Goal: Use online tool/utility: Utilize a website feature to perform a specific function

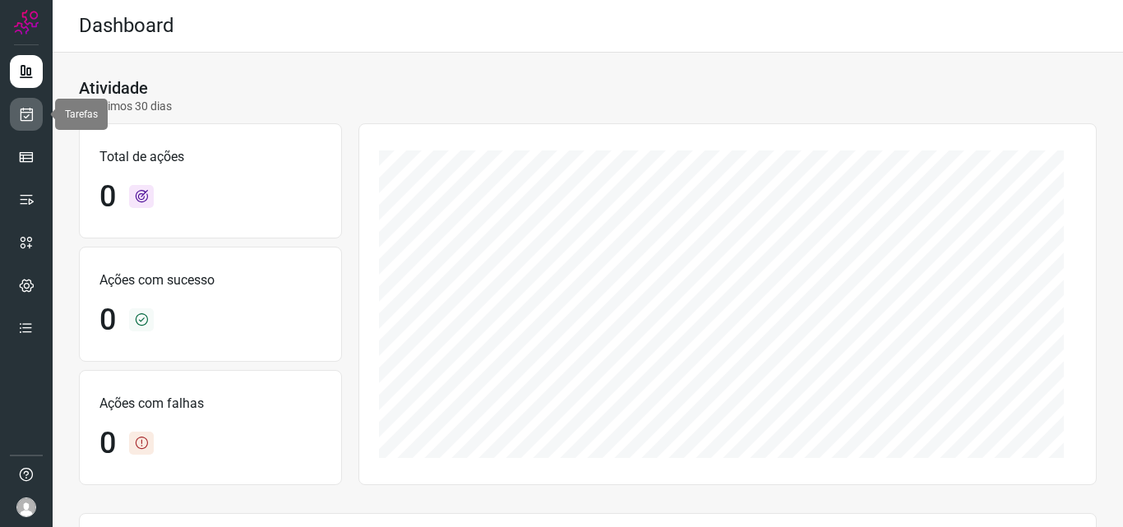
click at [22, 106] on icon at bounding box center [26, 114] width 17 height 16
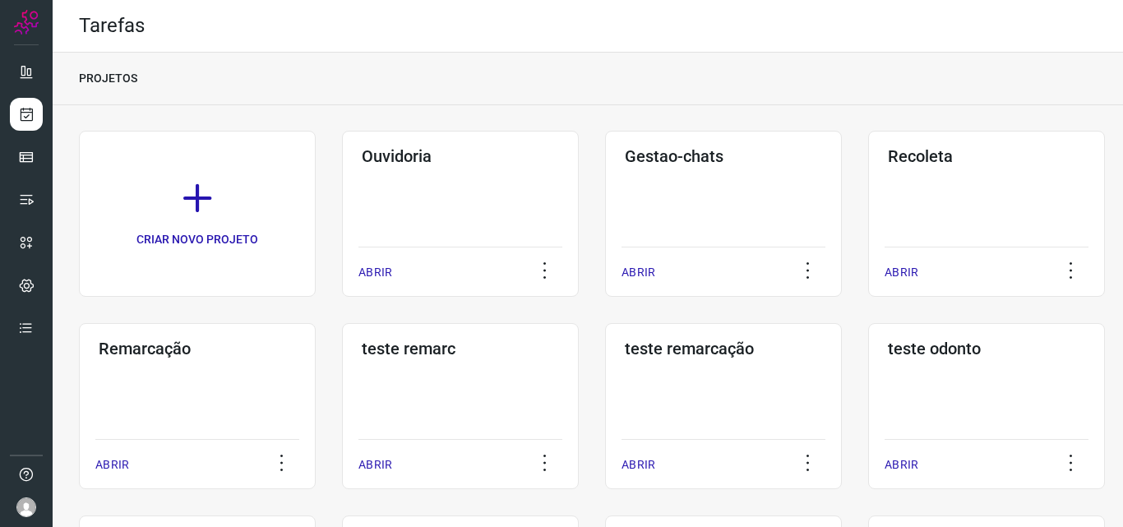
click at [211, 403] on div "Remarcação ABRIR" at bounding box center [197, 406] width 237 height 166
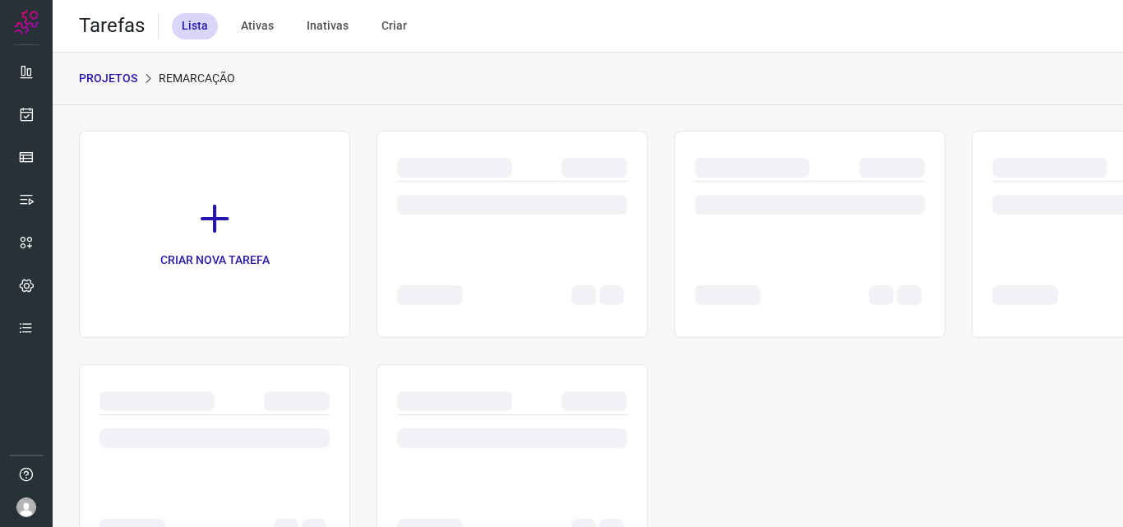
click at [217, 381] on div at bounding box center [214, 467] width 271 height 207
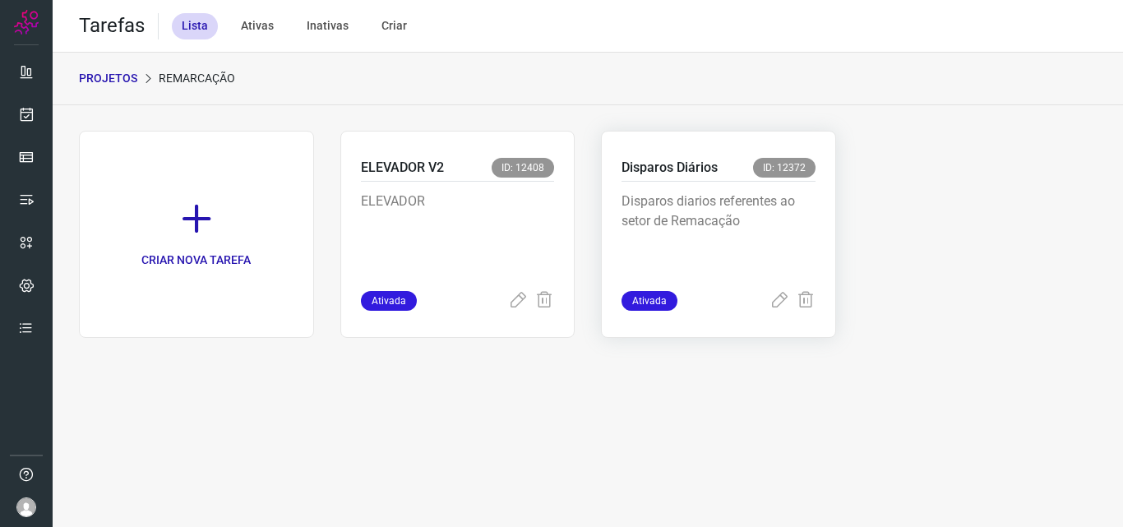
click at [710, 250] on p "Disparos diarios referentes ao setor de Remacação" at bounding box center [719, 233] width 194 height 82
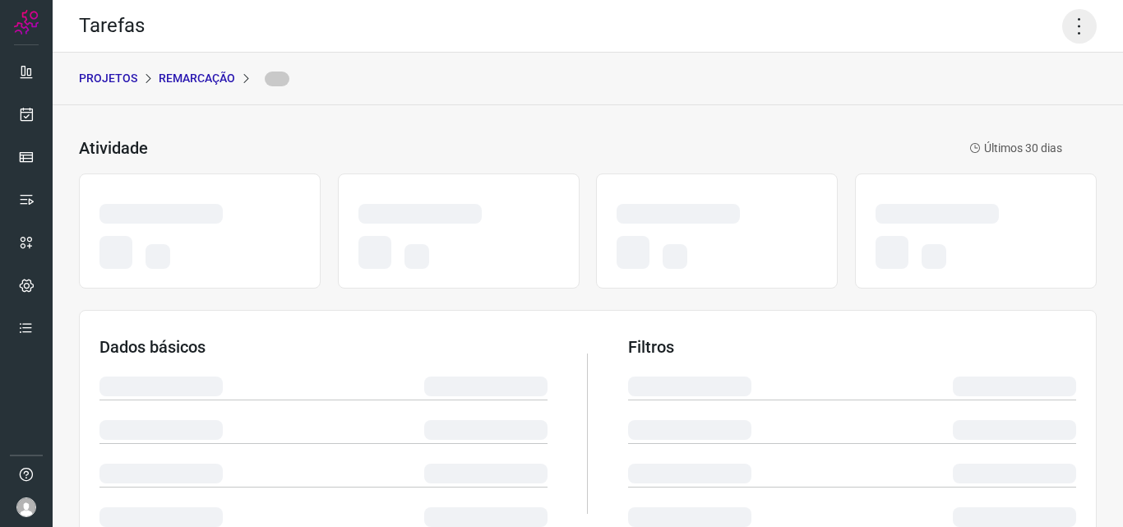
click at [1067, 24] on icon at bounding box center [1079, 26] width 35 height 35
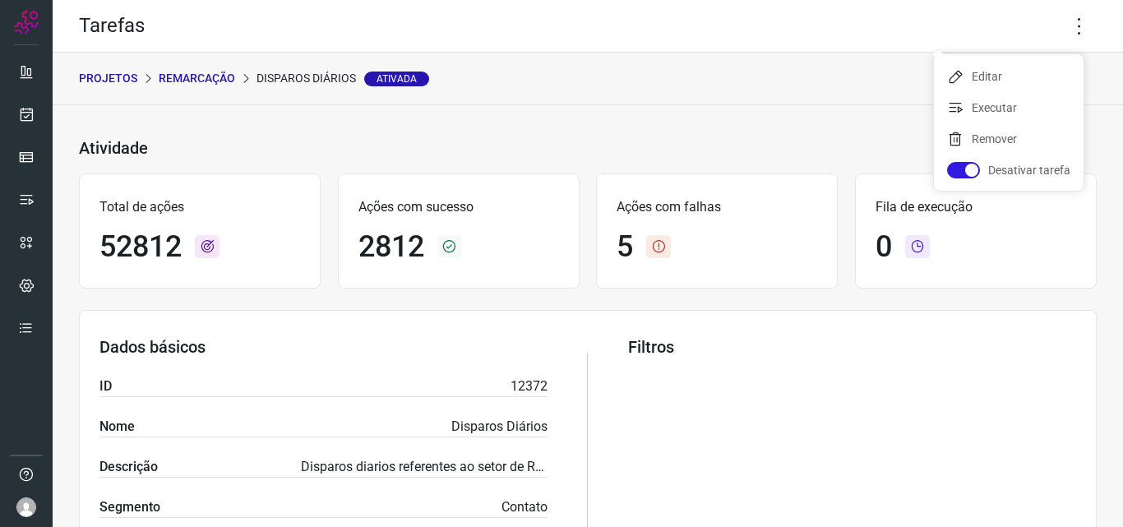
click at [1002, 93] on ul "Editar Executar Remover Desativar tarefa" at bounding box center [1009, 122] width 150 height 137
click at [1000, 108] on li "Executar" at bounding box center [1009, 108] width 150 height 26
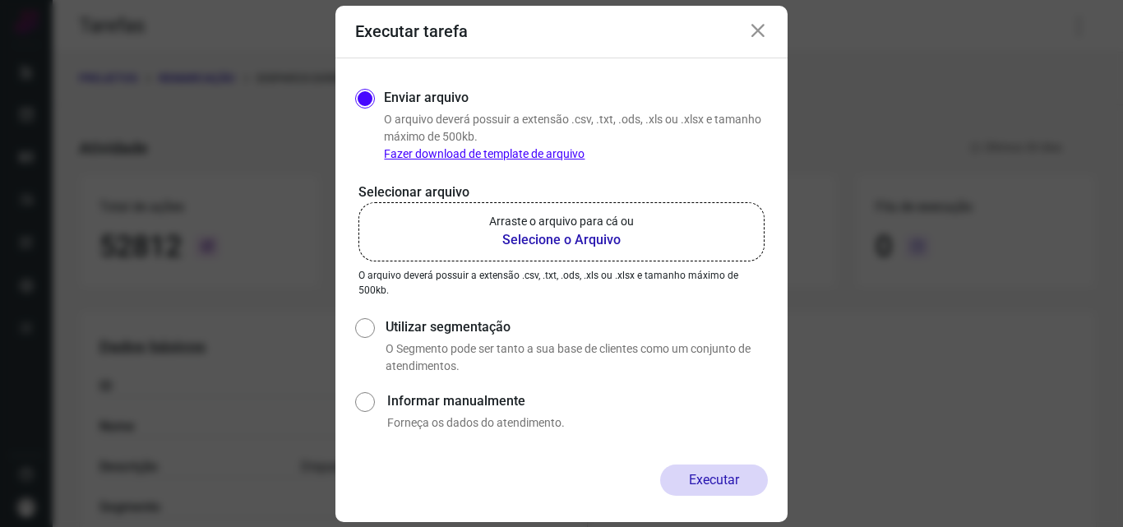
click at [595, 208] on label "Arraste o arquivo para cá ou Selecione o Arquivo" at bounding box center [562, 231] width 406 height 59
click at [0, 0] on input "Arraste o arquivo para cá ou Selecione o Arquivo" at bounding box center [0, 0] width 0 height 0
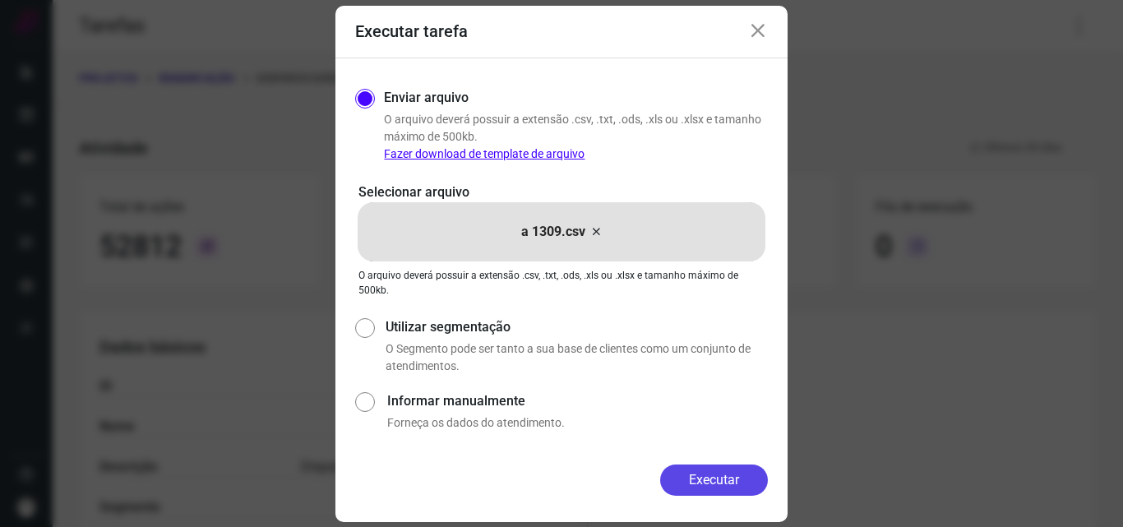
click at [714, 490] on button "Executar" at bounding box center [714, 480] width 108 height 31
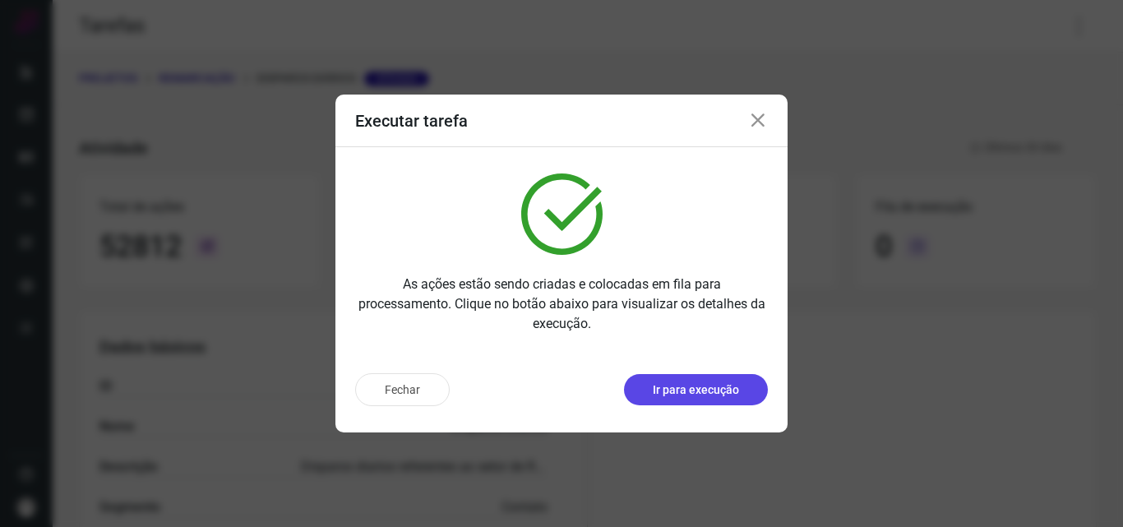
click at [730, 390] on p "Ir para execução" at bounding box center [696, 390] width 86 height 17
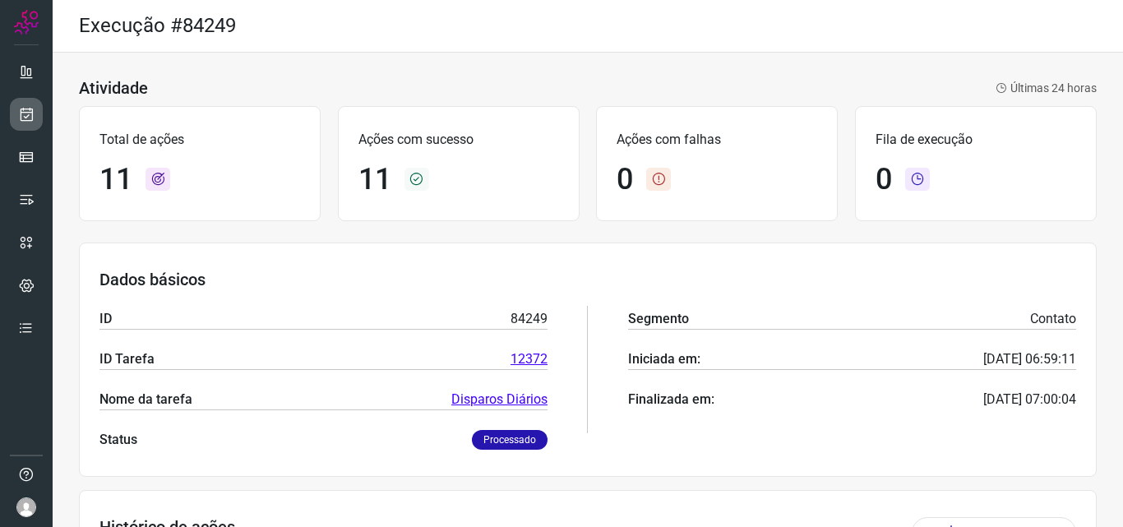
click at [17, 114] on link at bounding box center [26, 114] width 33 height 33
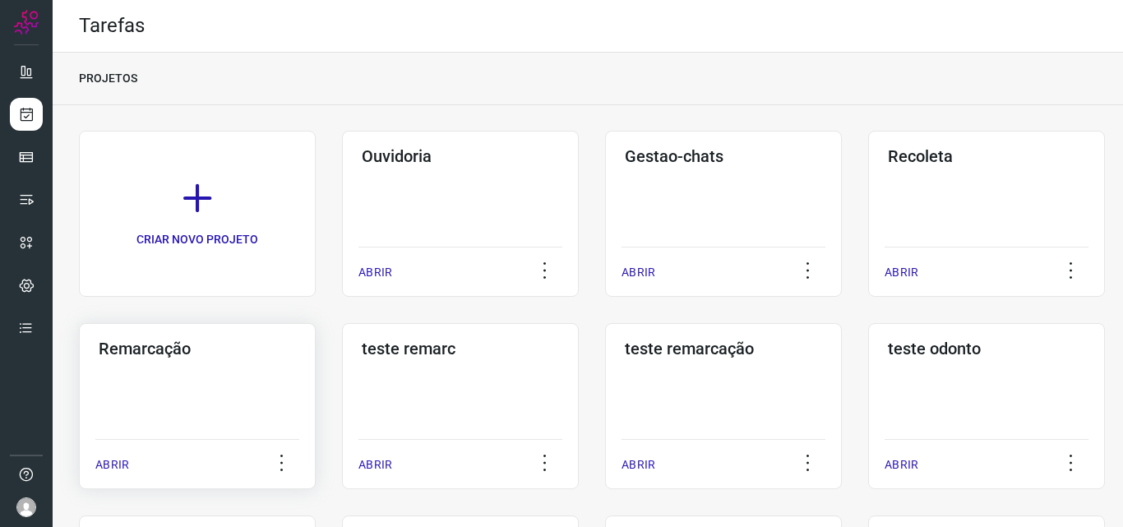
click at [184, 338] on div "Remarcação" at bounding box center [197, 345] width 204 height 26
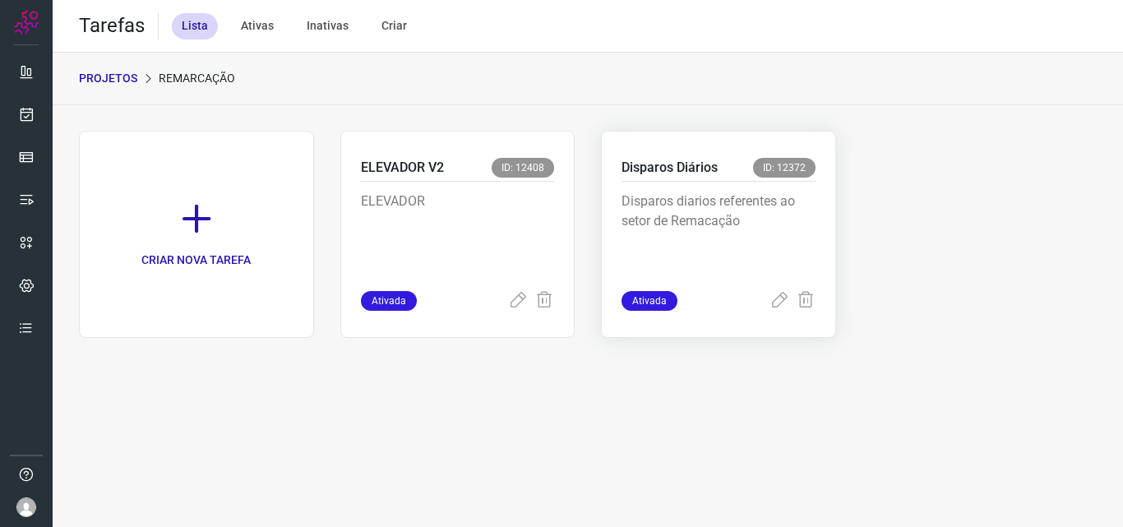
click at [743, 204] on p "Disparos diarios referentes ao setor de Remacação" at bounding box center [719, 233] width 194 height 82
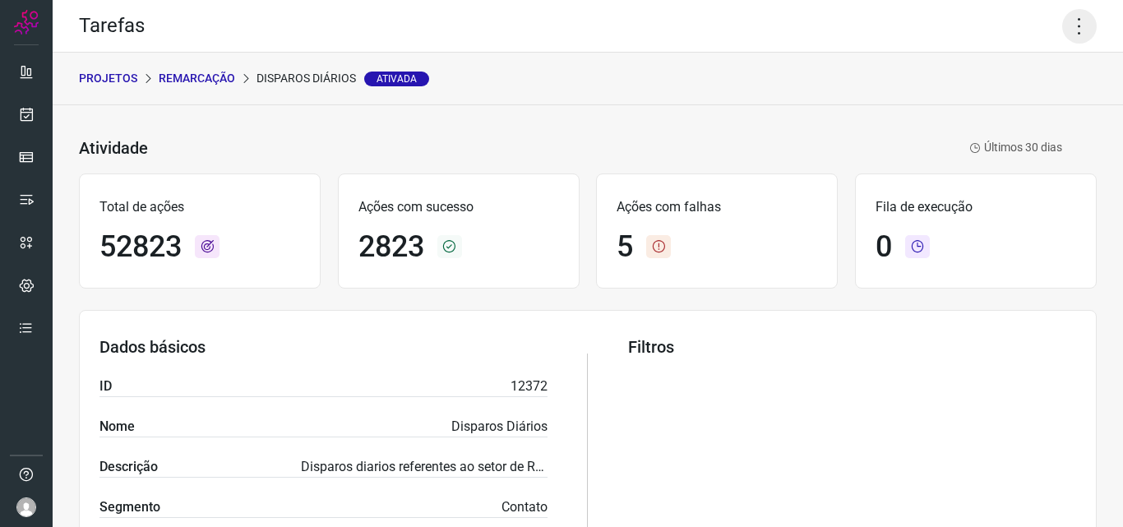
click at [1066, 25] on icon at bounding box center [1079, 26] width 35 height 35
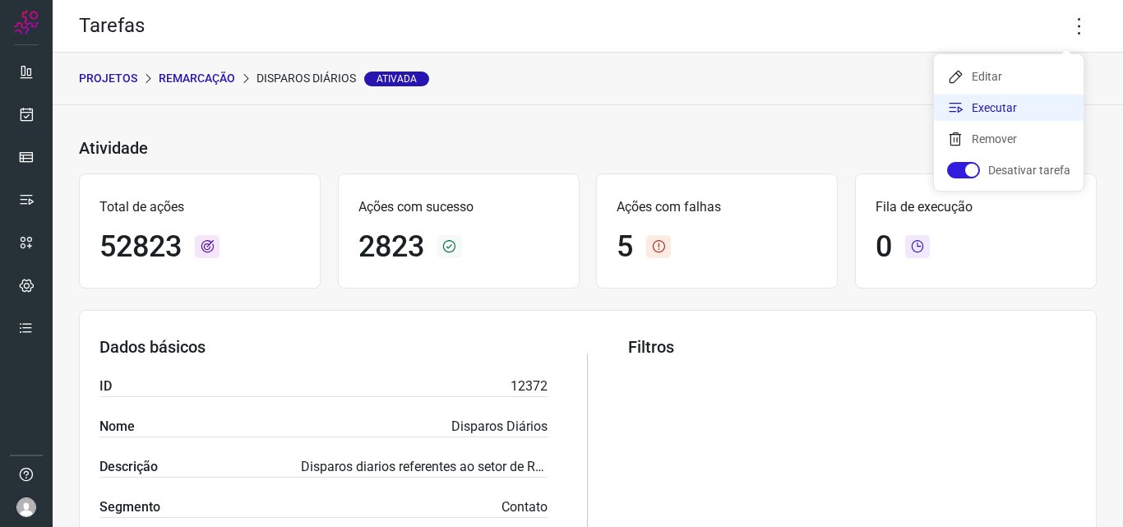
click at [1015, 105] on li "Executar" at bounding box center [1009, 108] width 150 height 26
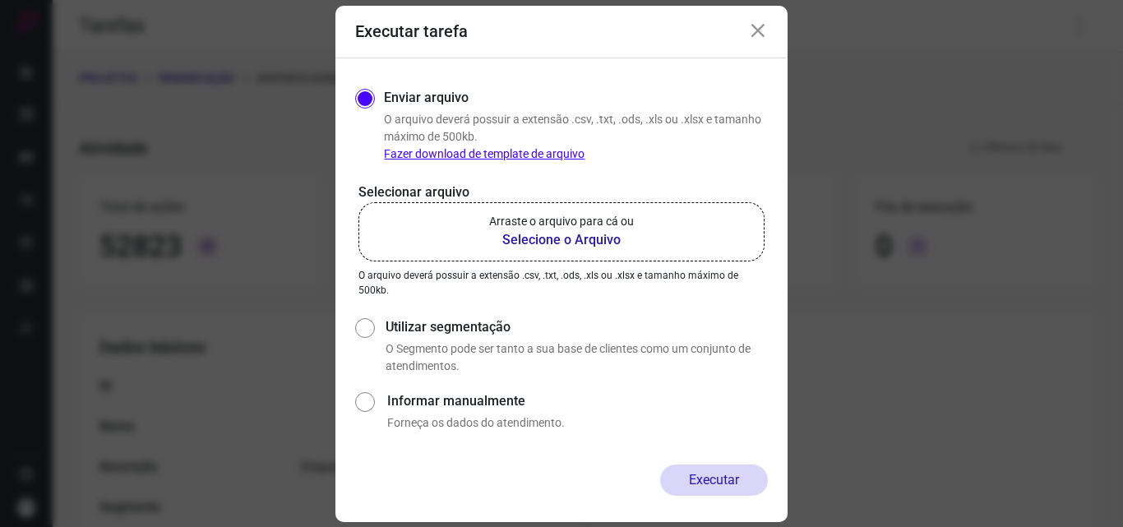
click at [572, 218] on p "Arraste o arquivo para cá ou" at bounding box center [561, 221] width 145 height 17
click at [0, 0] on input "Arraste o arquivo para cá ou Selecione o Arquivo" at bounding box center [0, 0] width 0 height 0
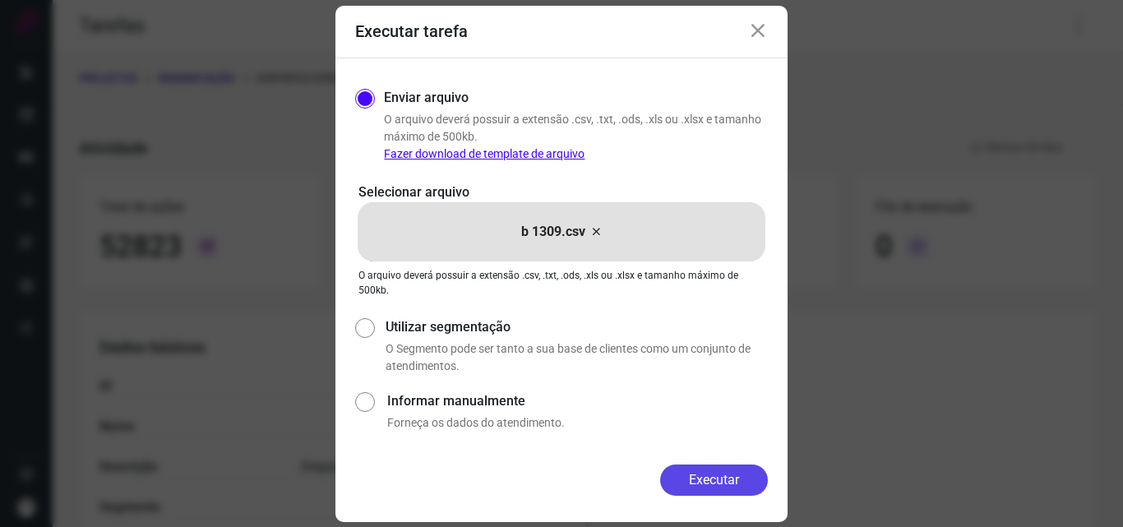
click at [703, 469] on button "Executar" at bounding box center [714, 480] width 108 height 31
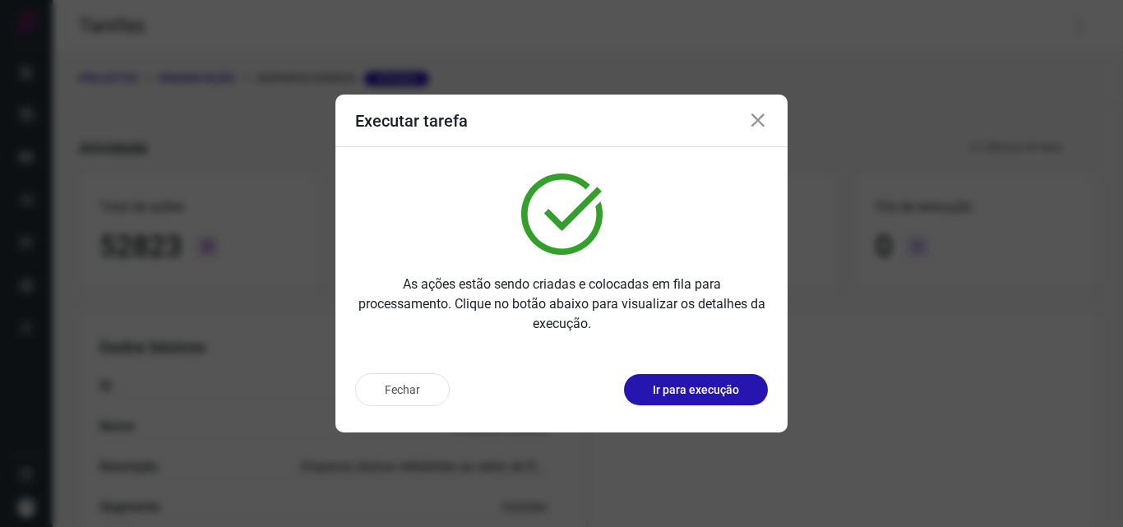
click at [727, 387] on p "Ir para execução" at bounding box center [696, 390] width 86 height 17
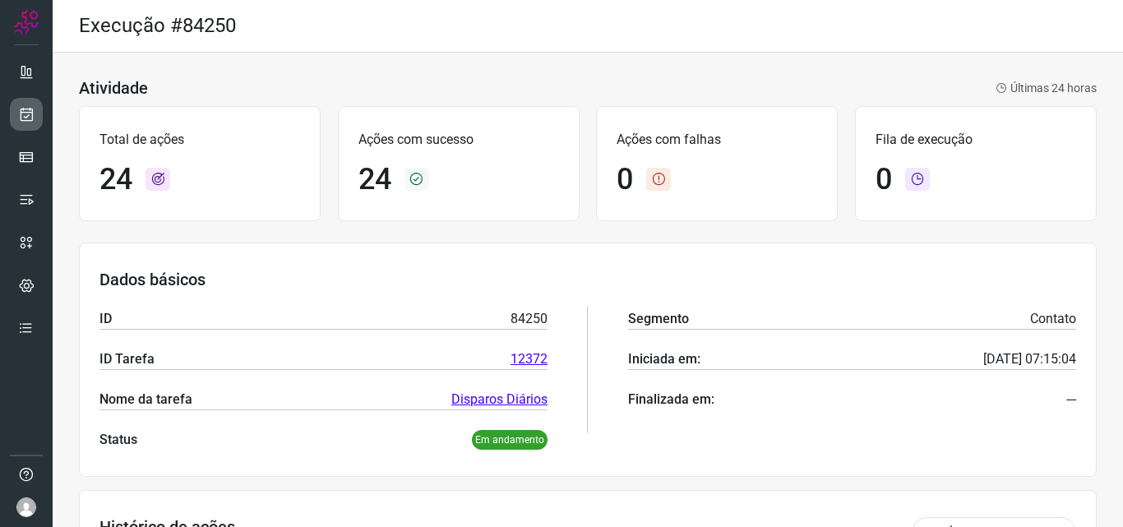
click at [20, 116] on icon at bounding box center [26, 114] width 17 height 16
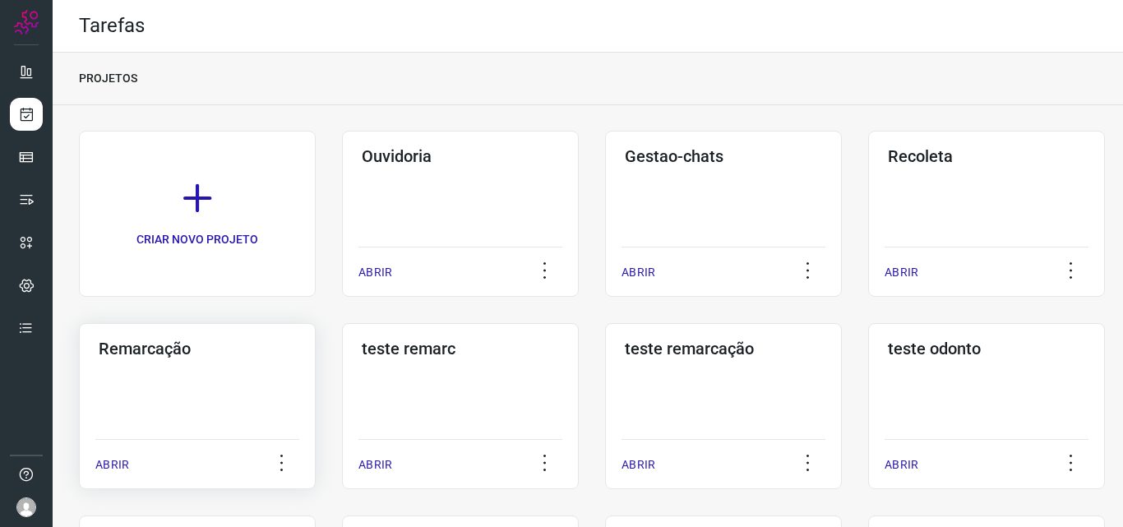
click at [267, 365] on div "Remarcação ABRIR" at bounding box center [197, 406] width 237 height 166
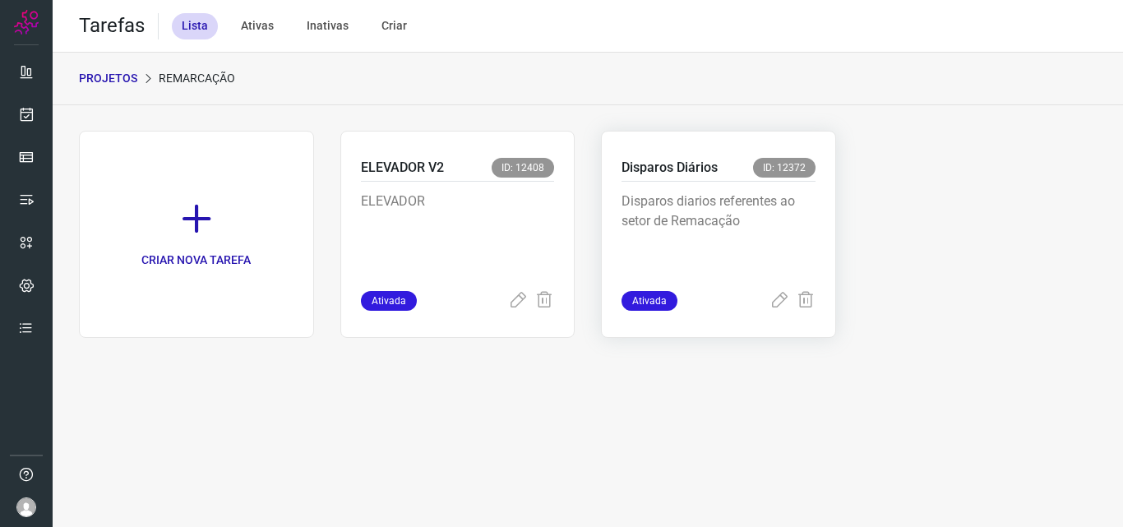
click at [739, 207] on p "Disparos diarios referentes ao setor de Remacação" at bounding box center [719, 233] width 194 height 82
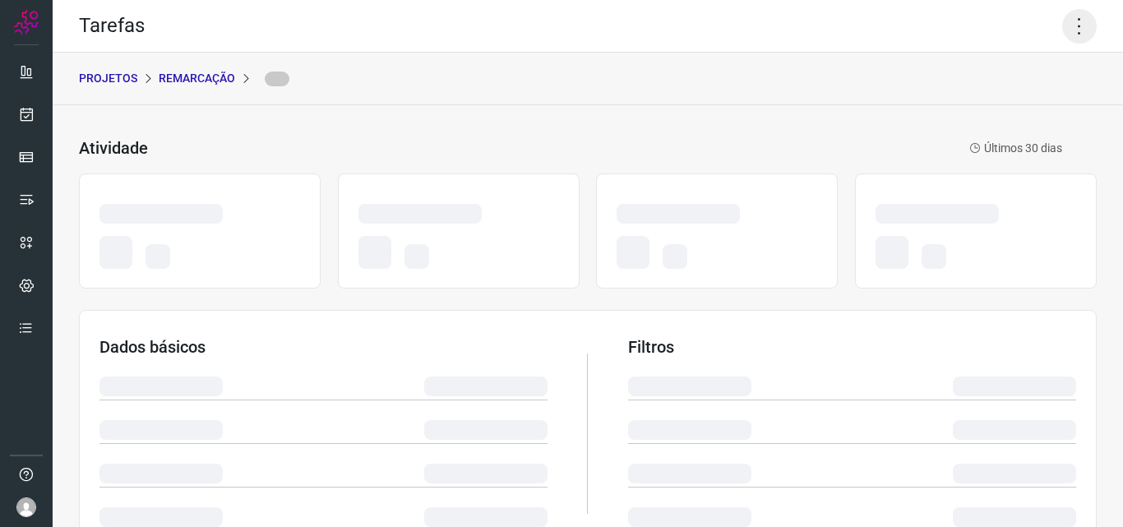
click at [1068, 25] on icon at bounding box center [1079, 26] width 35 height 35
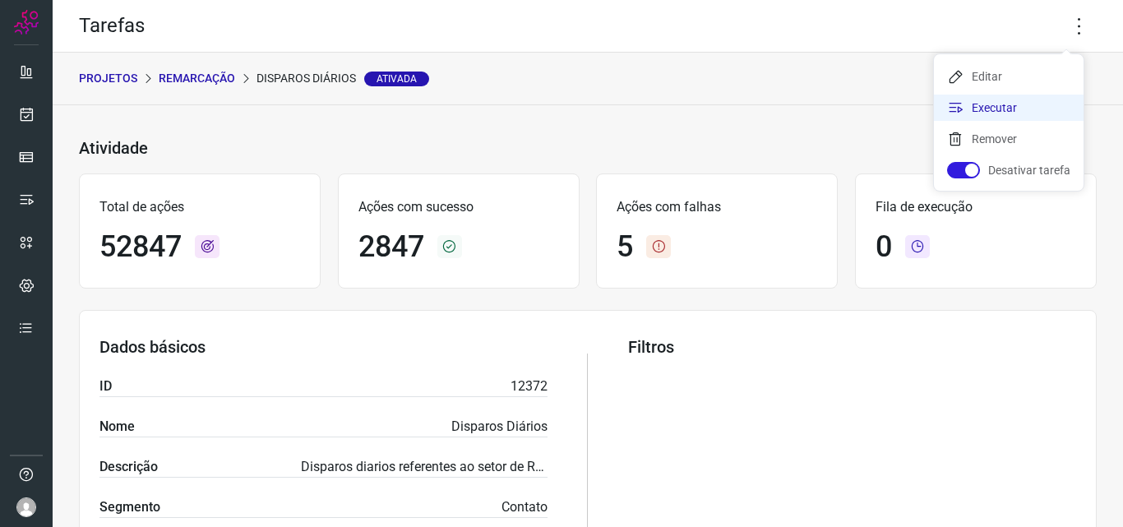
click at [1036, 110] on li "Executar" at bounding box center [1009, 108] width 150 height 26
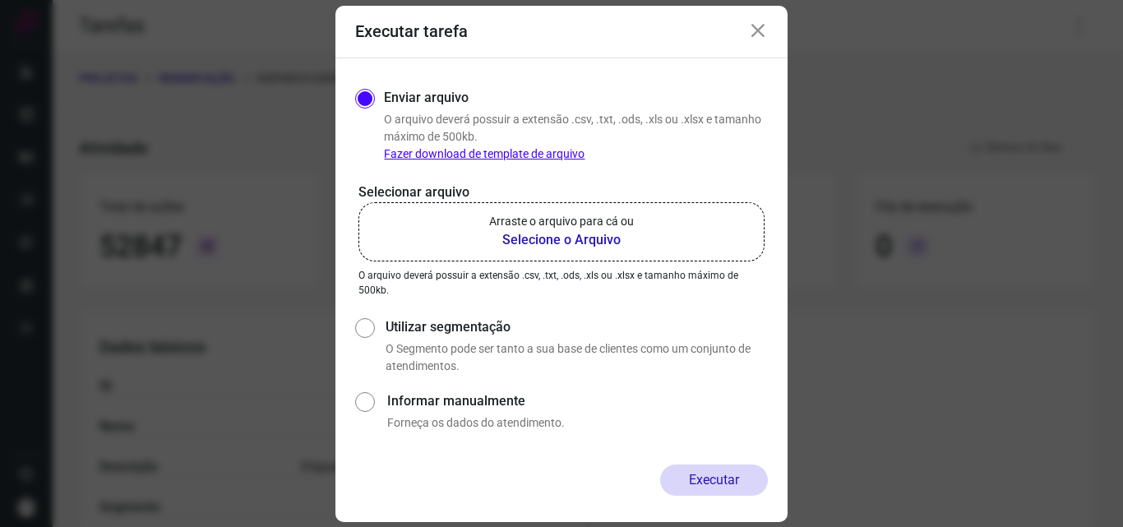
click at [623, 233] on b "Selecione o Arquivo" at bounding box center [561, 240] width 145 height 20
click at [0, 0] on input "Arraste o arquivo para cá ou Selecione o Arquivo" at bounding box center [0, 0] width 0 height 0
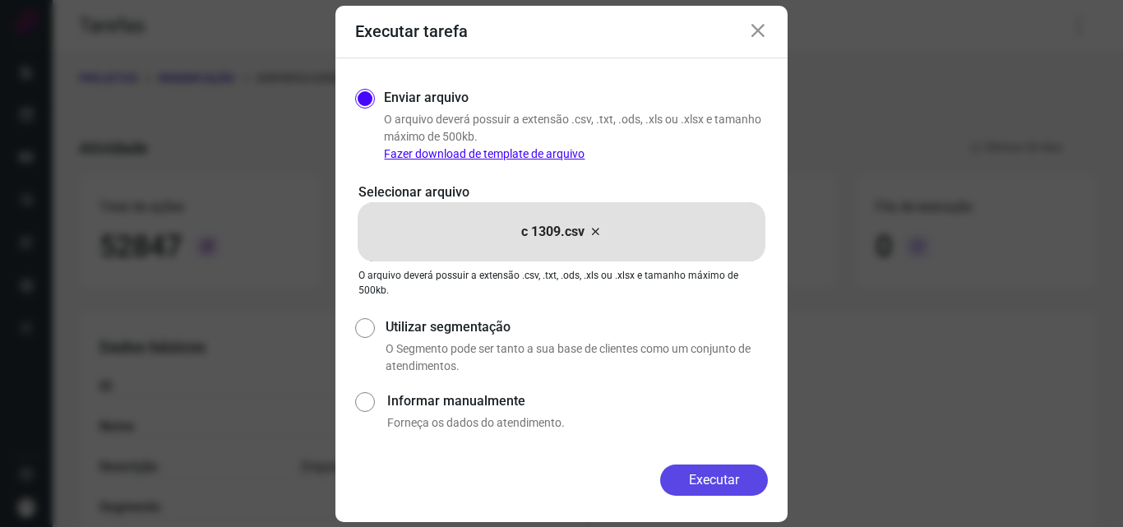
click at [698, 484] on button "Executar" at bounding box center [714, 480] width 108 height 31
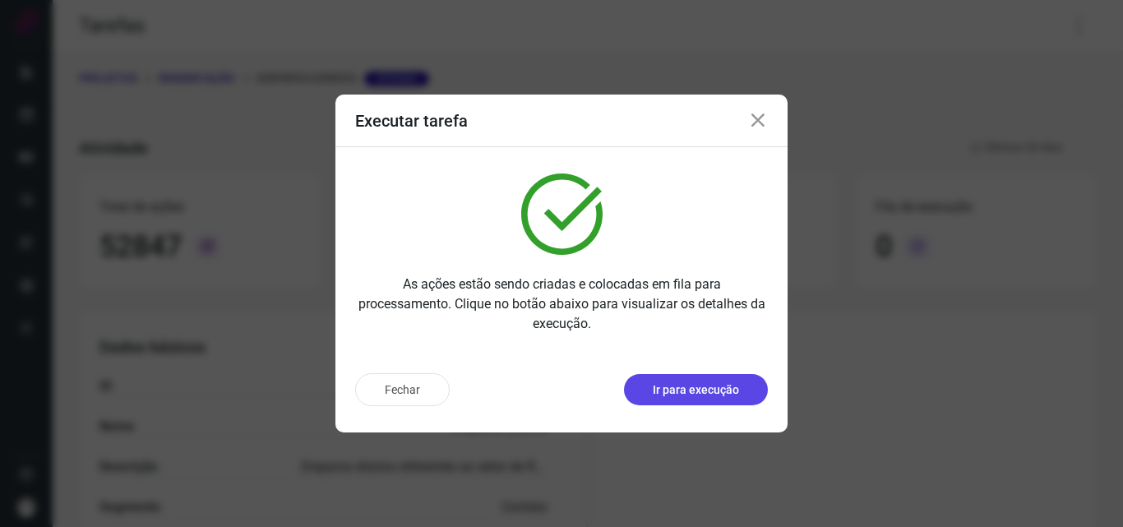
click at [715, 392] on p "Ir para execução" at bounding box center [696, 390] width 86 height 17
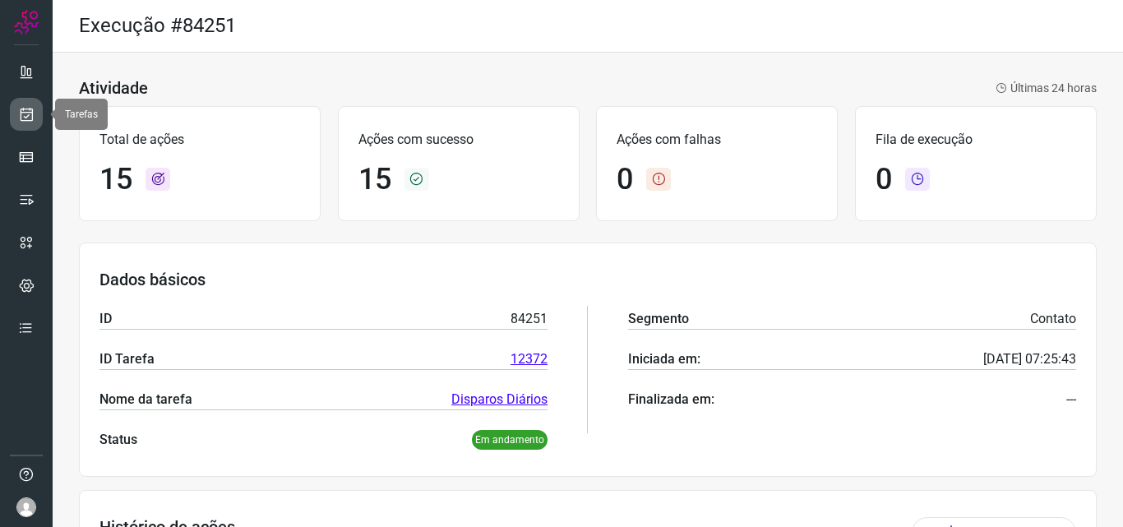
click at [22, 114] on icon at bounding box center [26, 114] width 17 height 16
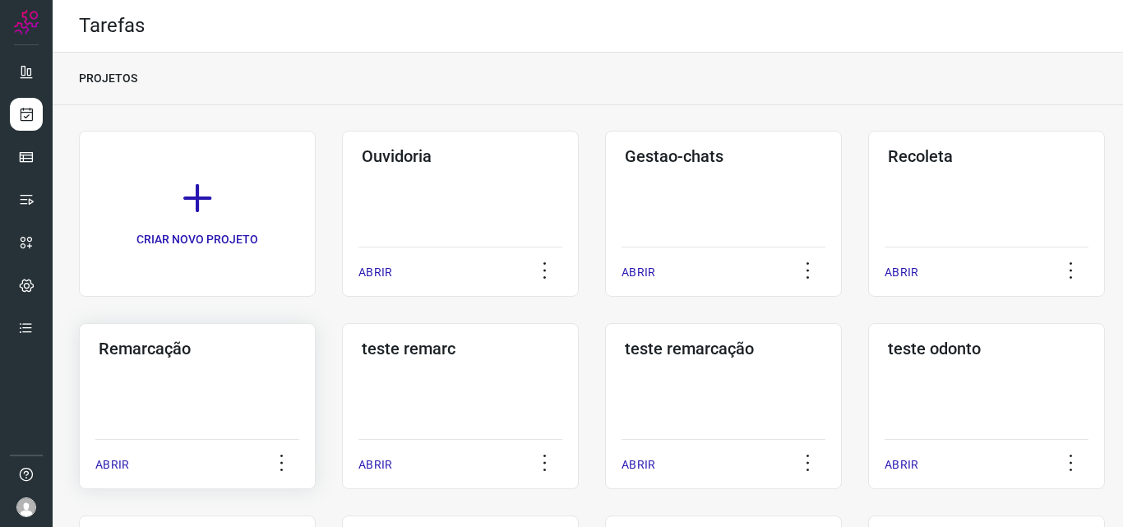
click at [180, 351] on h3 "Remarcação" at bounding box center [197, 349] width 197 height 20
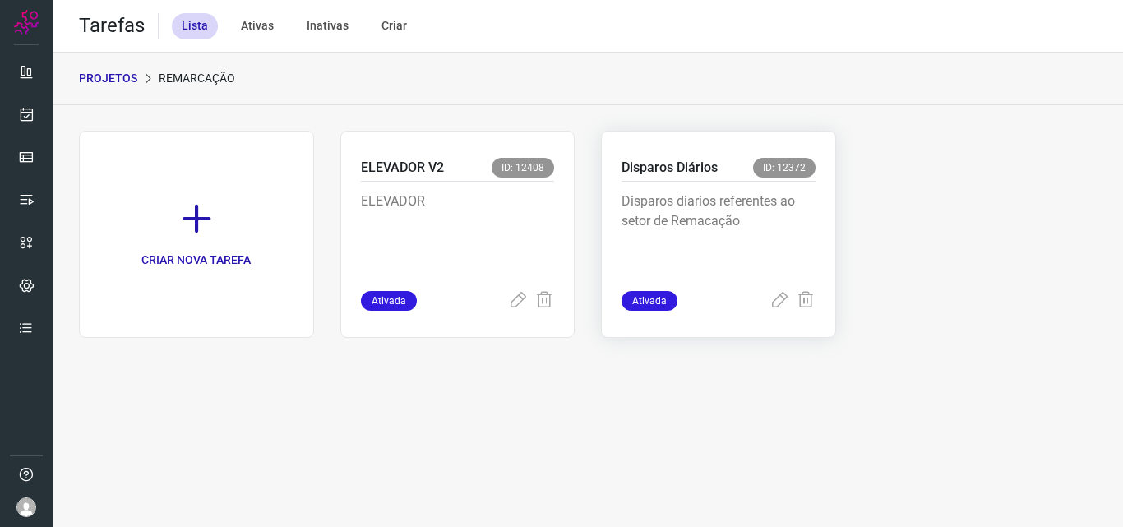
click at [707, 216] on p "Disparos diarios referentes ao setor de Remacação" at bounding box center [719, 233] width 194 height 82
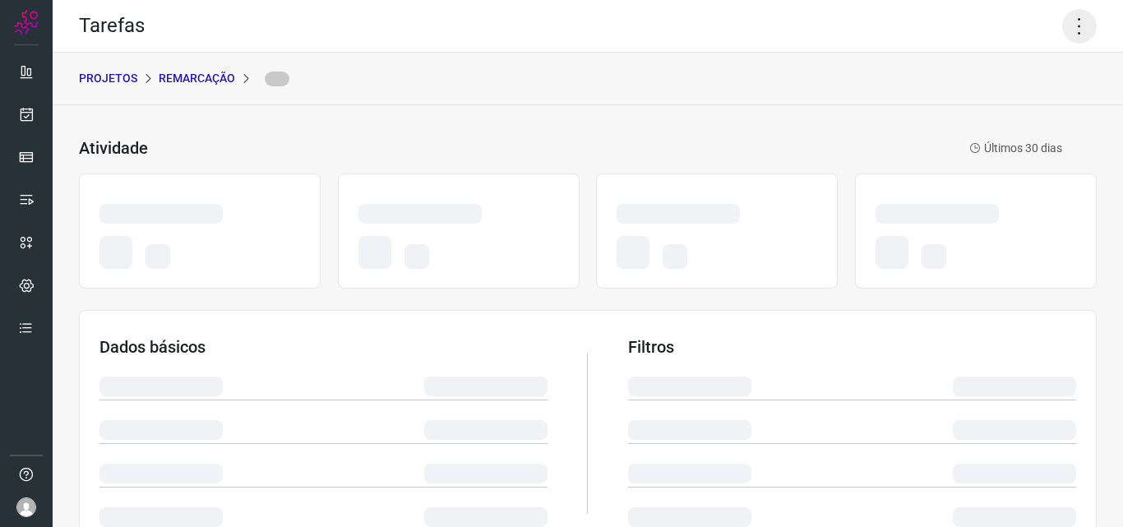
click at [1064, 30] on icon at bounding box center [1079, 26] width 35 height 35
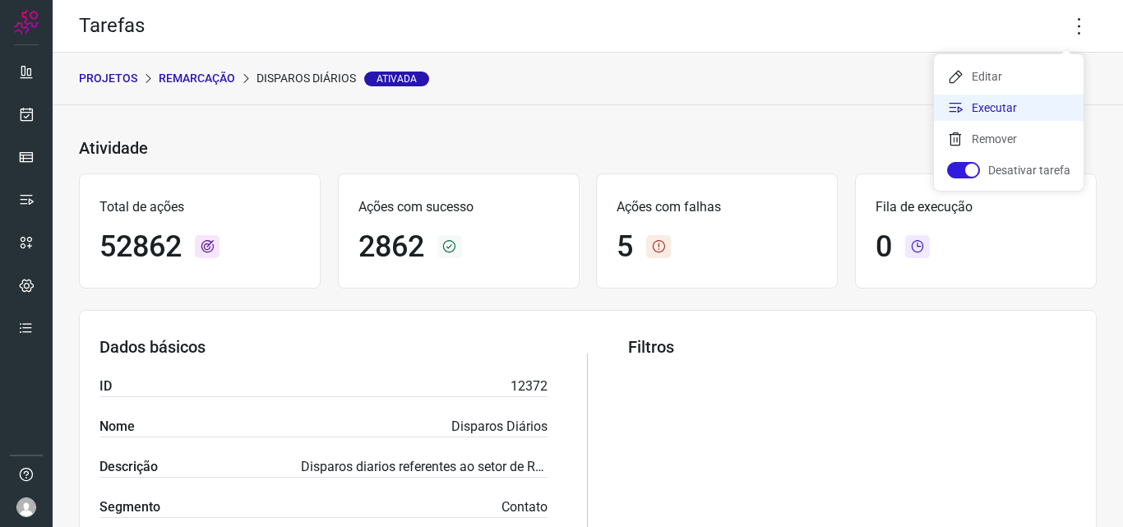
click at [1016, 102] on li "Executar" at bounding box center [1009, 108] width 150 height 26
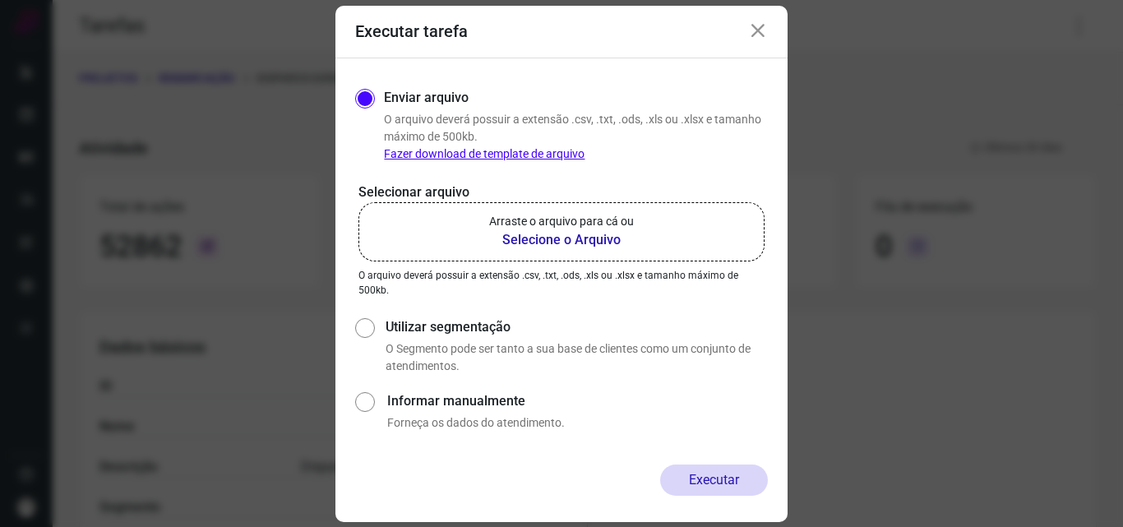
click at [634, 229] on label "Arraste o arquivo para cá ou Selecione o Arquivo" at bounding box center [562, 231] width 406 height 59
click at [0, 0] on input "Arraste o arquivo para cá ou Selecione o Arquivo" at bounding box center [0, 0] width 0 height 0
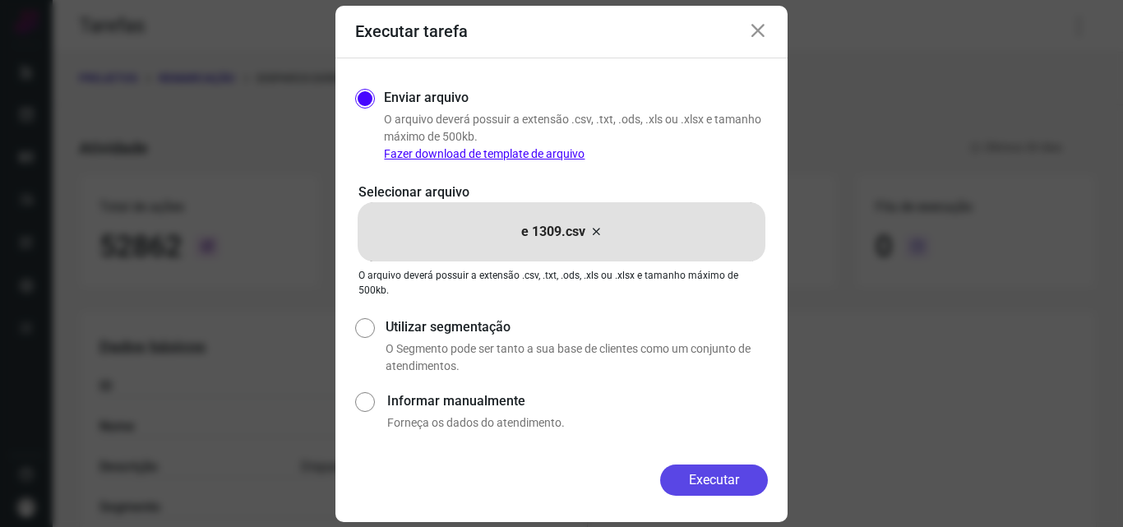
click at [708, 477] on button "Executar" at bounding box center [714, 480] width 108 height 31
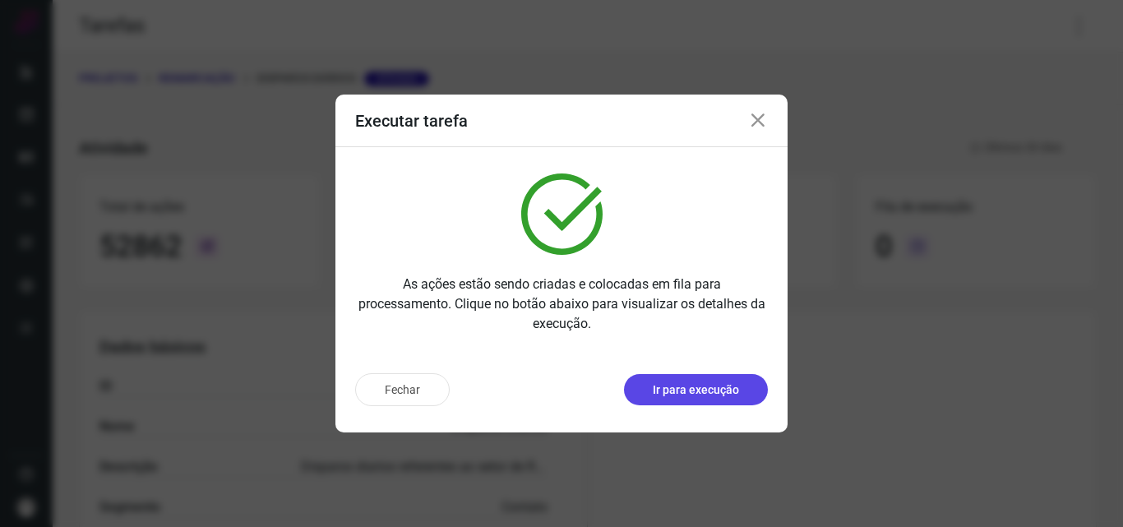
click at [714, 393] on p "Ir para execução" at bounding box center [696, 390] width 86 height 17
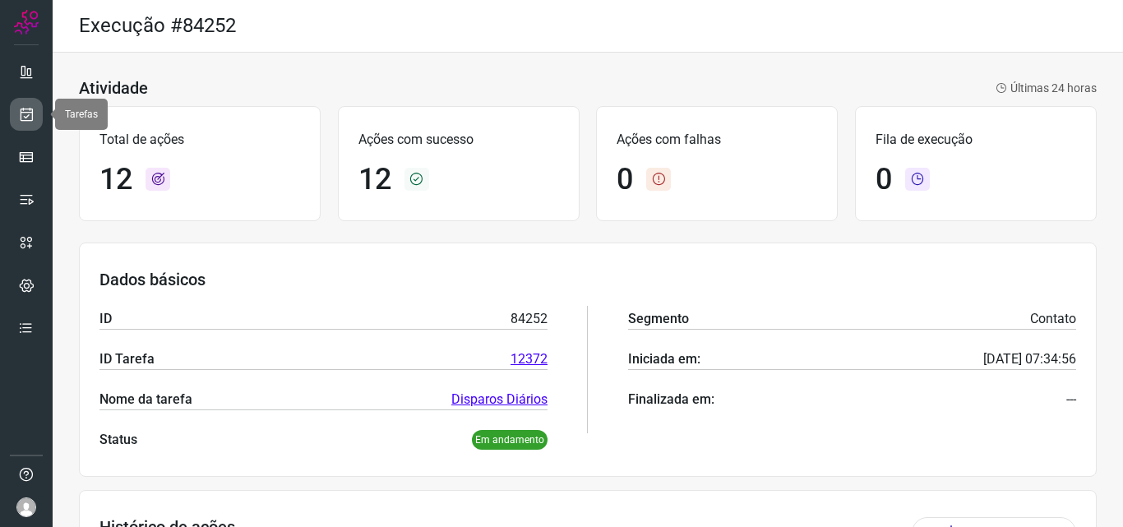
click at [22, 126] on link at bounding box center [26, 114] width 33 height 33
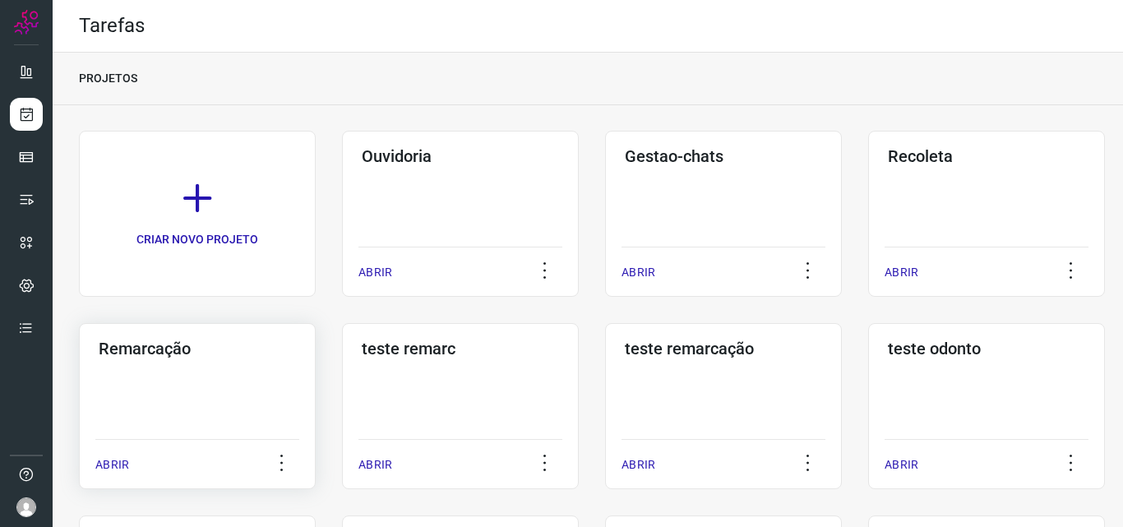
click at [261, 387] on div "Remarcação ABRIR" at bounding box center [197, 406] width 237 height 166
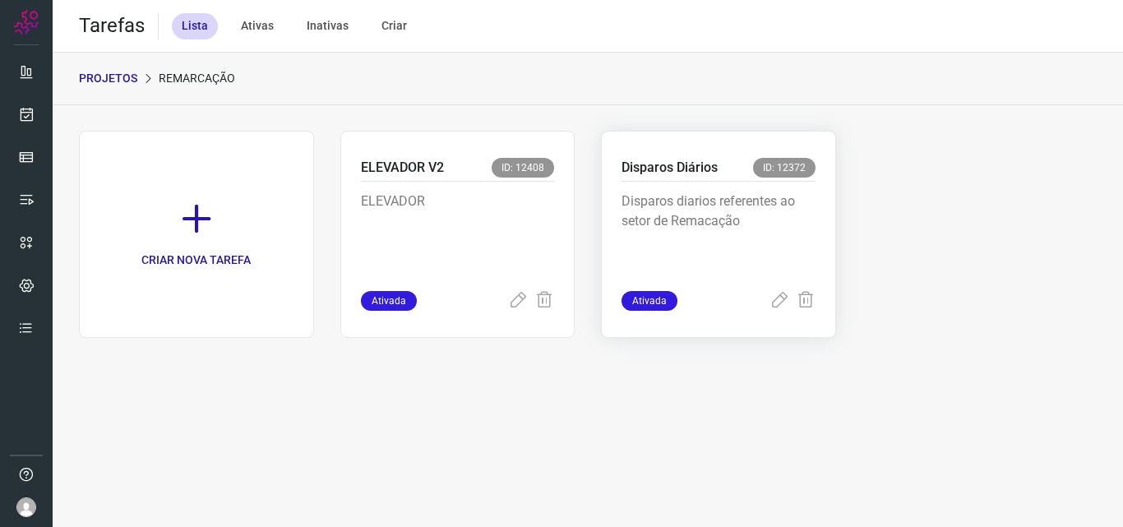
click at [719, 252] on p "Disparos diarios referentes ao setor de Remacação" at bounding box center [719, 233] width 194 height 82
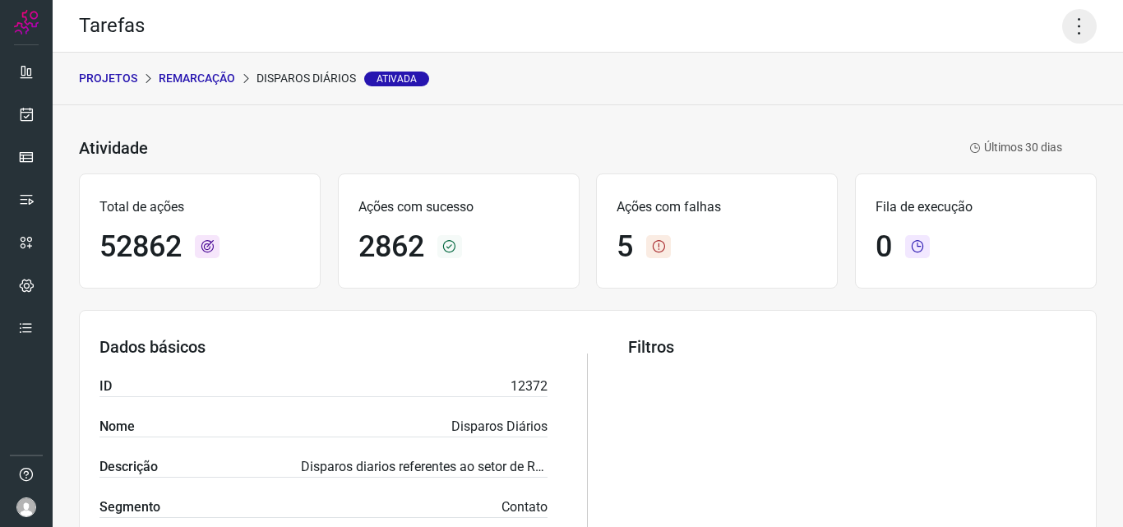
click at [1062, 25] on icon at bounding box center [1079, 26] width 35 height 35
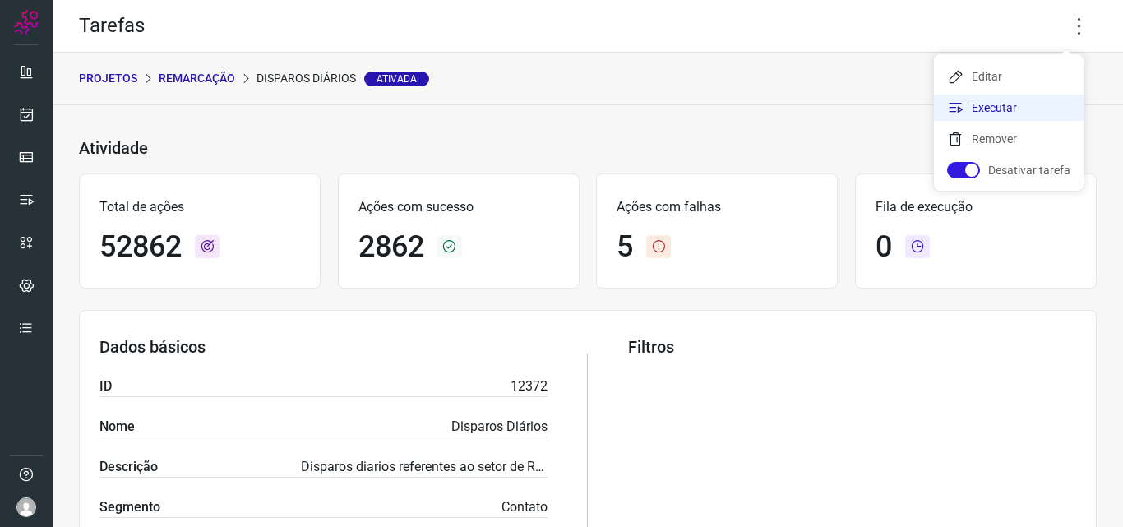
click at [1025, 104] on li "Executar" at bounding box center [1009, 108] width 150 height 26
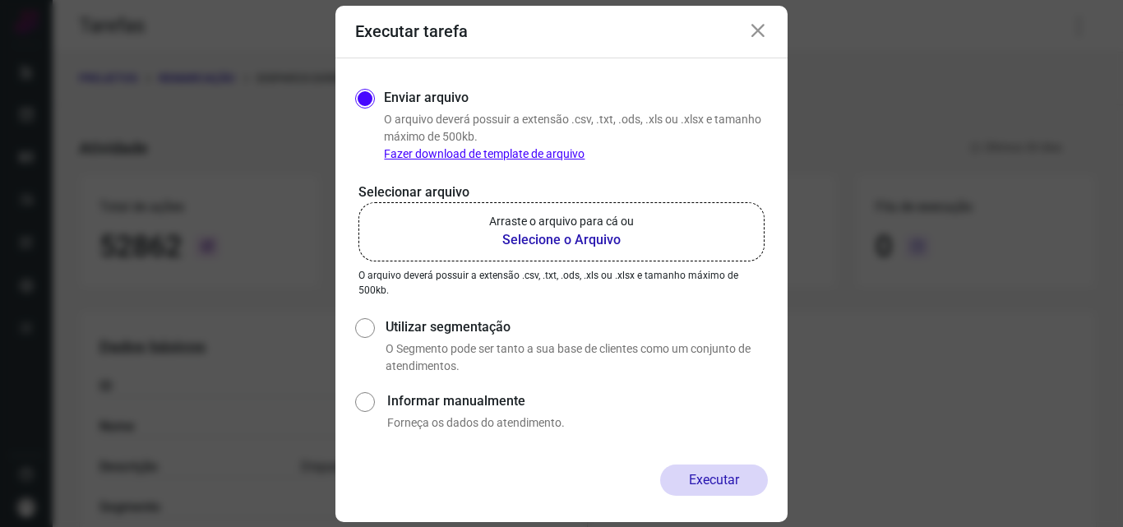
click at [656, 243] on label "Arraste o arquivo para cá ou Selecione o Arquivo" at bounding box center [562, 231] width 406 height 59
click at [0, 0] on input "Arraste o arquivo para cá ou Selecione o Arquivo" at bounding box center [0, 0] width 0 height 0
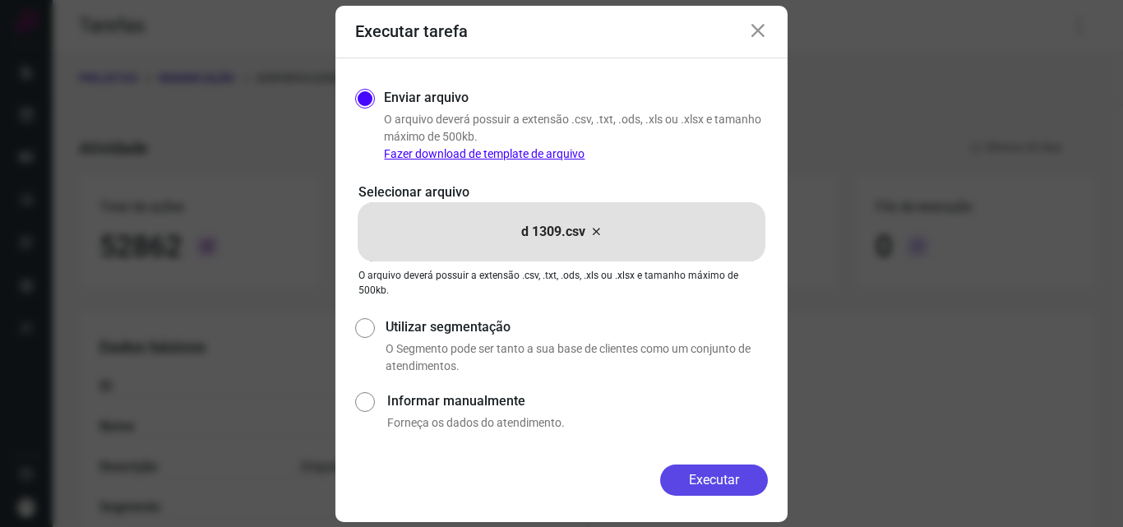
click at [701, 475] on button "Executar" at bounding box center [714, 480] width 108 height 31
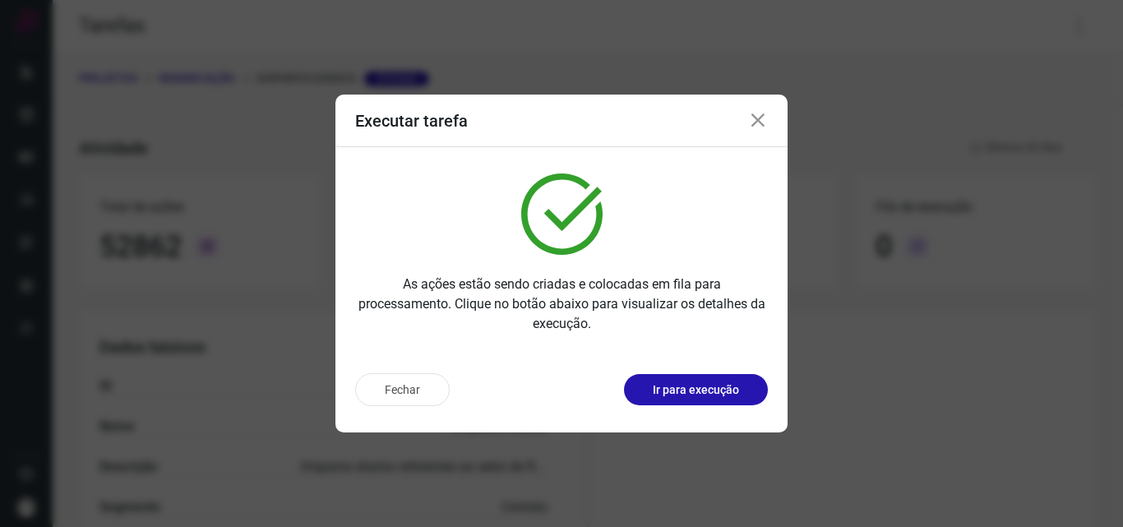
click at [726, 386] on p "Ir para execução" at bounding box center [696, 390] width 86 height 17
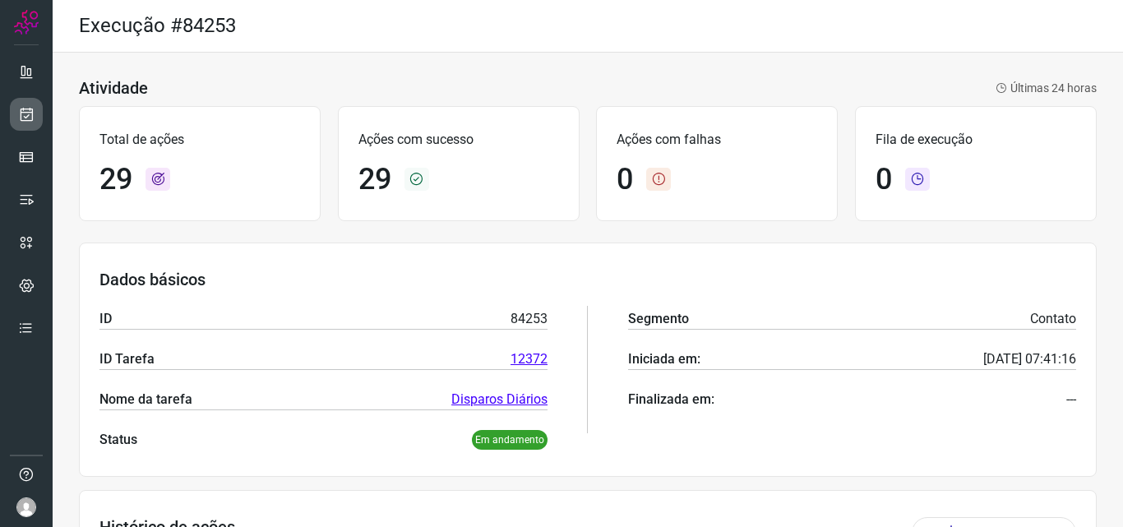
click at [32, 115] on icon at bounding box center [26, 114] width 17 height 16
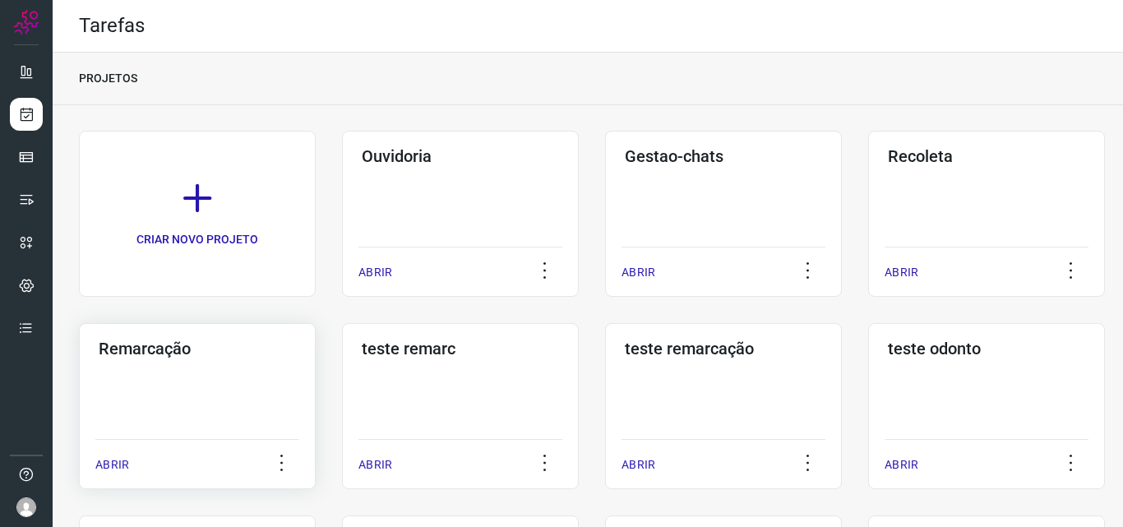
click at [220, 407] on div "Remarcação ABRIR" at bounding box center [197, 406] width 237 height 166
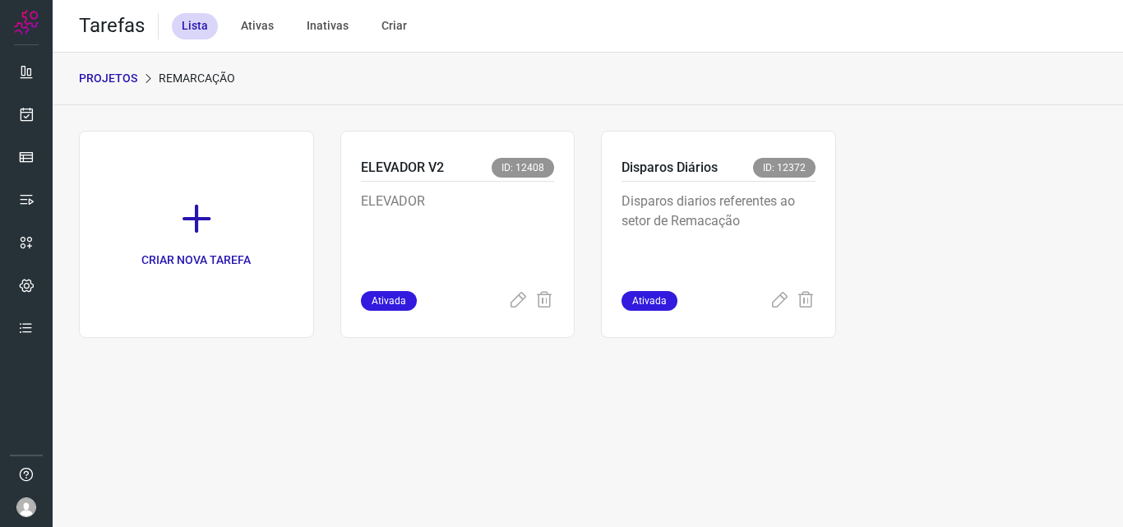
click at [771, 236] on p "Disparos diarios referentes ao setor de Remacação" at bounding box center [719, 233] width 194 height 82
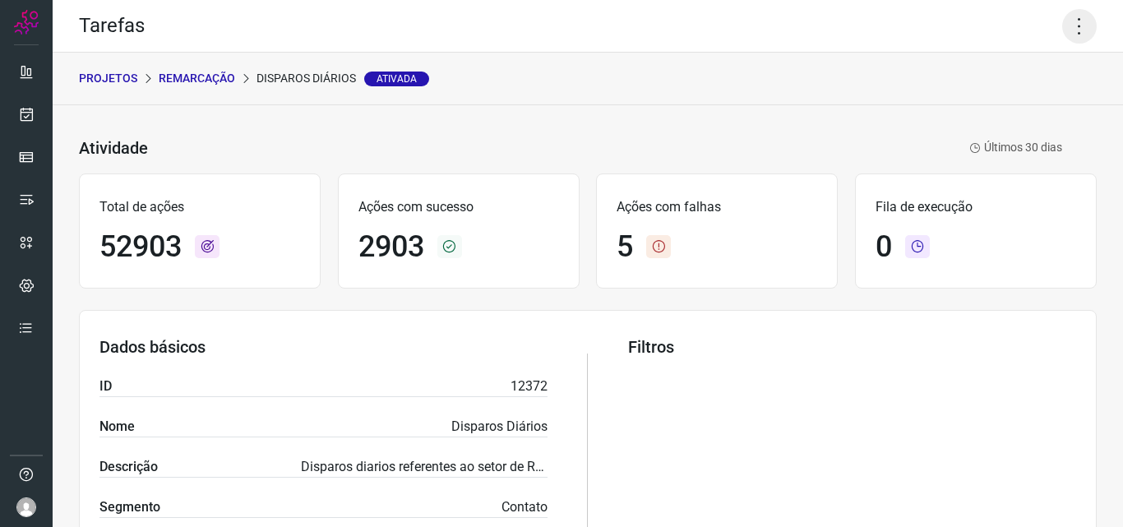
click at [1073, 25] on icon at bounding box center [1079, 26] width 35 height 35
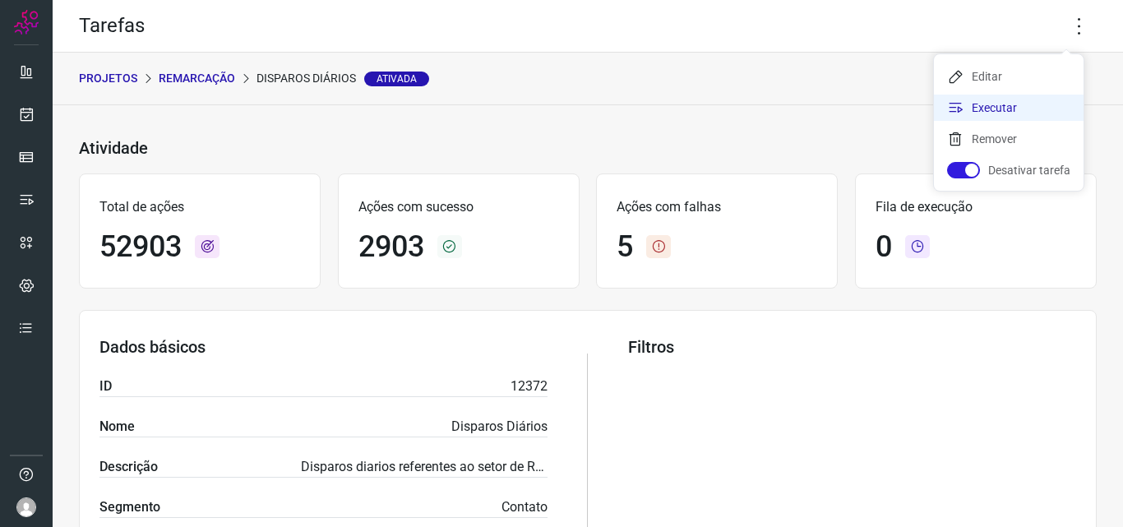
click at [1018, 103] on li "Executar" at bounding box center [1009, 108] width 150 height 26
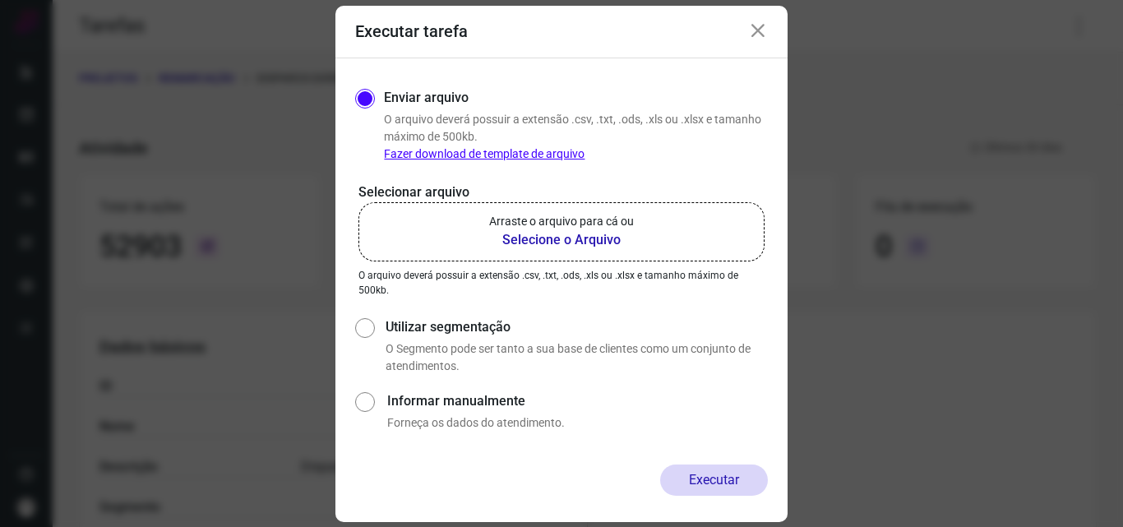
click at [583, 223] on p "Arraste o arquivo para cá ou" at bounding box center [561, 221] width 145 height 17
click at [0, 0] on input "Arraste o arquivo para cá ou Selecione o Arquivo" at bounding box center [0, 0] width 0 height 0
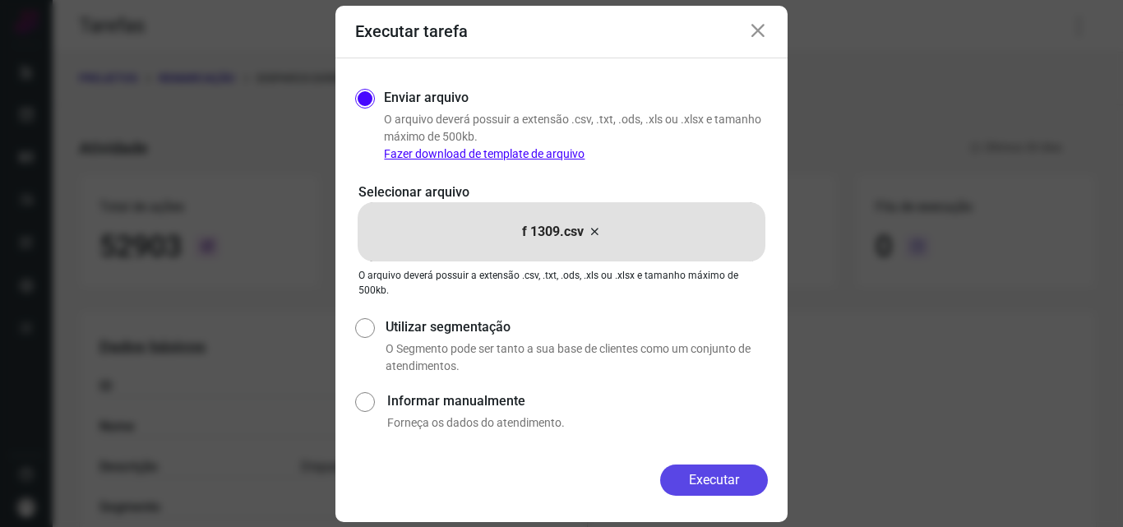
click at [715, 487] on button "Executar" at bounding box center [714, 480] width 108 height 31
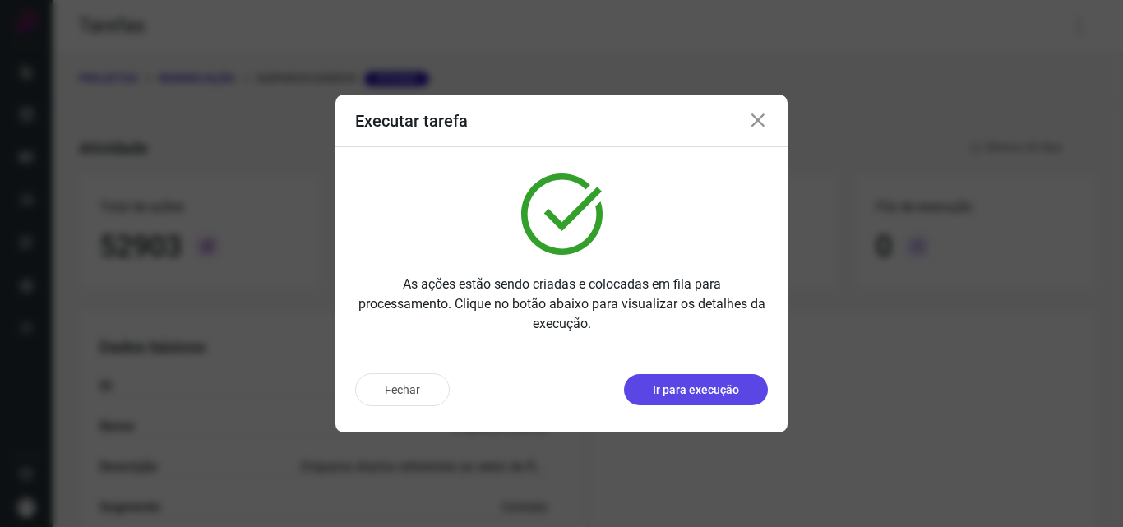
click at [725, 387] on p "Ir para execução" at bounding box center [696, 390] width 86 height 17
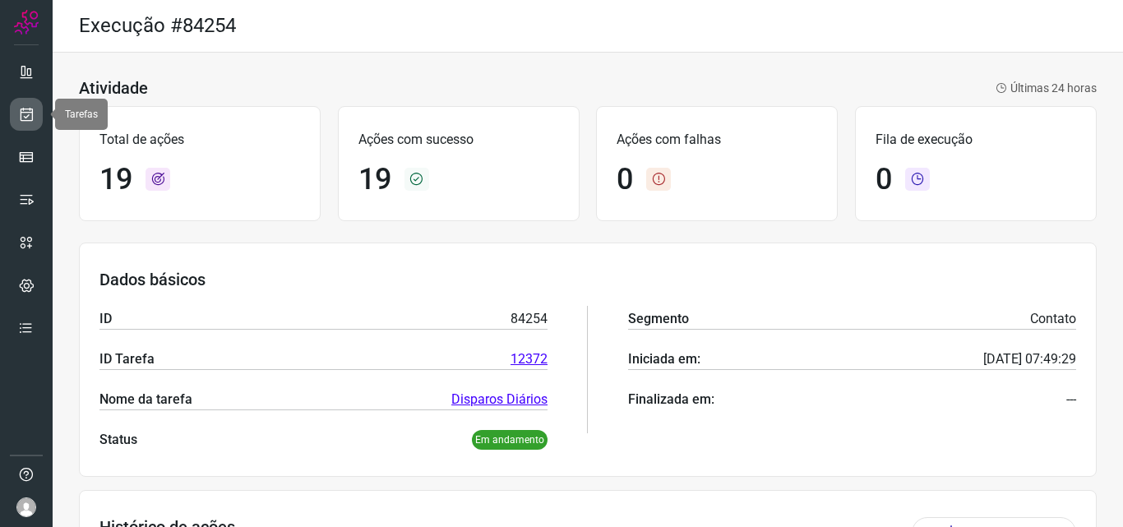
click at [30, 115] on icon at bounding box center [26, 114] width 17 height 16
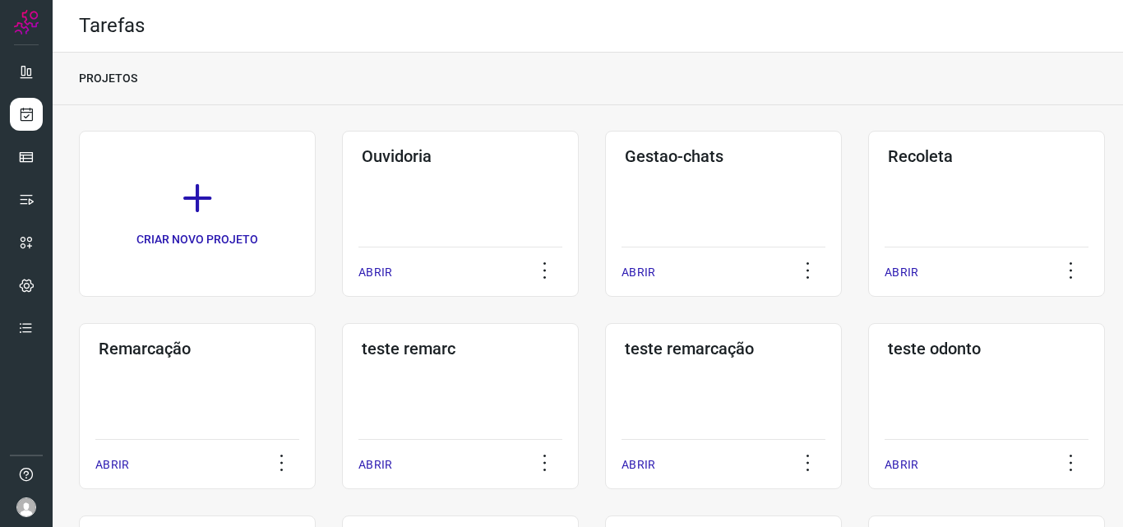
click at [220, 367] on div "Remarcação ABRIR" at bounding box center [197, 406] width 237 height 166
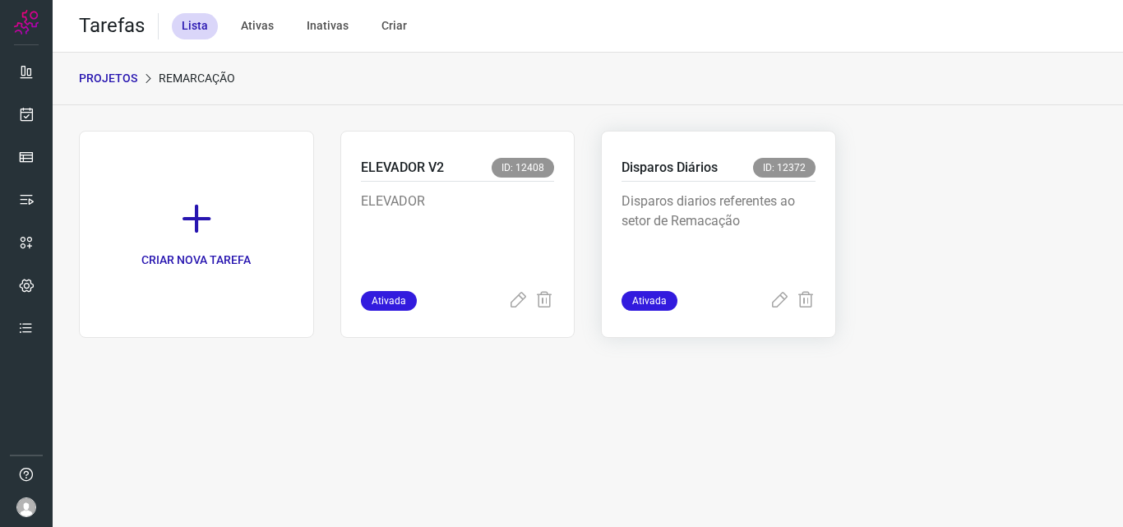
click at [694, 259] on p "Disparos diarios referentes ao setor de Remacação" at bounding box center [719, 233] width 194 height 82
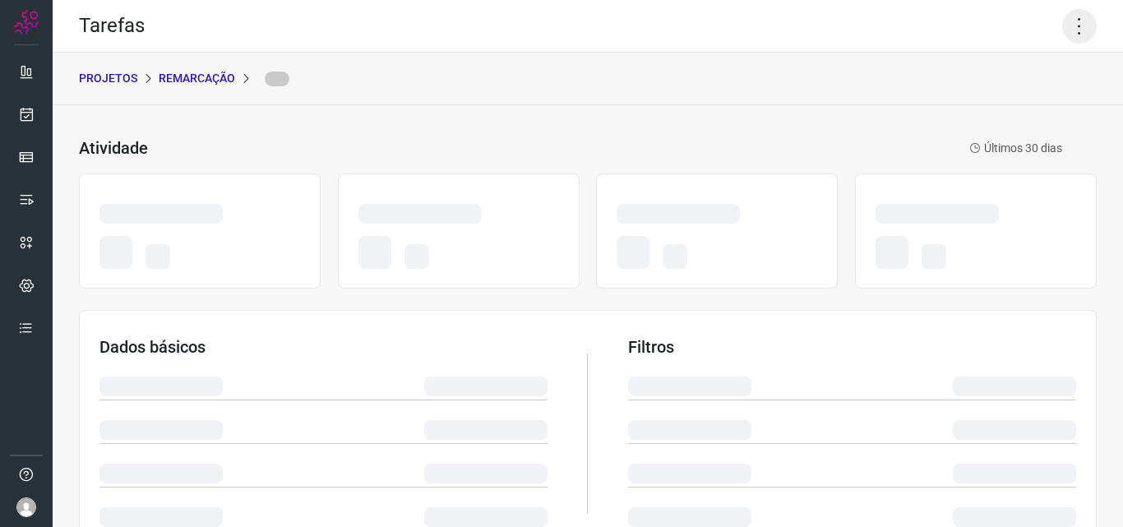
click at [1070, 24] on icon at bounding box center [1079, 26] width 35 height 35
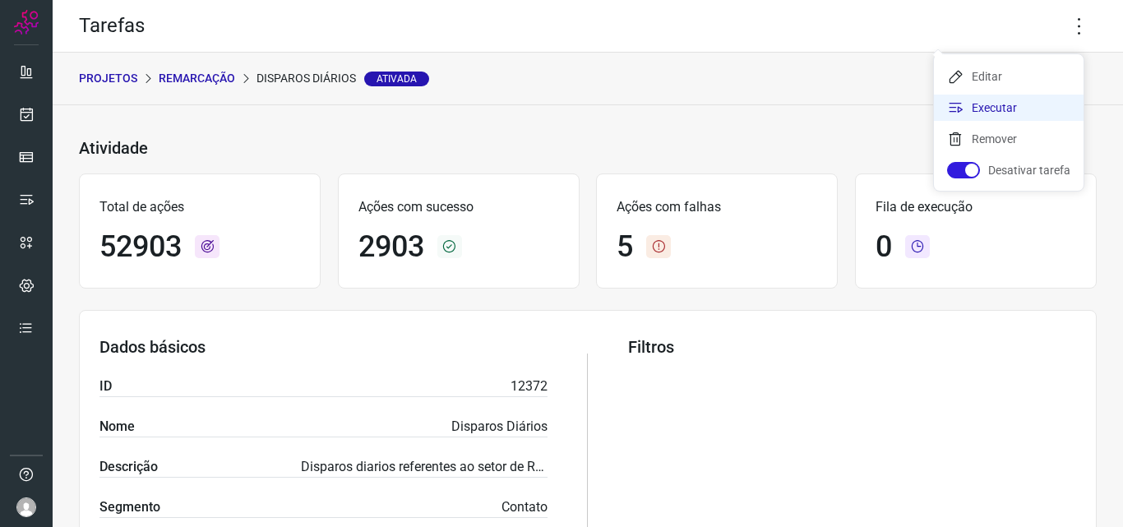
click at [1025, 106] on li "Executar" at bounding box center [1009, 108] width 150 height 26
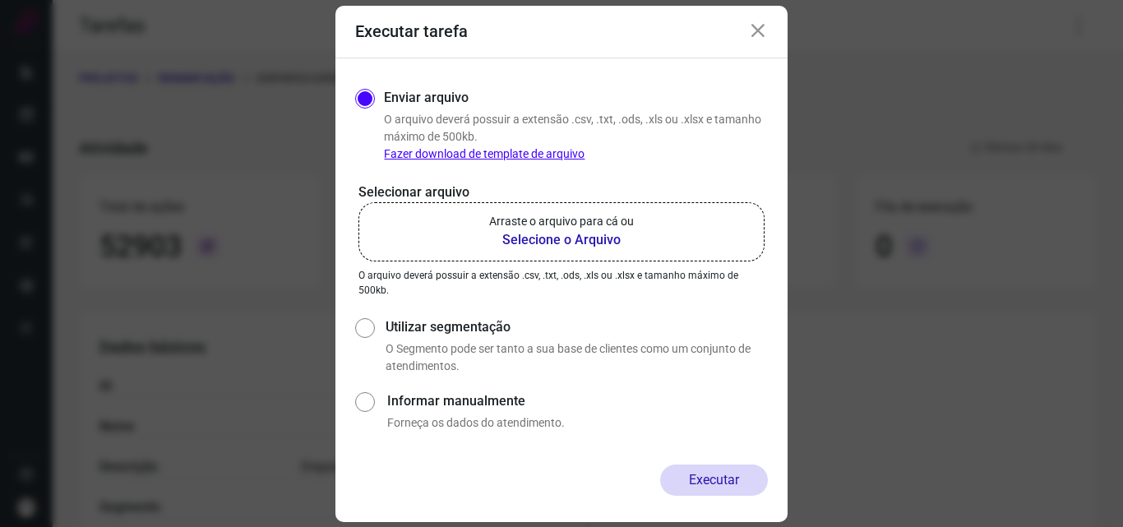
click at [626, 213] on p "Arraste o arquivo para cá ou" at bounding box center [561, 221] width 145 height 17
click at [0, 0] on input "Arraste o arquivo para cá ou Selecione o Arquivo" at bounding box center [0, 0] width 0 height 0
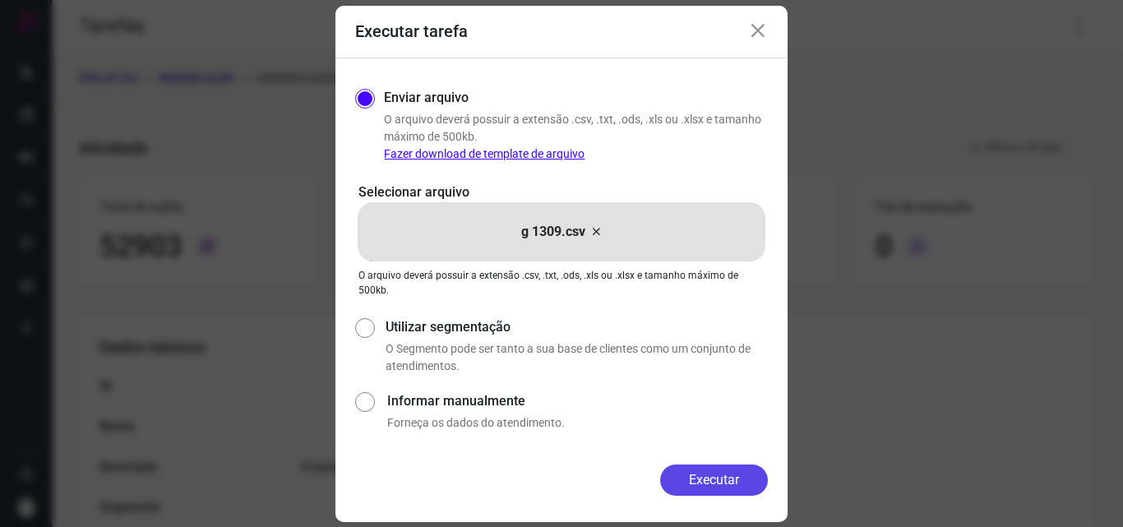
click at [697, 473] on button "Executar" at bounding box center [714, 480] width 108 height 31
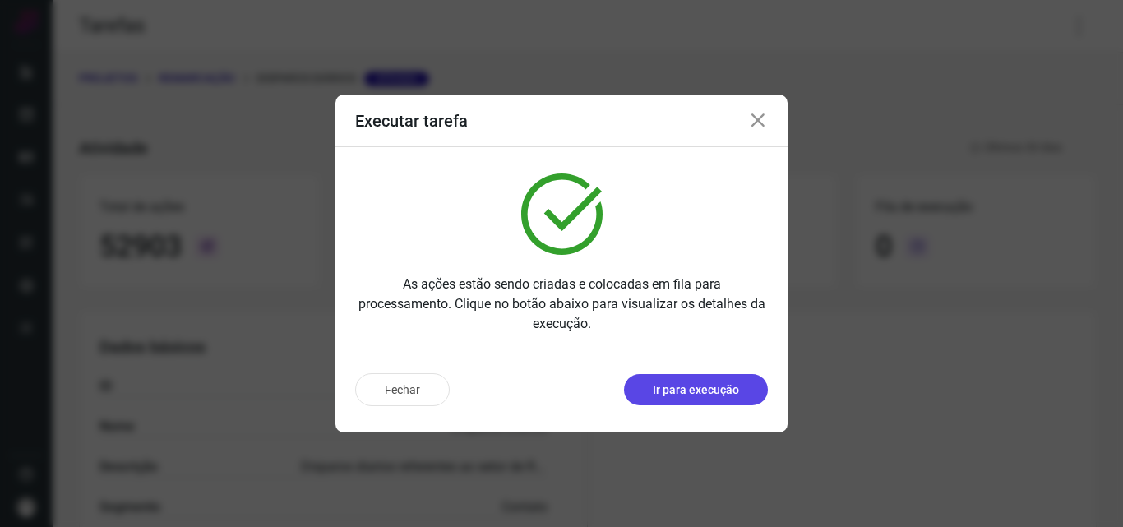
click at [715, 391] on p "Ir para execução" at bounding box center [696, 390] width 86 height 17
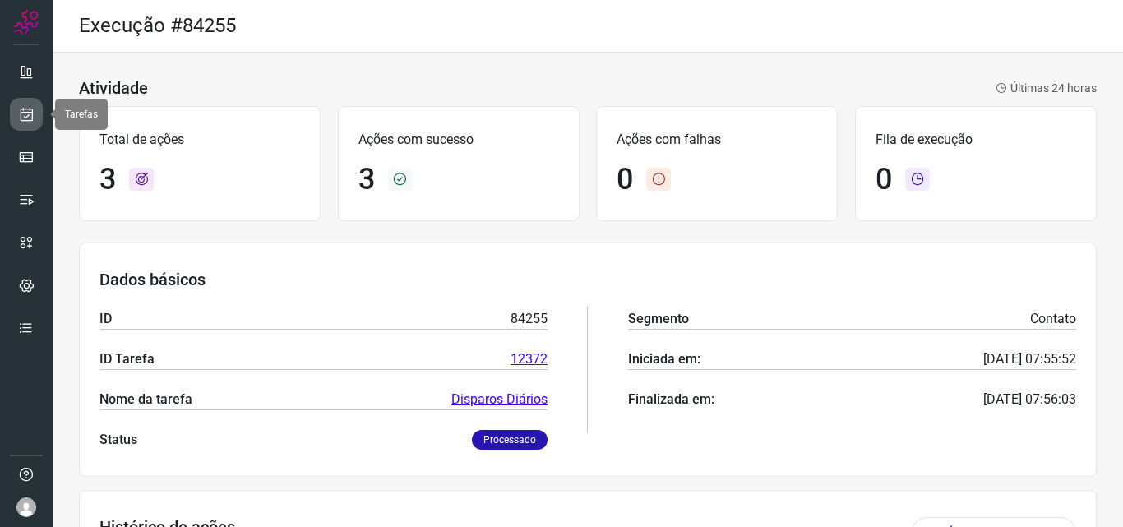
click at [30, 127] on link at bounding box center [26, 114] width 33 height 33
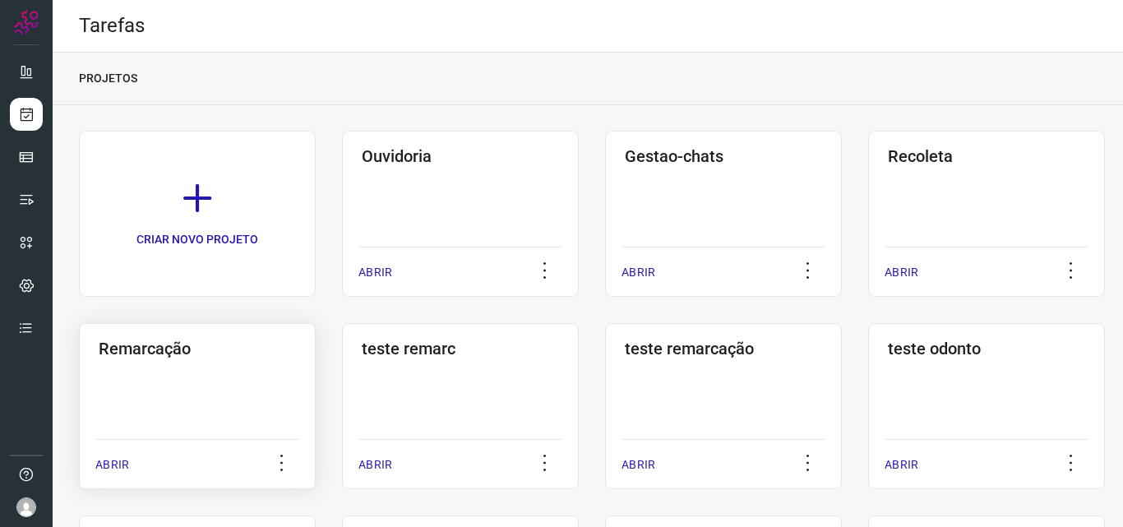
click at [241, 377] on div "Remarcação ABRIR" at bounding box center [197, 406] width 237 height 166
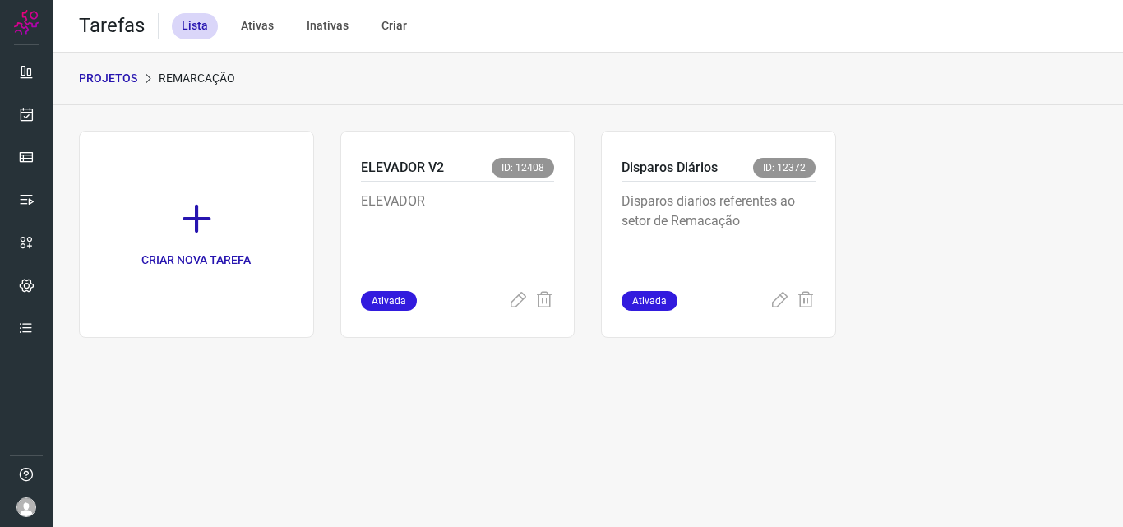
click at [813, 214] on p "Disparos diarios referentes ao setor de Remacação" at bounding box center [719, 233] width 194 height 82
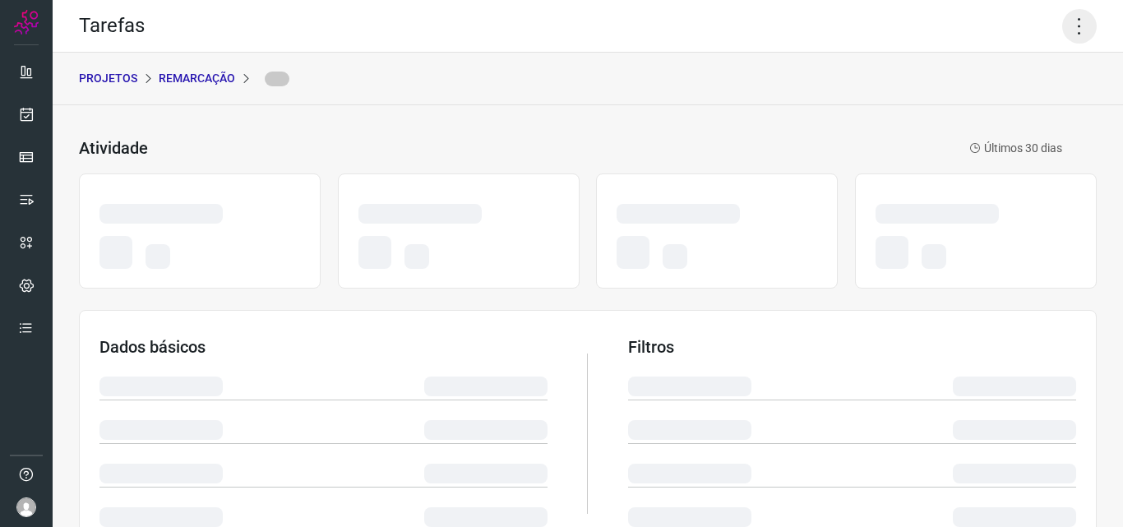
click at [1074, 25] on icon at bounding box center [1079, 26] width 35 height 35
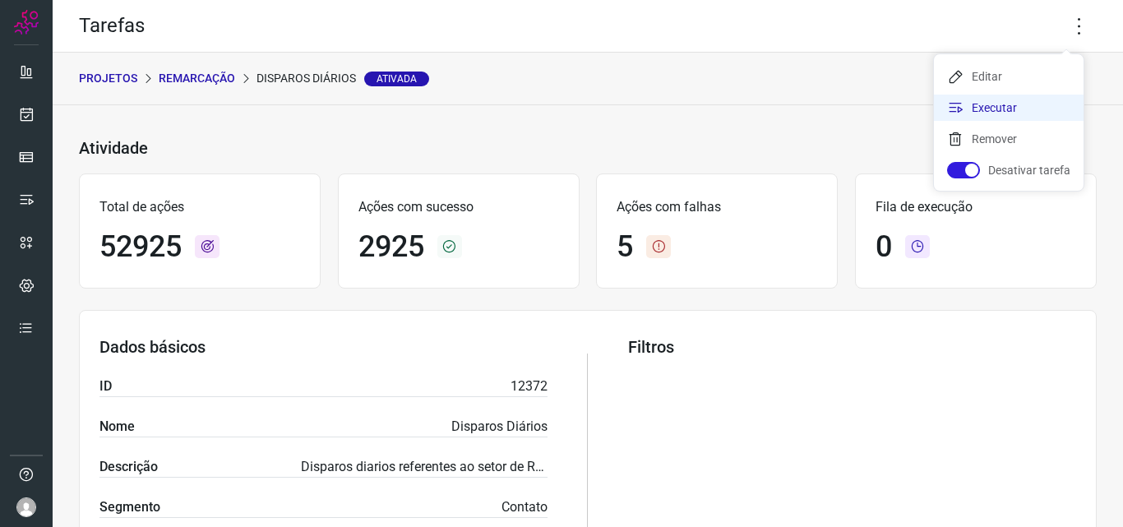
click at [1010, 113] on li "Executar" at bounding box center [1009, 108] width 150 height 26
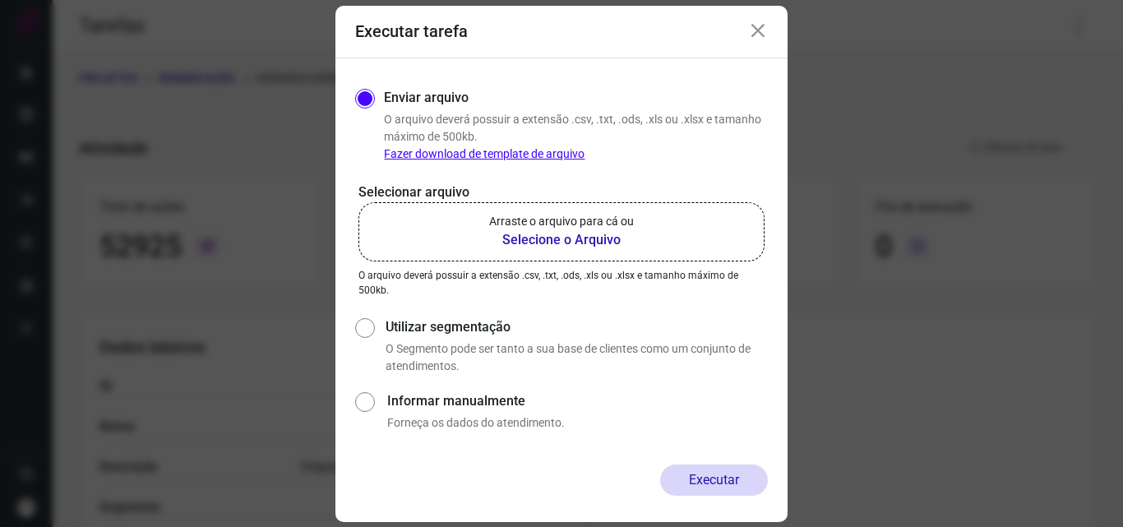
click at [608, 218] on p "Arraste o arquivo para cá ou" at bounding box center [561, 221] width 145 height 17
click at [0, 0] on input "Arraste o arquivo para cá ou Selecione o Arquivo" at bounding box center [0, 0] width 0 height 0
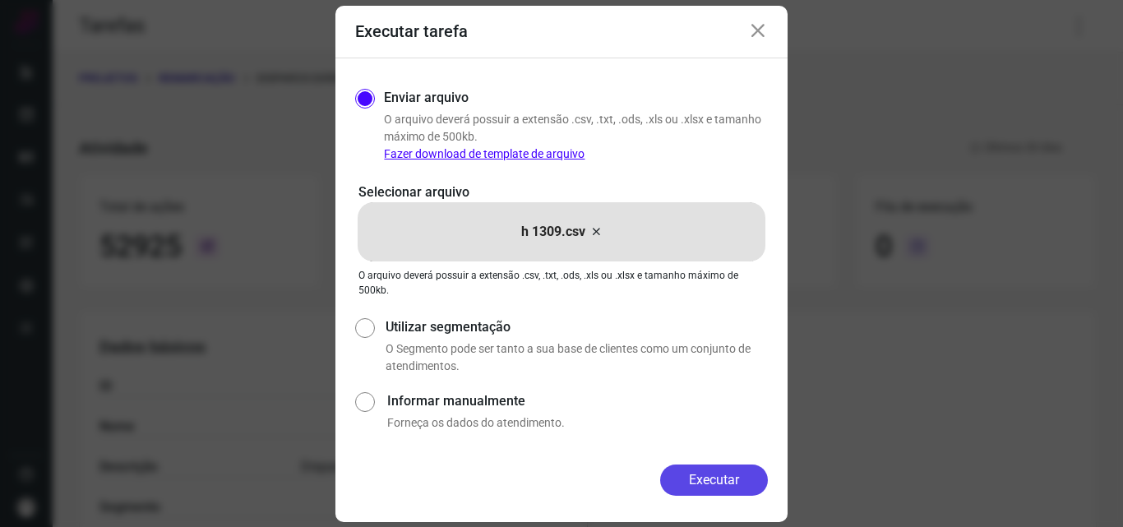
click at [698, 474] on button "Executar" at bounding box center [714, 480] width 108 height 31
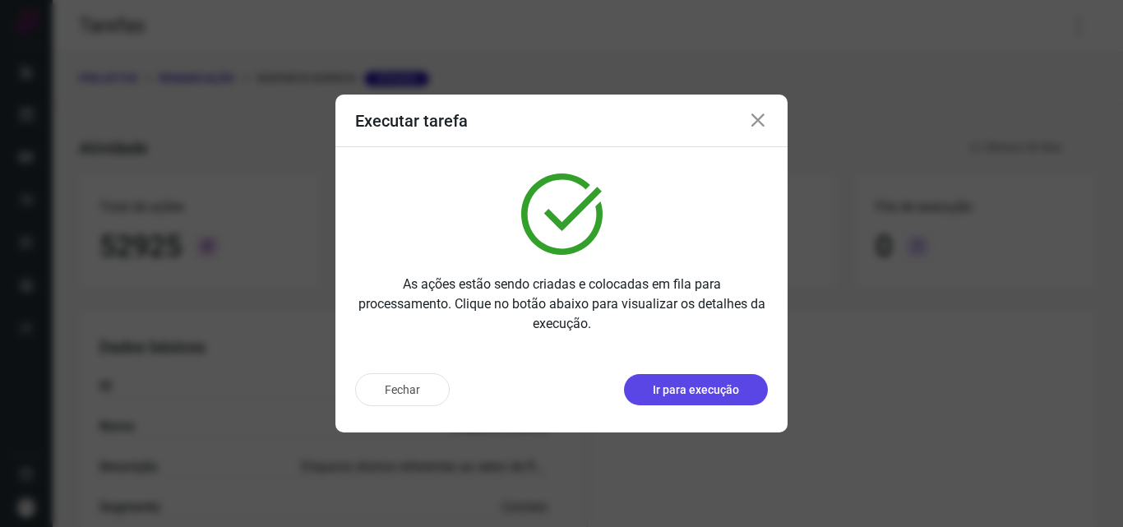
click at [715, 389] on p "Ir para execução" at bounding box center [696, 390] width 86 height 17
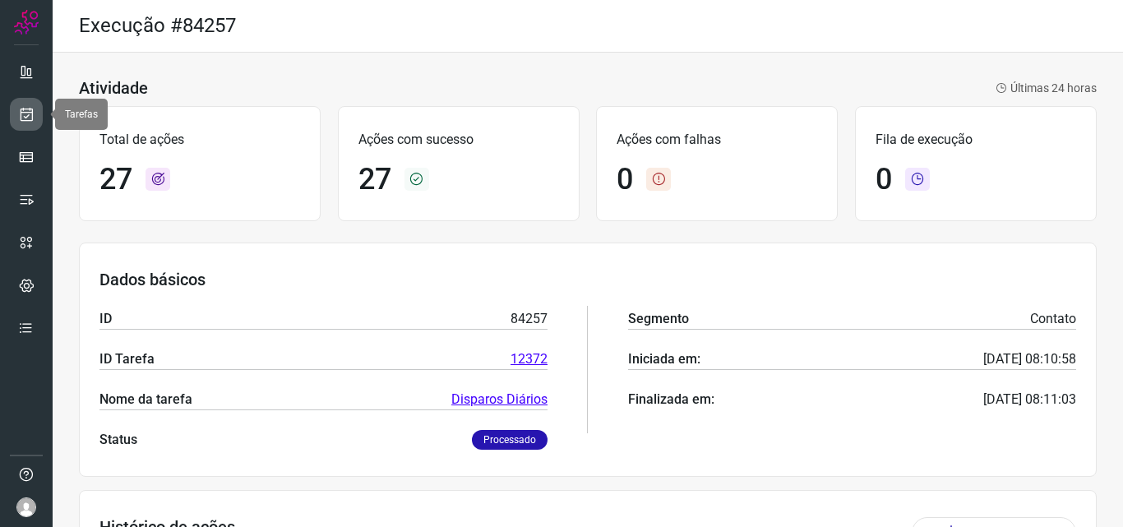
click at [30, 118] on icon at bounding box center [26, 114] width 17 height 16
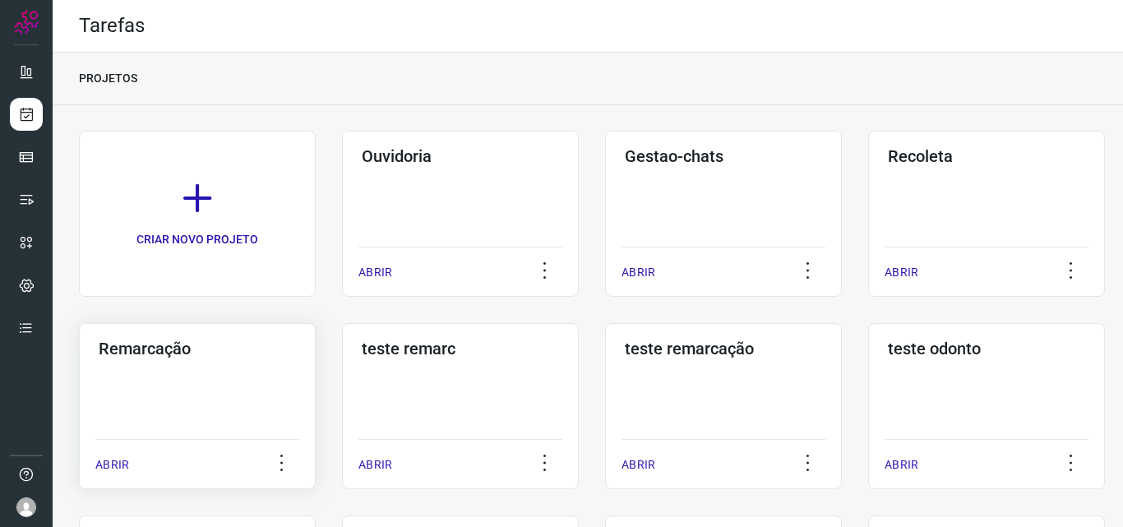
drag, startPoint x: 493, startPoint y: 266, endPoint x: 261, endPoint y: 398, distance: 267.0
click at [261, 398] on div "Remarcação ABRIR" at bounding box center [197, 406] width 237 height 166
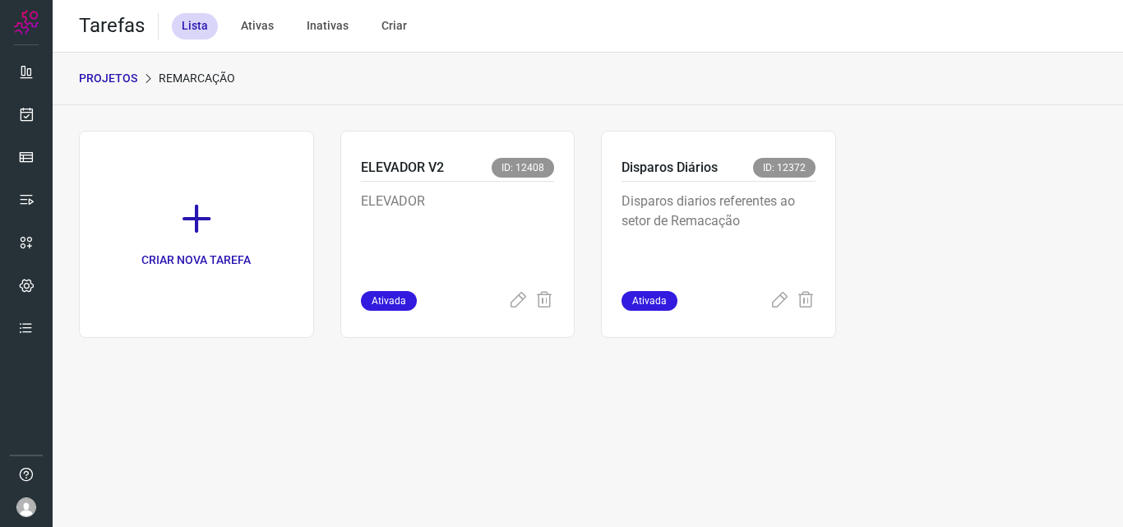
click at [734, 263] on p "Disparos diarios referentes ao setor de Remacação" at bounding box center [719, 233] width 194 height 82
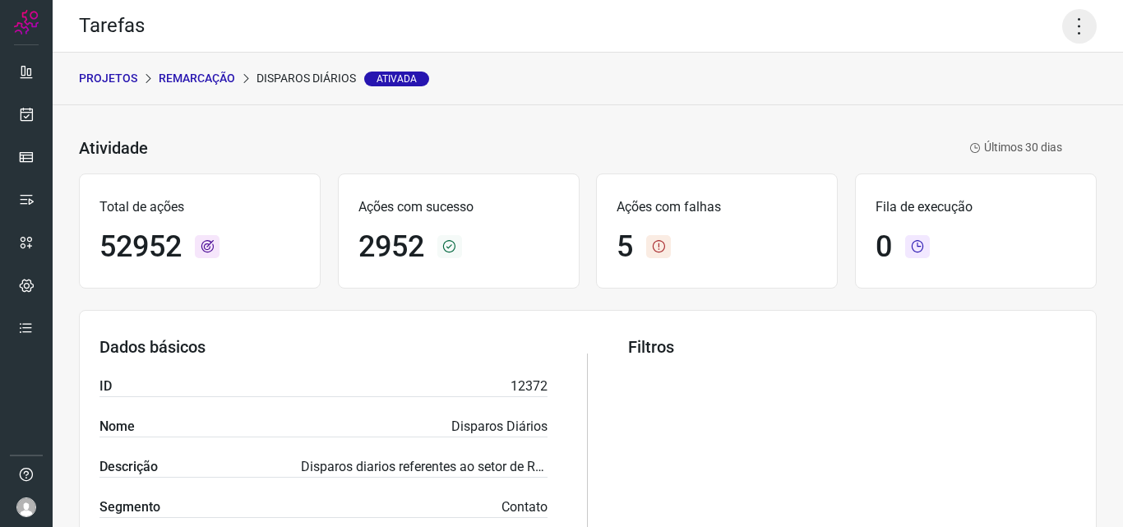
click at [1069, 30] on icon at bounding box center [1079, 26] width 35 height 35
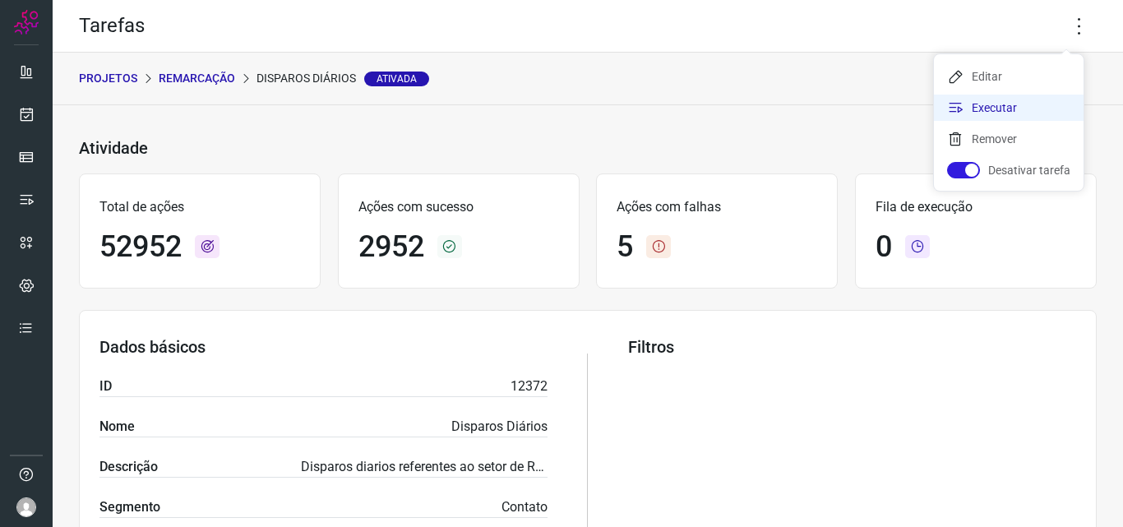
click at [1002, 101] on li "Executar" at bounding box center [1009, 108] width 150 height 26
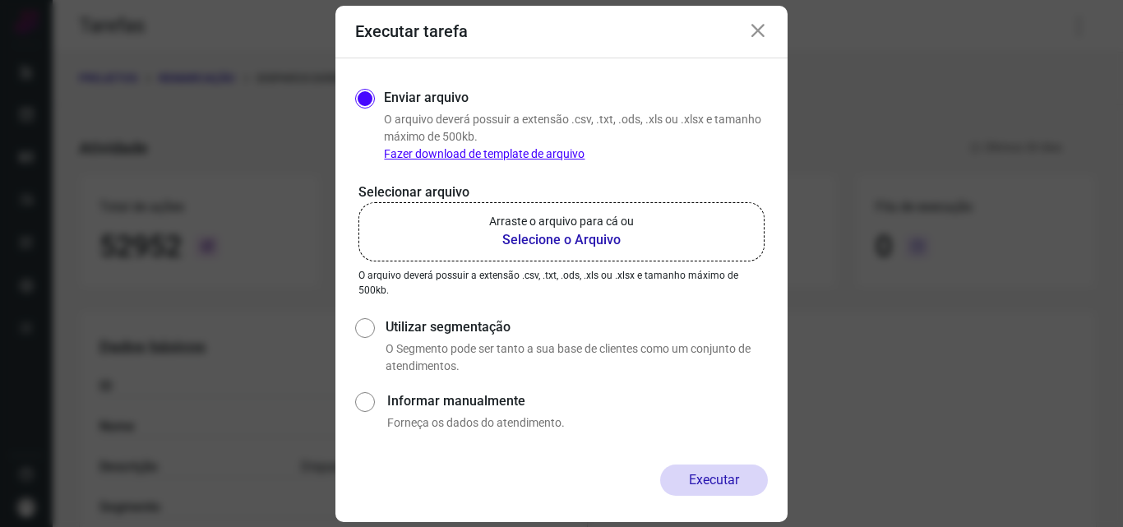
click at [582, 238] on b "Selecione o Arquivo" at bounding box center [561, 240] width 145 height 20
click at [0, 0] on input "Arraste o arquivo para cá ou Selecione o Arquivo" at bounding box center [0, 0] width 0 height 0
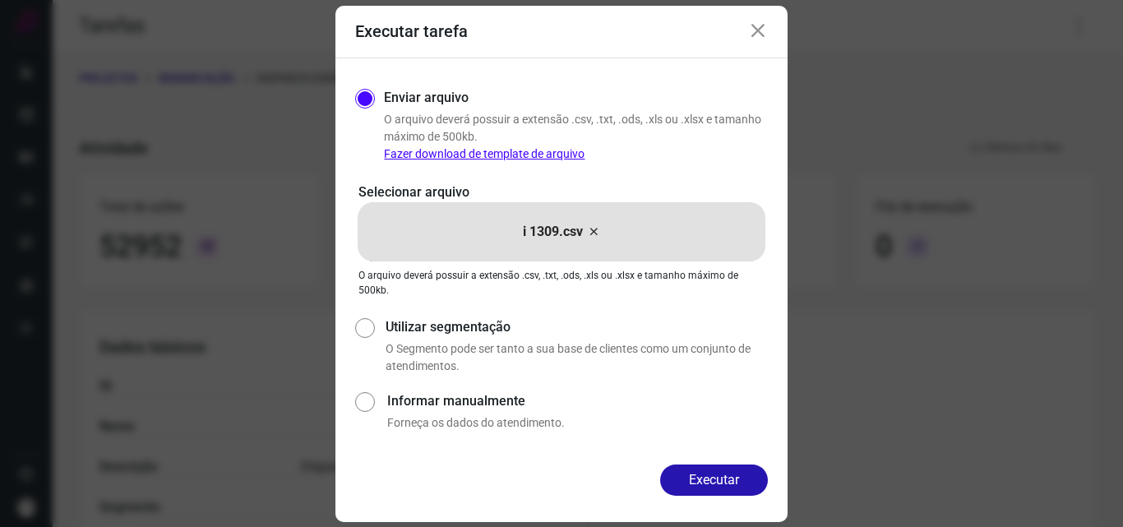
click at [710, 487] on button "Executar" at bounding box center [714, 480] width 108 height 31
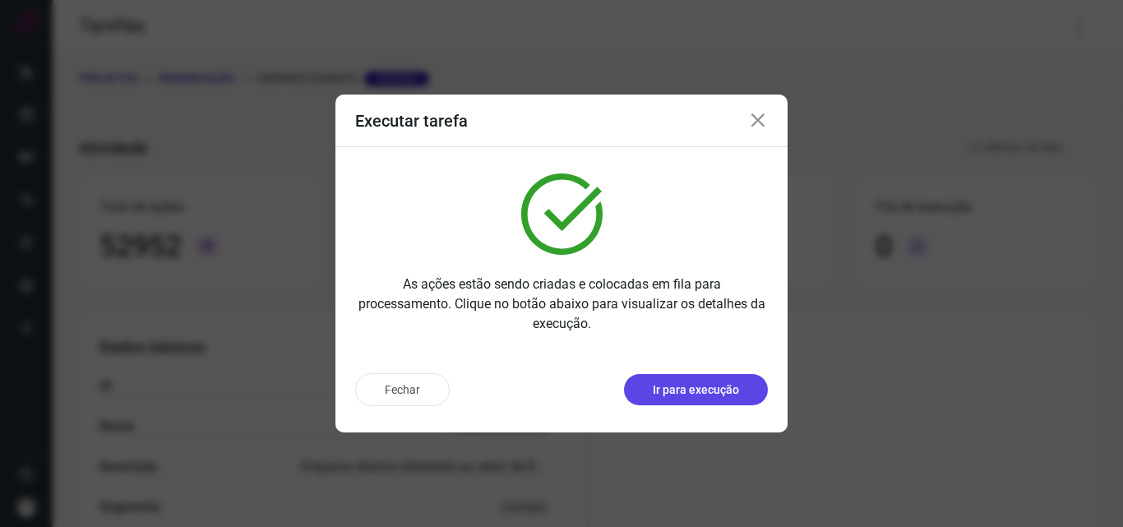
click at [725, 393] on p "Ir para execução" at bounding box center [696, 390] width 86 height 17
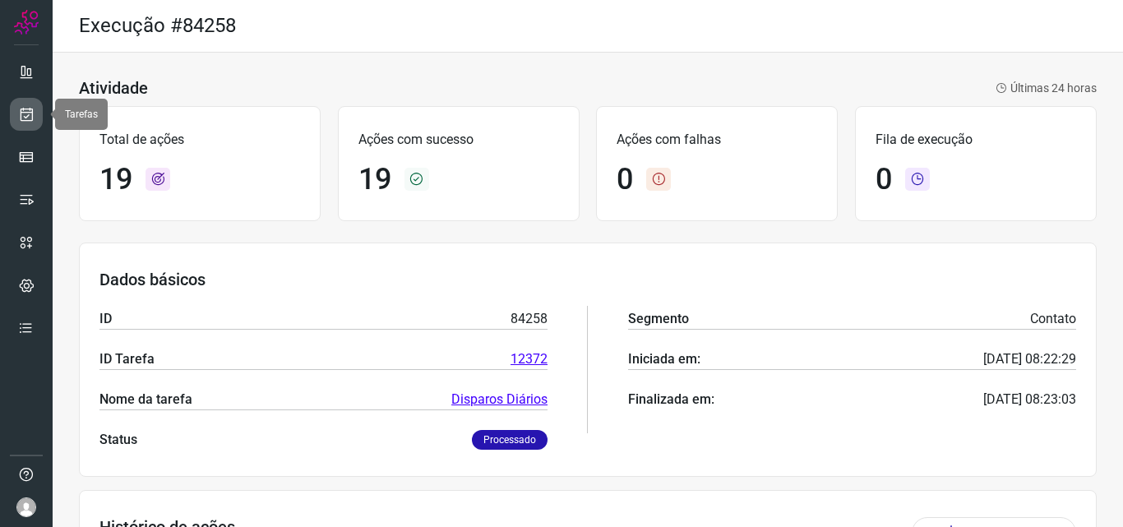
click at [25, 113] on icon at bounding box center [26, 114] width 17 height 16
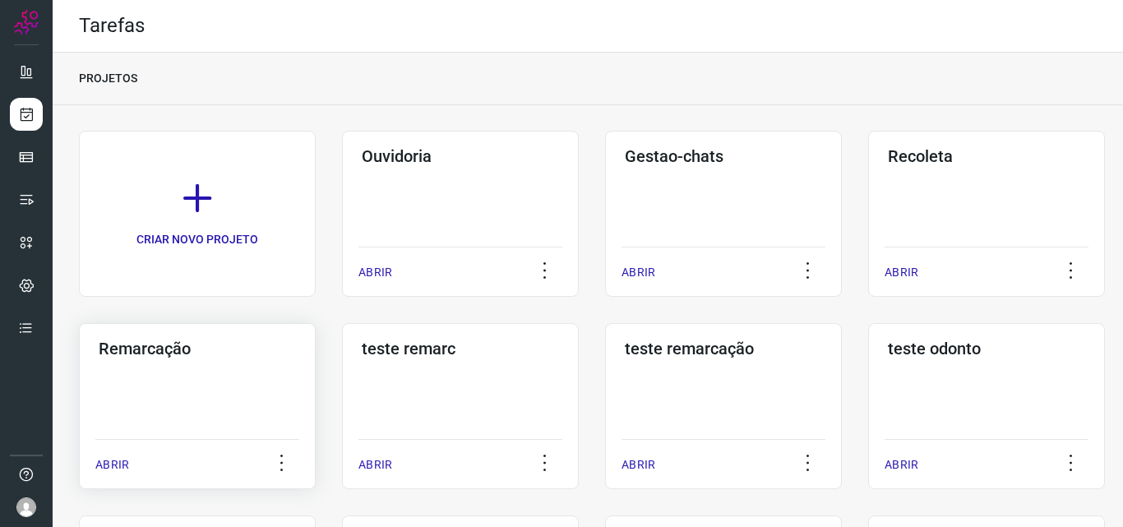
click at [232, 401] on div "Remarcação ABRIR" at bounding box center [197, 406] width 237 height 166
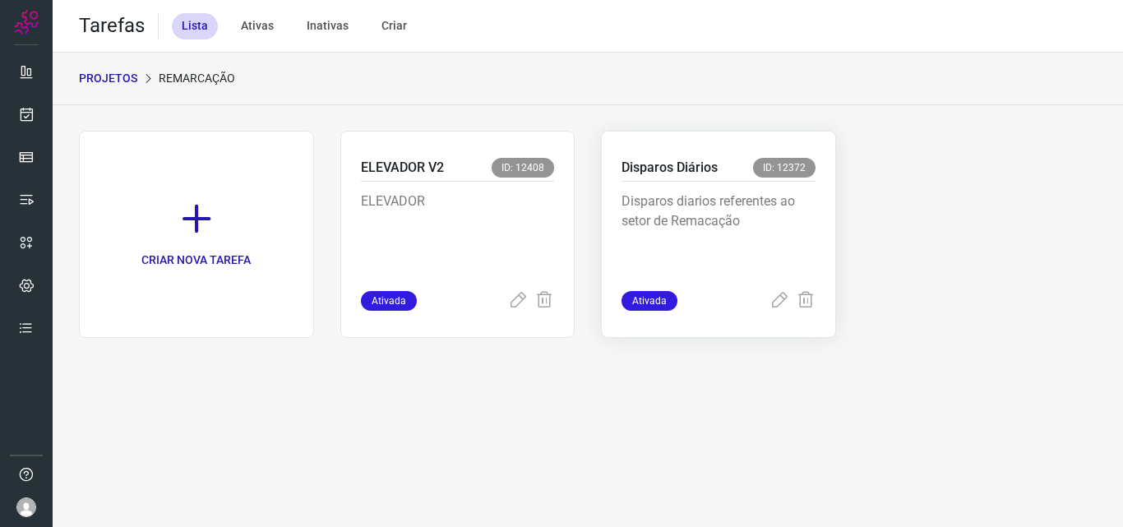
click at [713, 224] on p "Disparos diarios referentes ao setor de Remacação" at bounding box center [719, 233] width 194 height 82
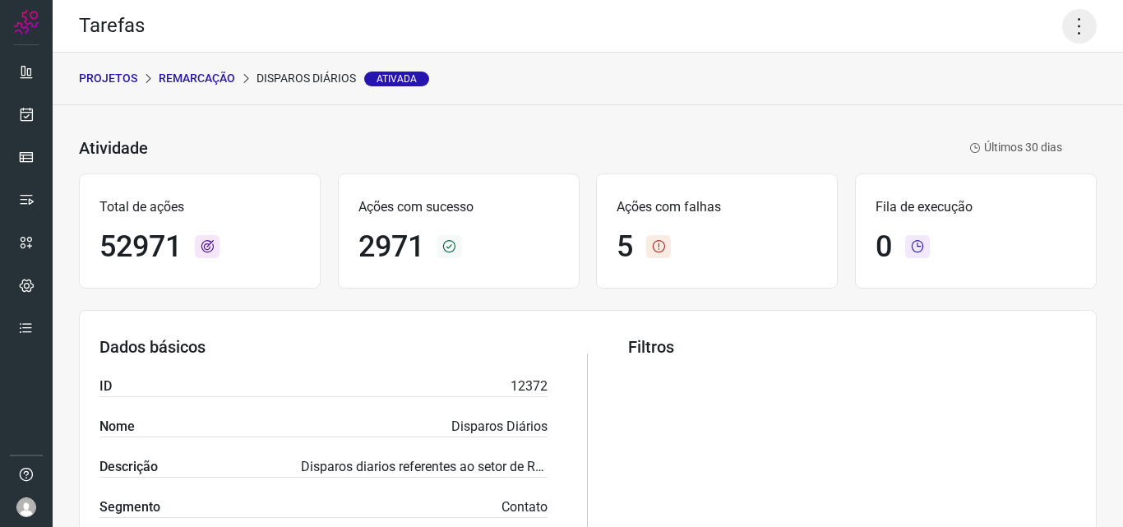
click at [1067, 21] on icon at bounding box center [1079, 26] width 35 height 35
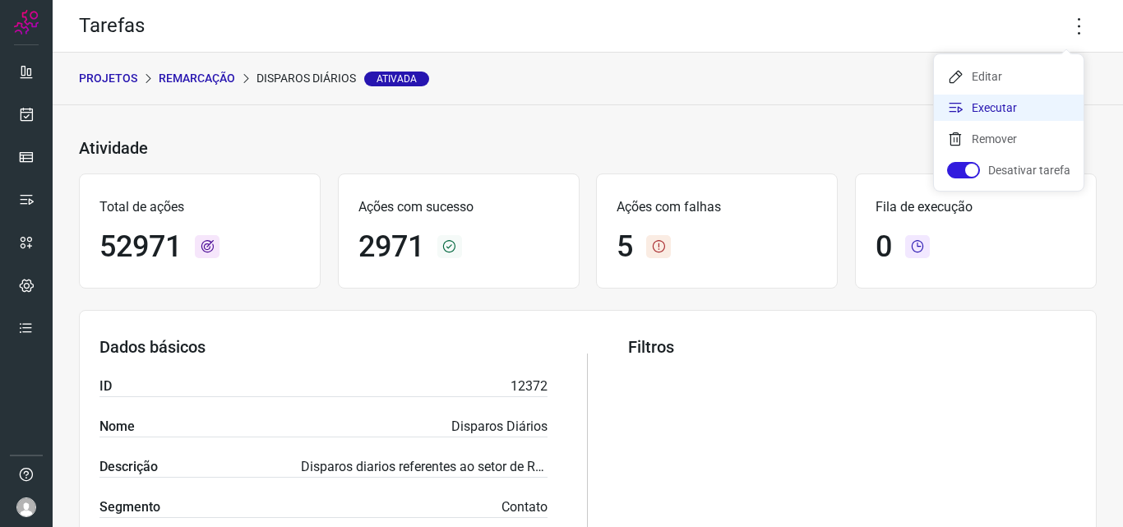
click at [1027, 102] on li "Executar" at bounding box center [1009, 108] width 150 height 26
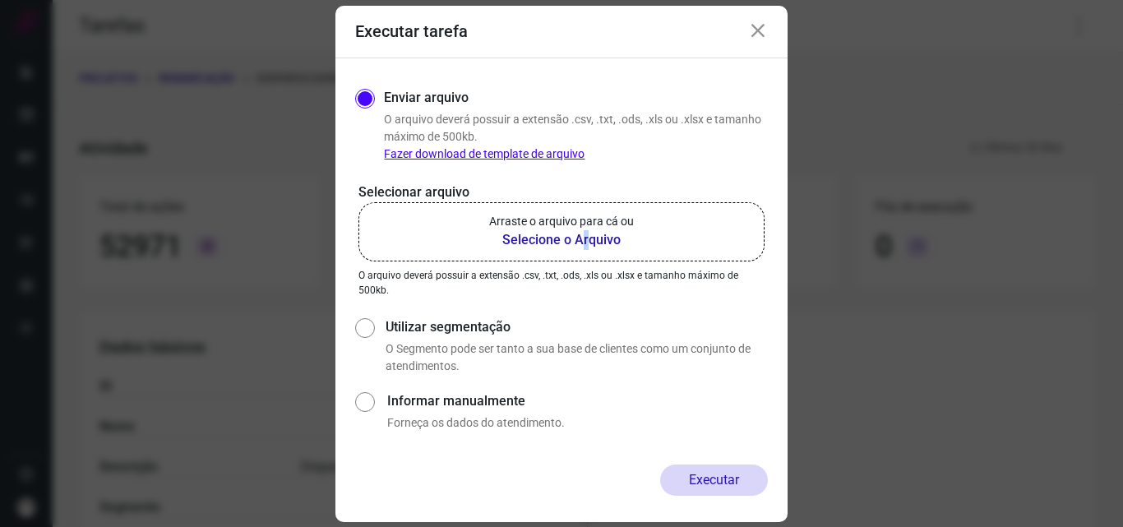
click at [586, 234] on b "Selecione o Arquivo" at bounding box center [561, 240] width 145 height 20
click at [545, 234] on b "Selecione o Arquivo" at bounding box center [561, 240] width 145 height 20
click at [0, 0] on input "Arraste o arquivo para cá ou Selecione o Arquivo" at bounding box center [0, 0] width 0 height 0
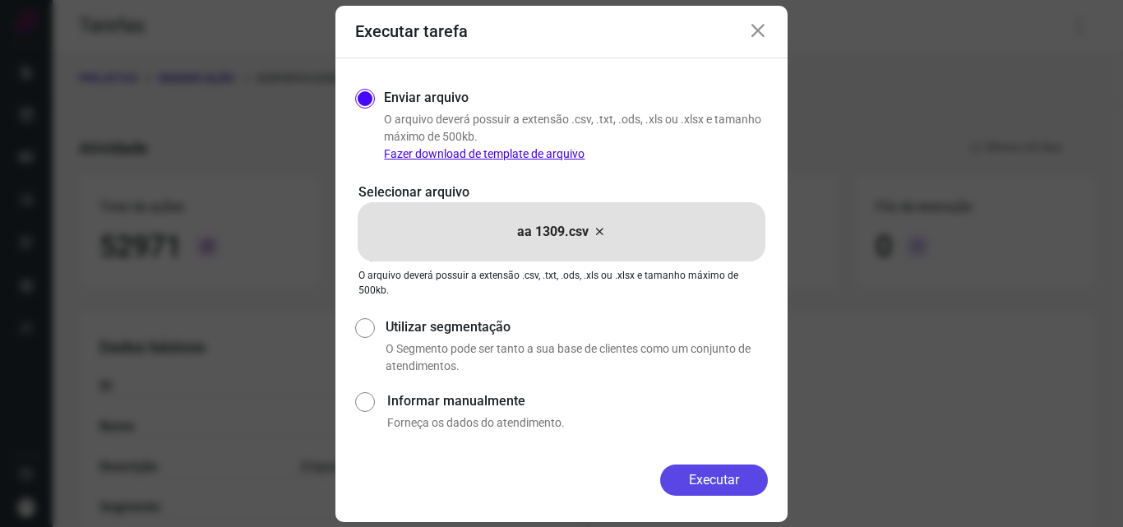
click at [710, 473] on button "Executar" at bounding box center [714, 480] width 108 height 31
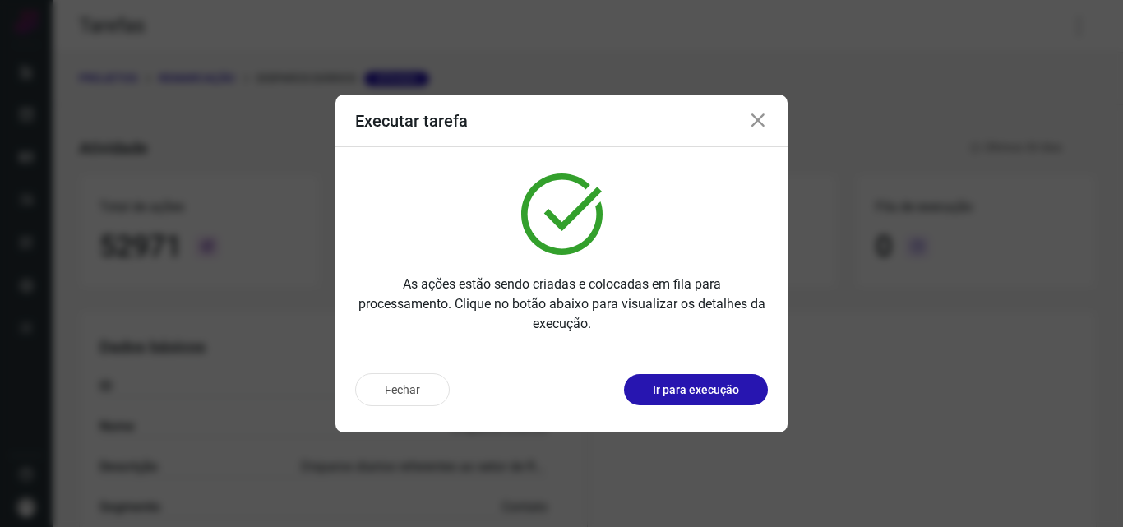
click at [718, 396] on p "Ir para execução" at bounding box center [696, 390] width 86 height 17
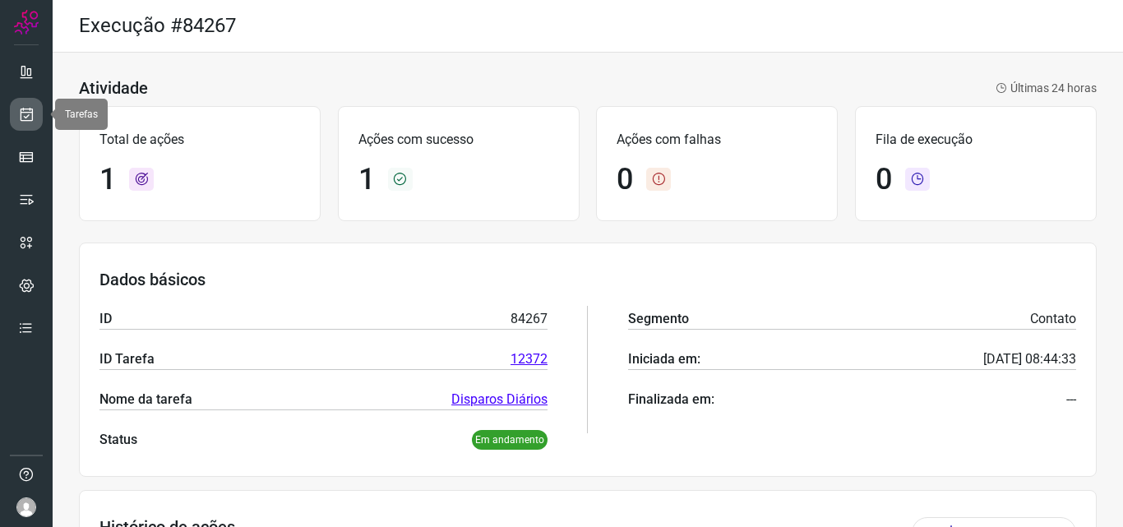
click at [25, 111] on icon at bounding box center [26, 114] width 17 height 16
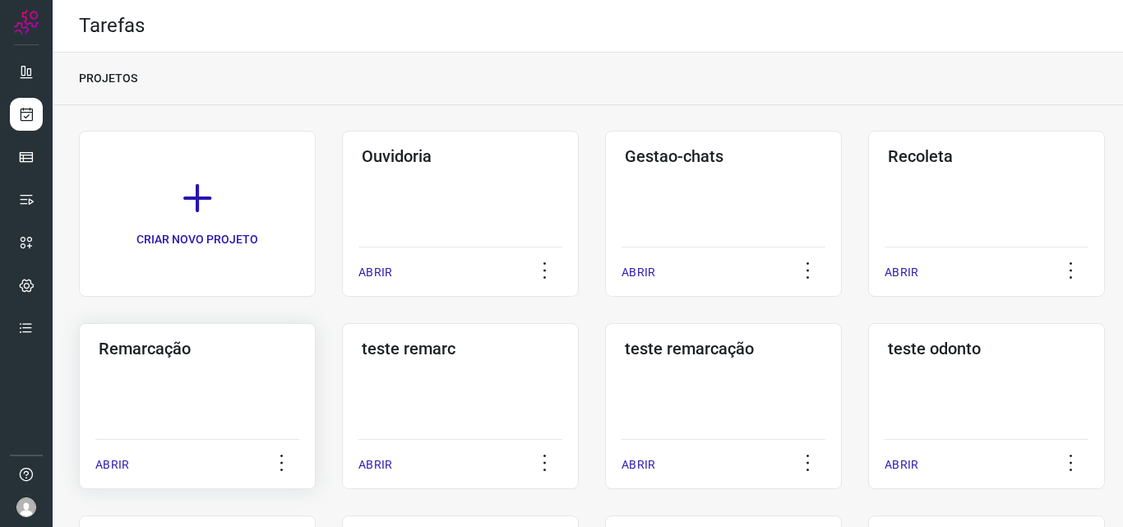
click at [218, 401] on div "Remarcação ABRIR" at bounding box center [197, 406] width 237 height 166
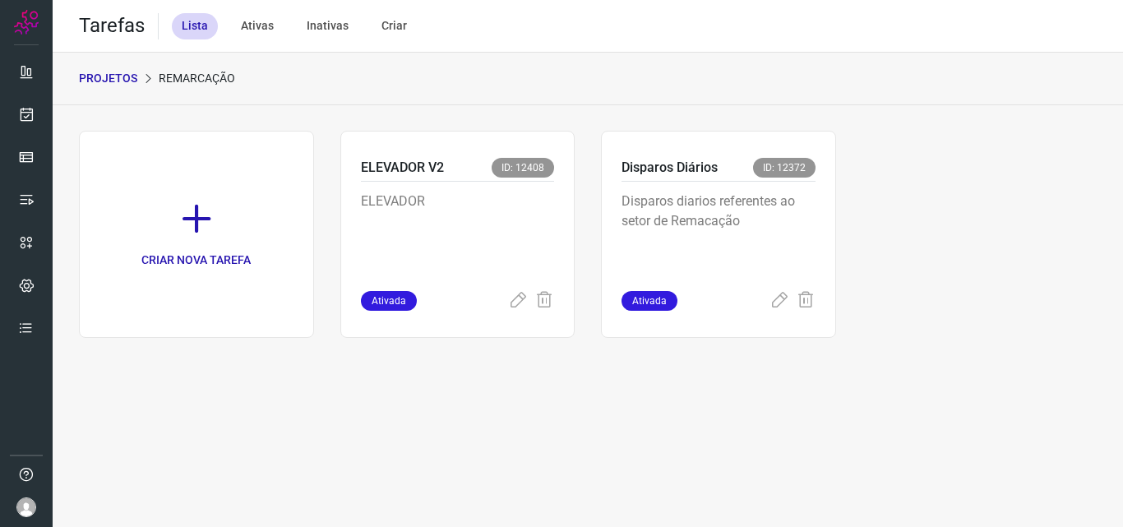
click at [742, 220] on p "Disparos diarios referentes ao setor de Remacação" at bounding box center [719, 233] width 194 height 82
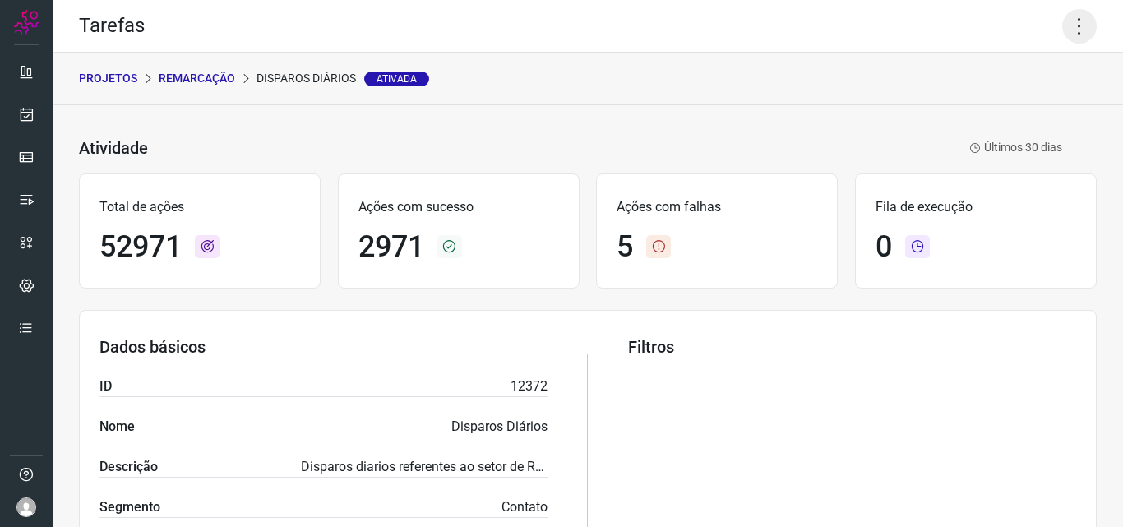
click at [1074, 27] on icon at bounding box center [1079, 26] width 35 height 35
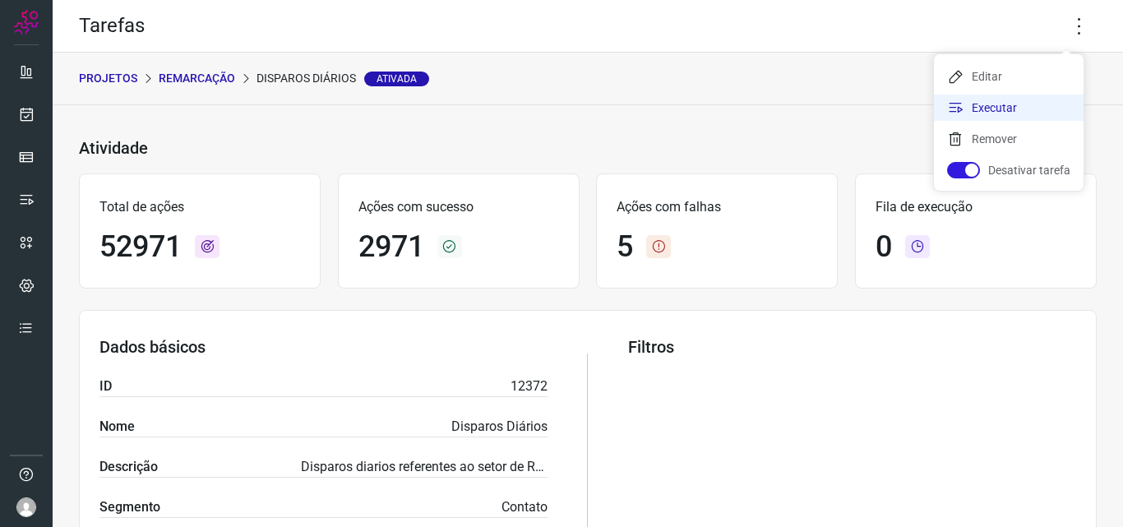
click at [1019, 97] on li "Executar" at bounding box center [1009, 108] width 150 height 26
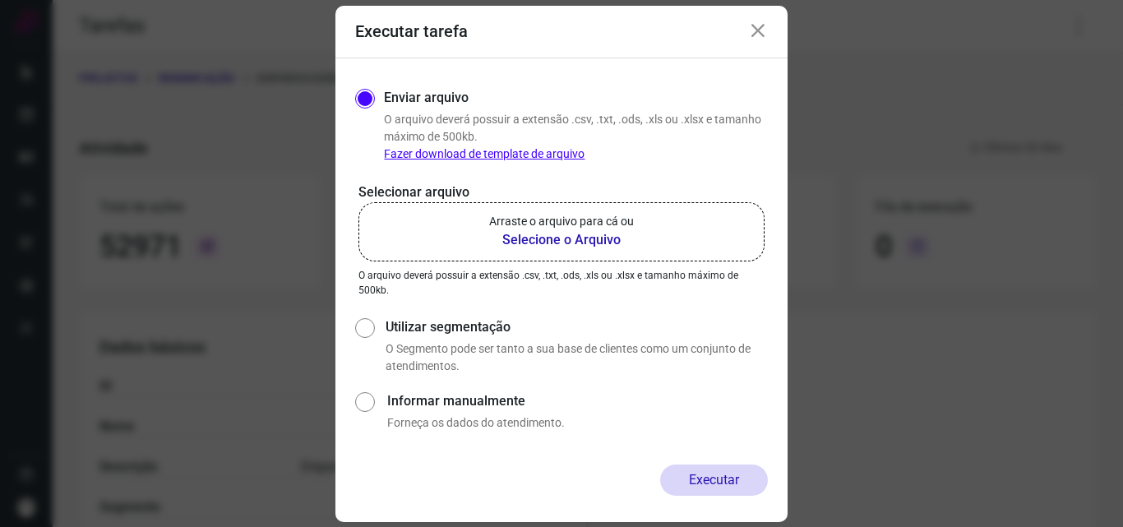
click at [558, 250] on label "Arraste o arquivo para cá ou Selecione o Arquivo" at bounding box center [562, 231] width 406 height 59
click at [0, 0] on input "Arraste o arquivo para cá ou Selecione o Arquivo" at bounding box center [0, 0] width 0 height 0
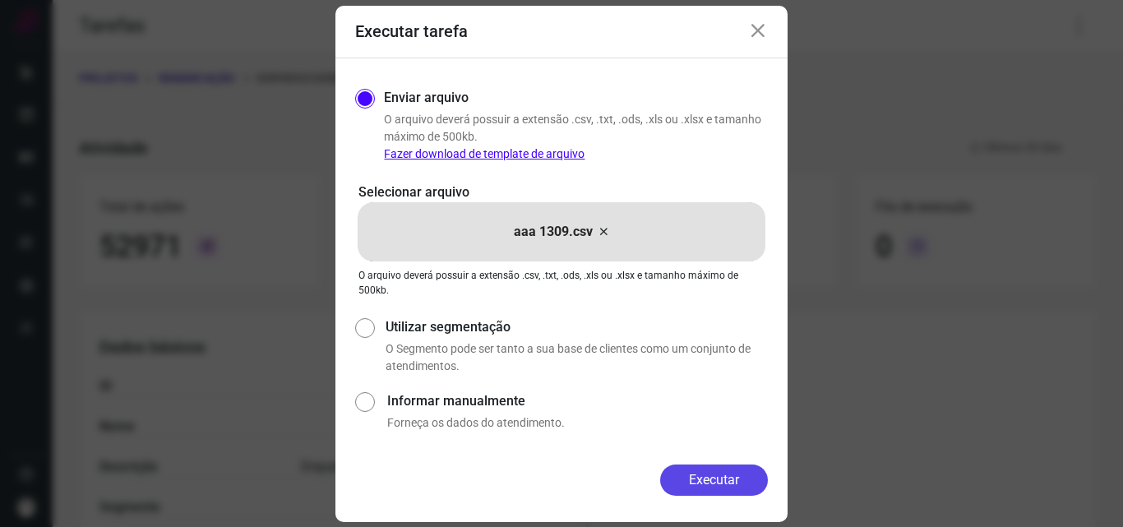
click at [700, 472] on button "Executar" at bounding box center [714, 480] width 108 height 31
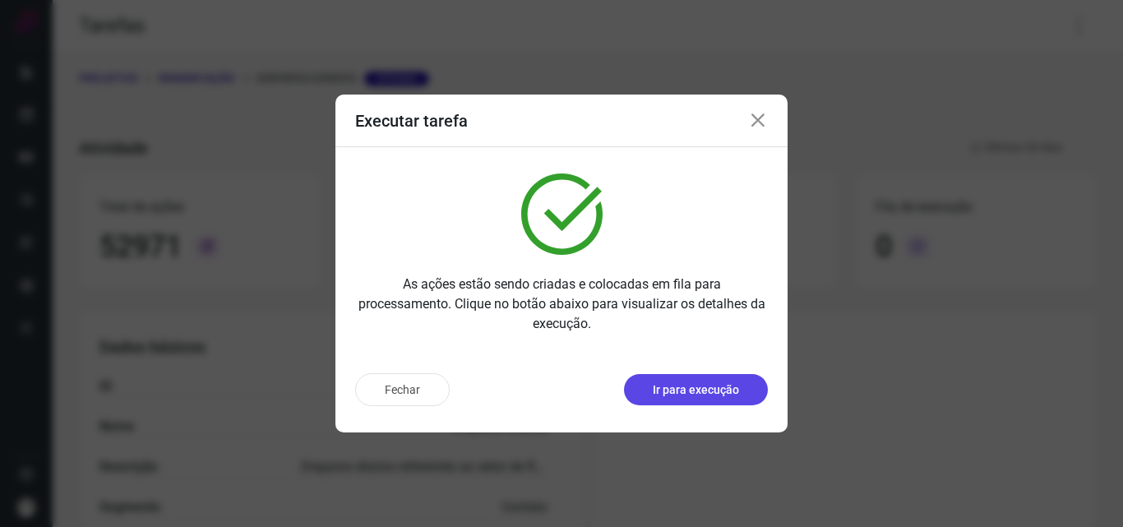
click at [712, 397] on p "Ir para execução" at bounding box center [696, 390] width 86 height 17
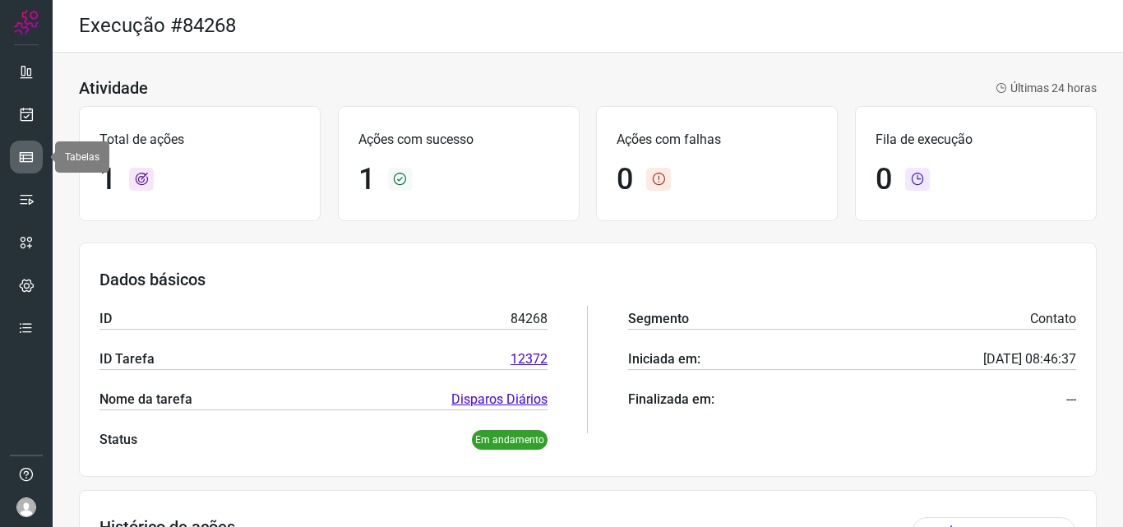
click at [37, 154] on link at bounding box center [26, 157] width 33 height 33
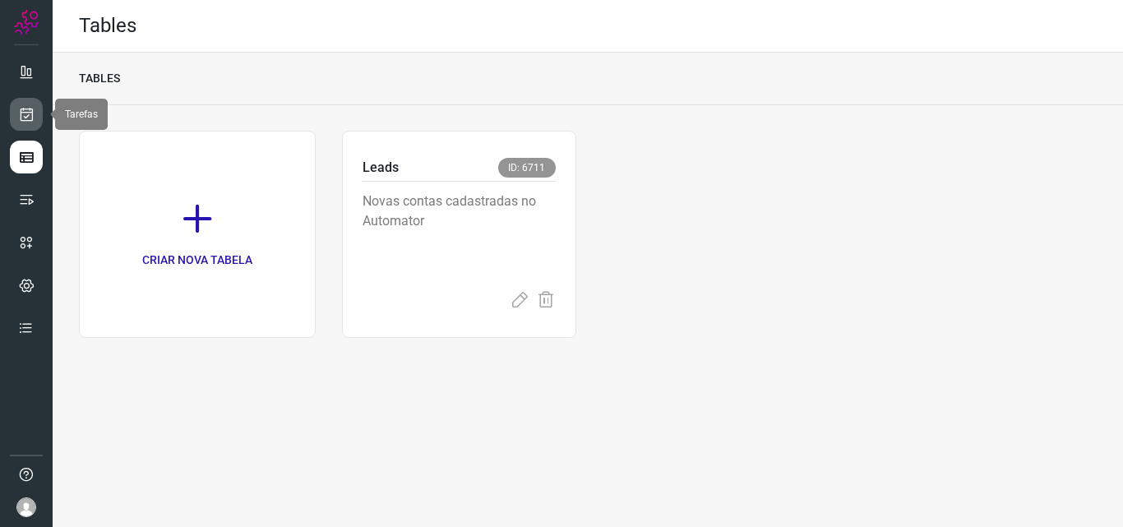
click at [39, 102] on link at bounding box center [26, 114] width 33 height 33
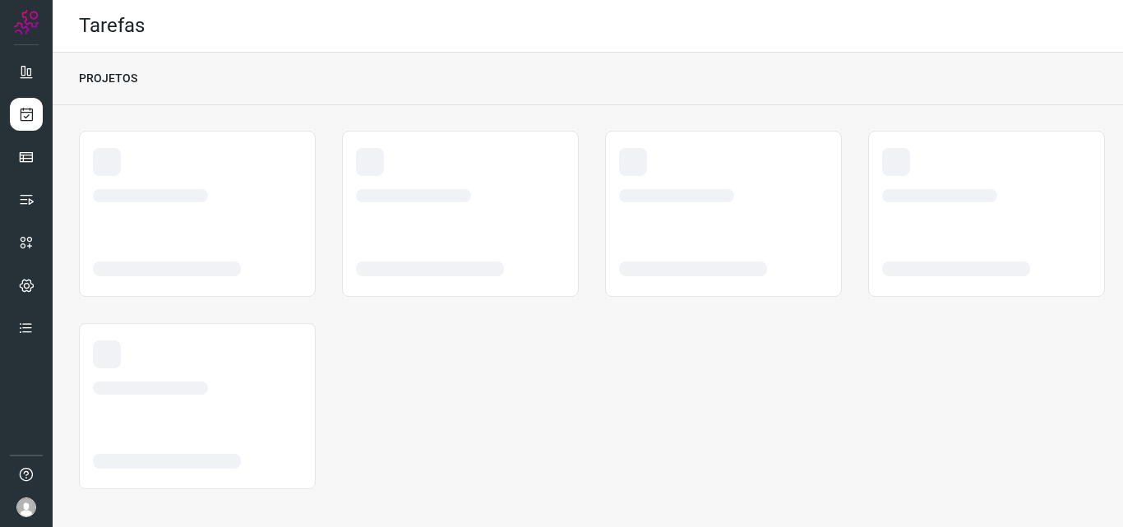
click at [692, 84] on div "PROJETOS" at bounding box center [588, 79] width 1071 height 53
click at [30, 107] on icon at bounding box center [26, 114] width 17 height 16
click at [23, 118] on icon at bounding box center [26, 114] width 17 height 16
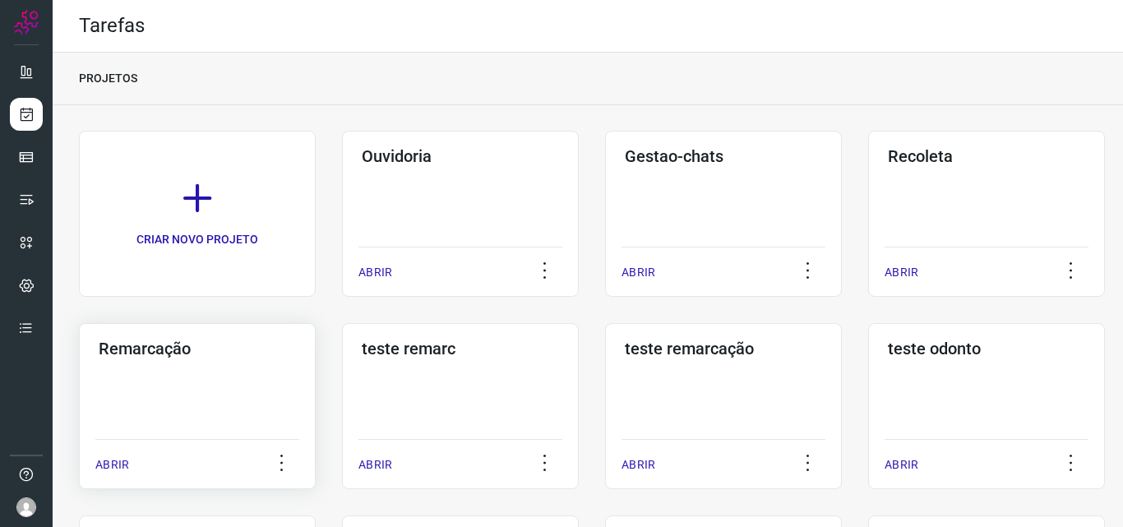
click at [151, 387] on div "Remarcação ABRIR" at bounding box center [197, 406] width 237 height 166
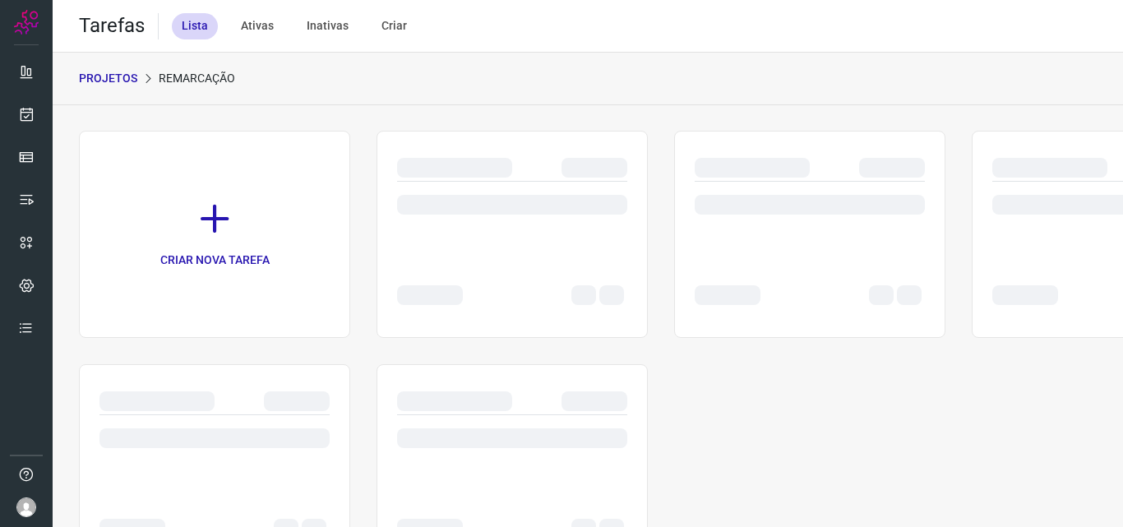
click at [819, 270] on div at bounding box center [810, 278] width 230 height 65
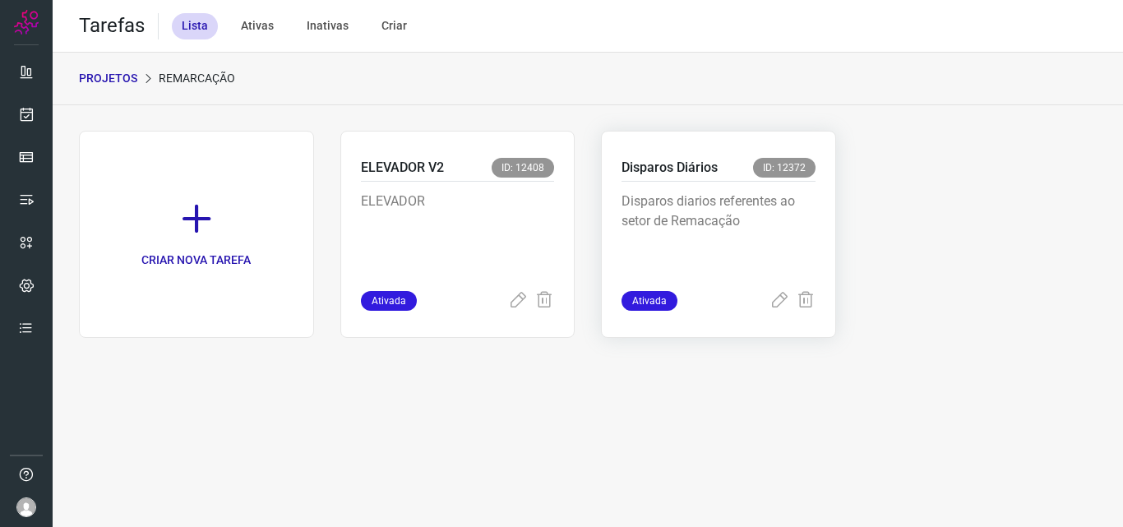
click at [809, 233] on p "Disparos diarios referentes ao setor de Remacação" at bounding box center [719, 233] width 194 height 82
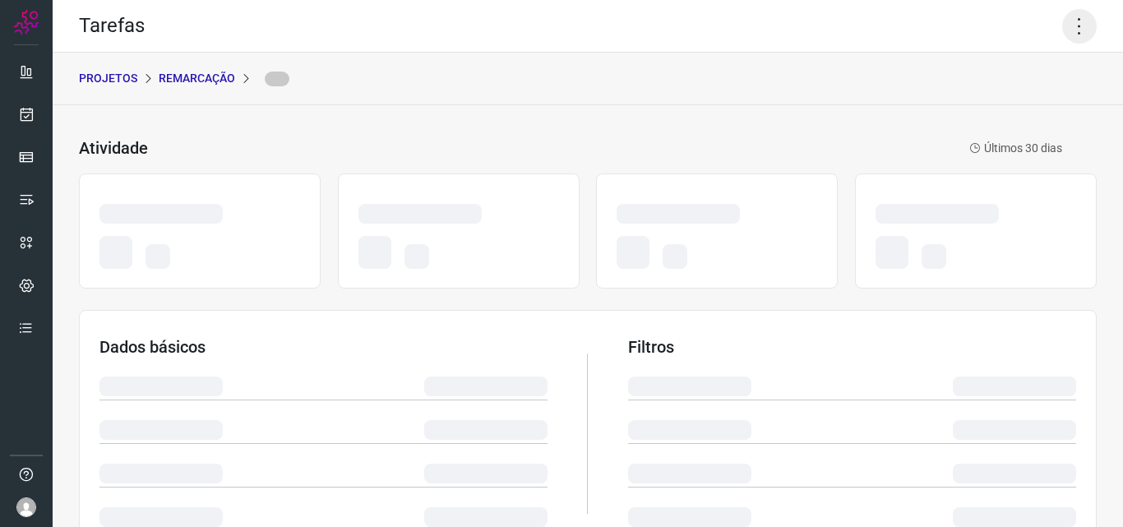
drag, startPoint x: 1076, startPoint y: 41, endPoint x: 1063, endPoint y: 12, distance: 32.4
click at [1076, 40] on icon at bounding box center [1079, 26] width 35 height 35
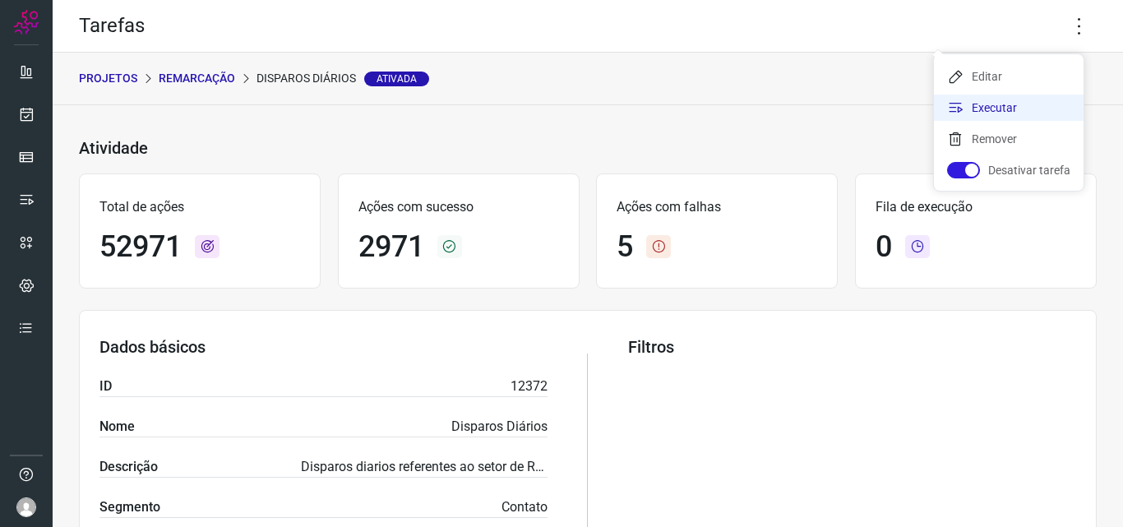
click at [1021, 101] on li "Executar" at bounding box center [1009, 108] width 150 height 26
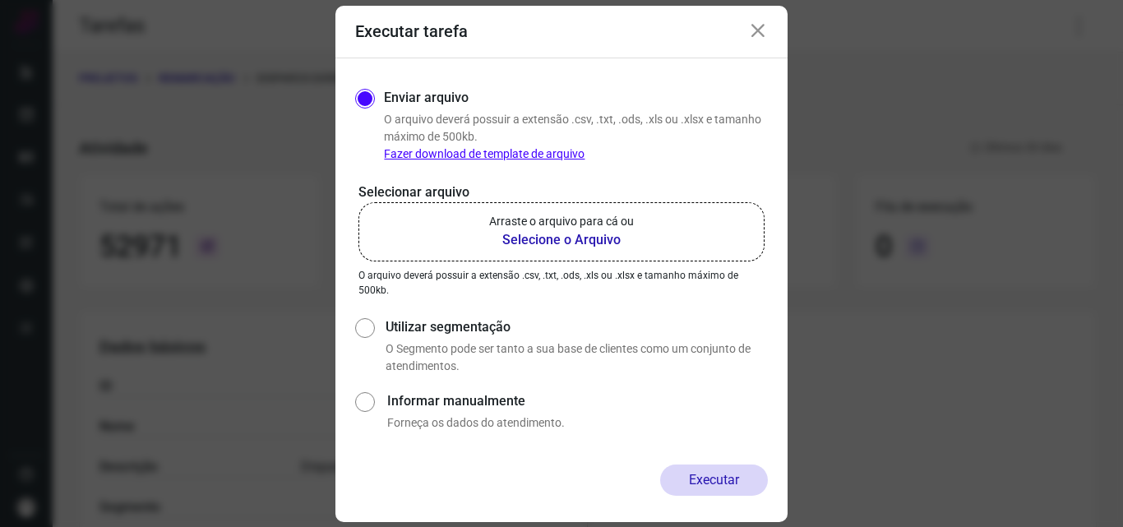
click at [660, 229] on label "Arraste o arquivo para cá ou Selecione o Arquivo" at bounding box center [562, 231] width 406 height 59
click at [0, 0] on input "Arraste o arquivo para cá ou Selecione o Arquivo" at bounding box center [0, 0] width 0 height 0
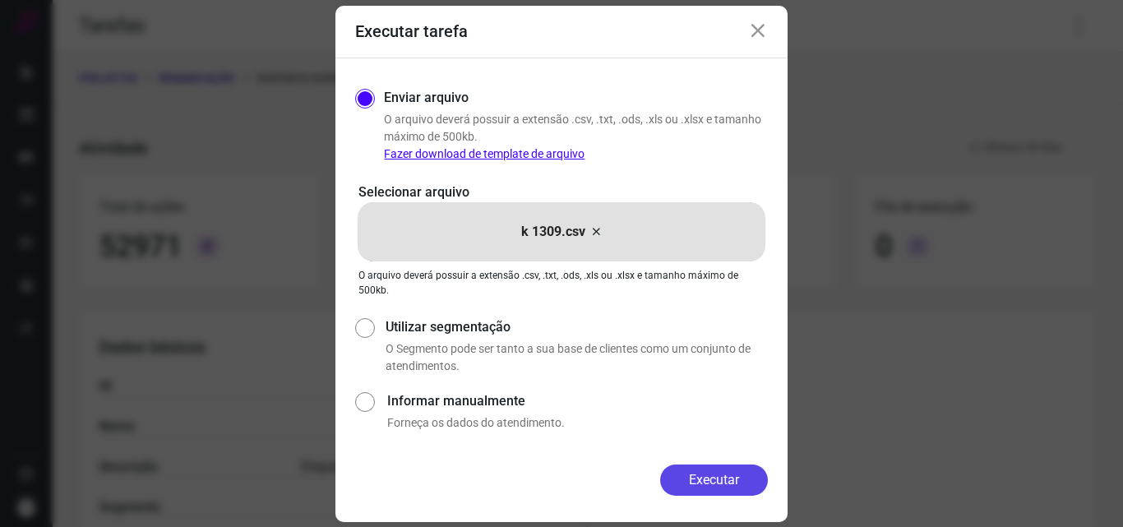
click at [692, 483] on button "Executar" at bounding box center [714, 480] width 108 height 31
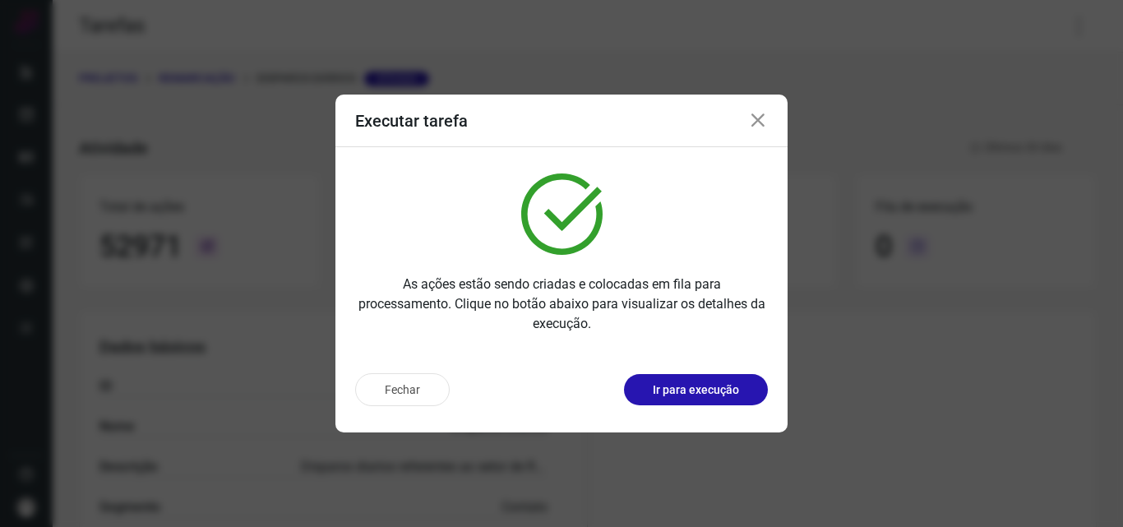
click at [737, 388] on p "Ir para execução" at bounding box center [696, 390] width 86 height 17
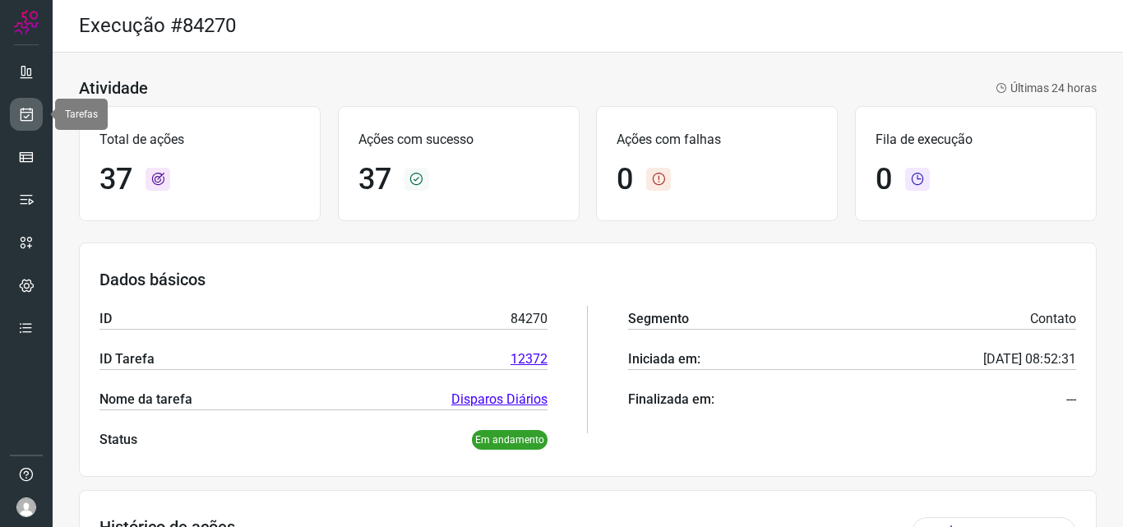
click at [20, 118] on icon at bounding box center [26, 114] width 17 height 16
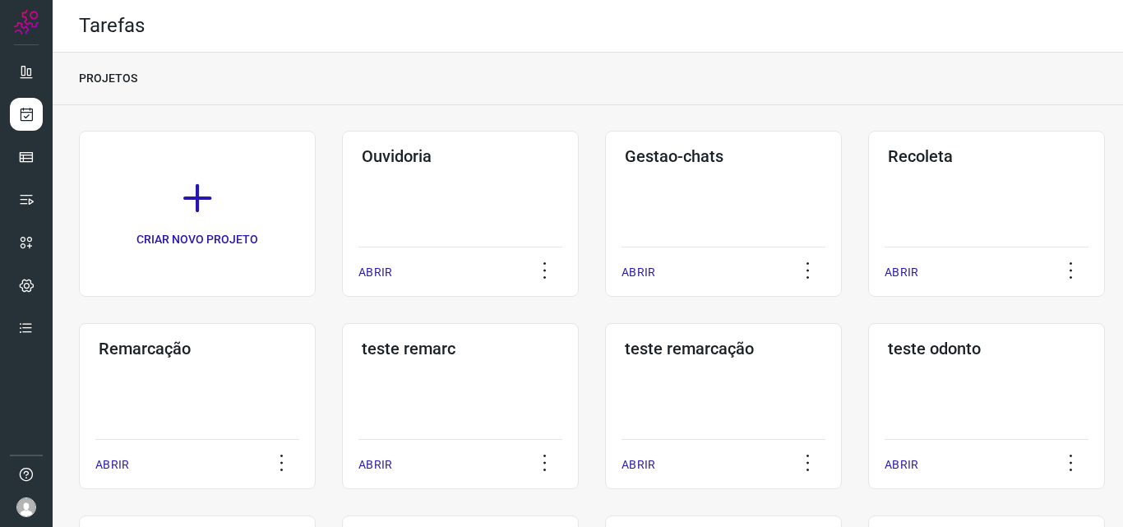
click at [234, 420] on div "Remarcação ABRIR" at bounding box center [197, 406] width 237 height 166
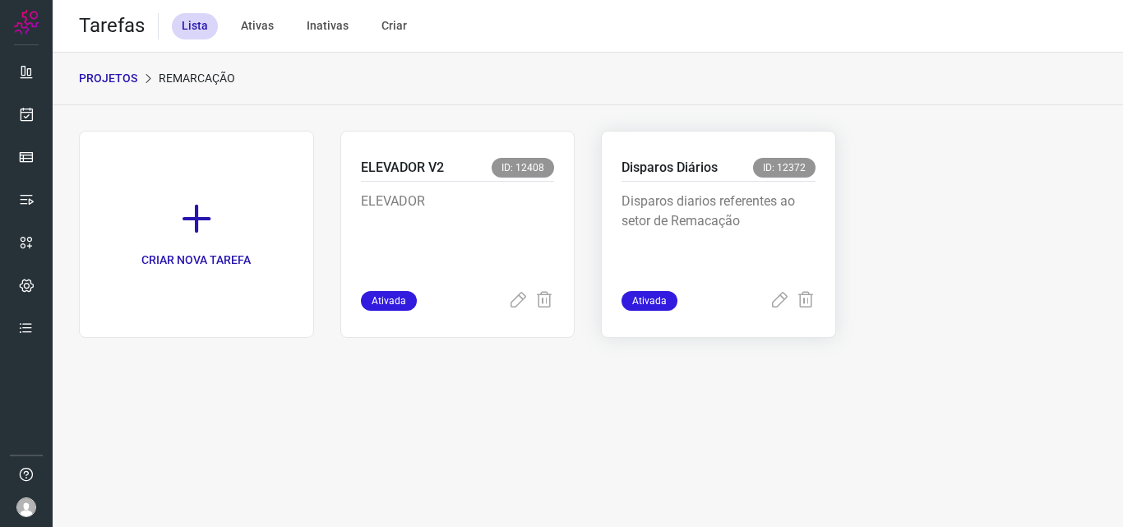
click at [766, 211] on p "Disparos diarios referentes ao setor de Remacação" at bounding box center [719, 233] width 194 height 82
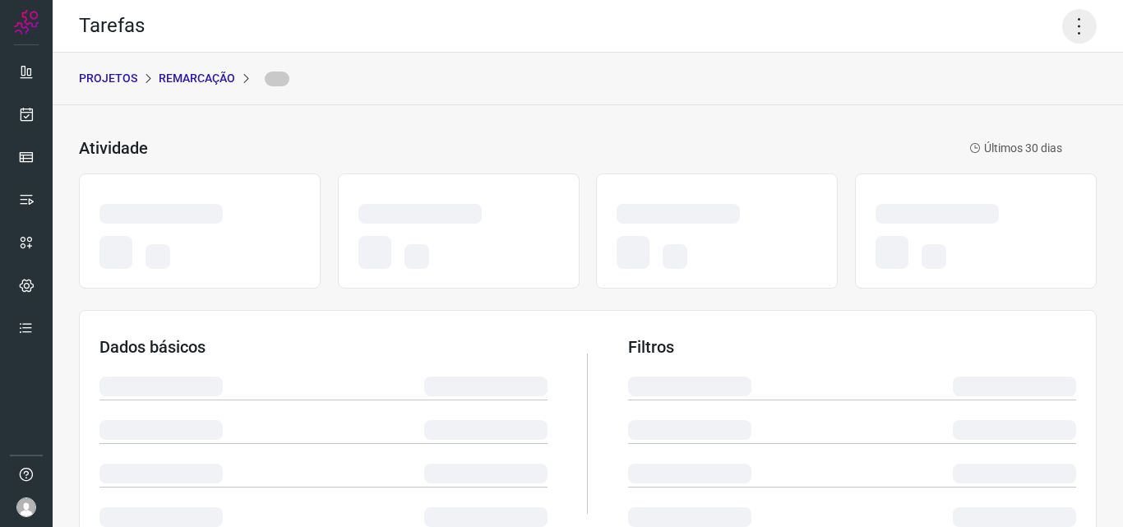
click at [1063, 21] on icon at bounding box center [1079, 26] width 35 height 35
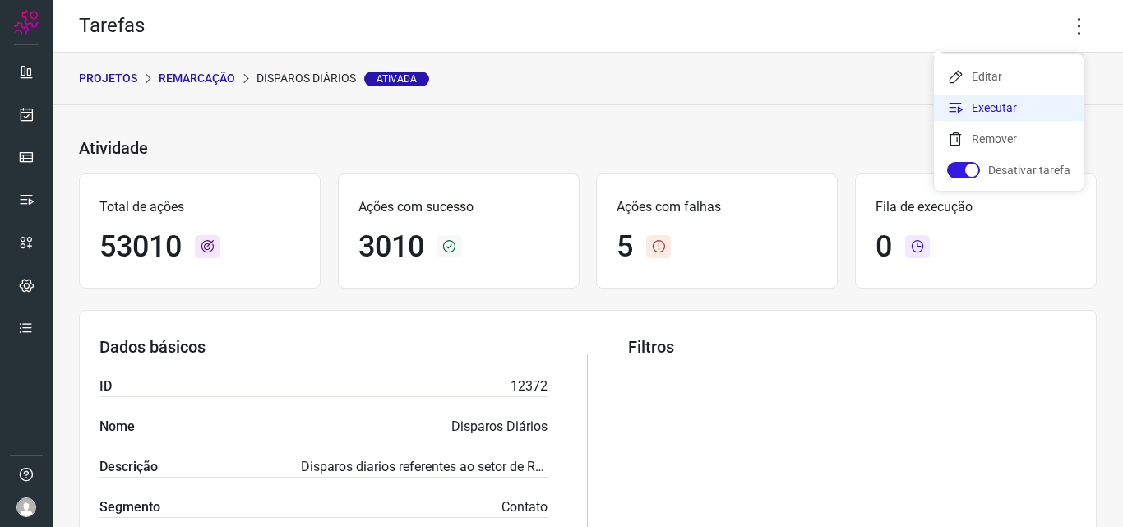
click at [1012, 109] on li "Executar" at bounding box center [1009, 108] width 150 height 26
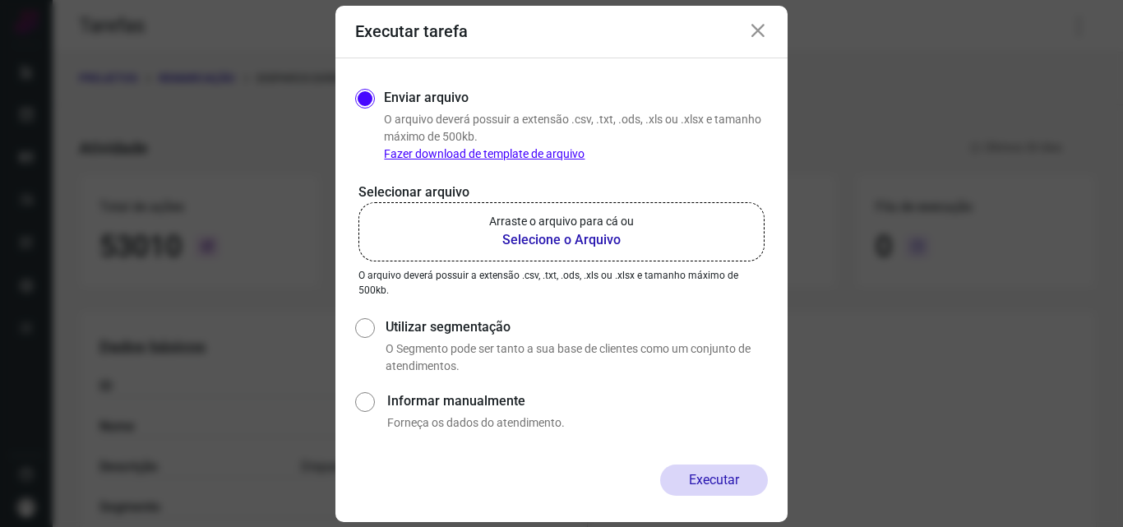
click at [593, 224] on p "Arraste o arquivo para cá ou" at bounding box center [561, 221] width 145 height 17
click at [0, 0] on input "Arraste o arquivo para cá ou Selecione o Arquivo" at bounding box center [0, 0] width 0 height 0
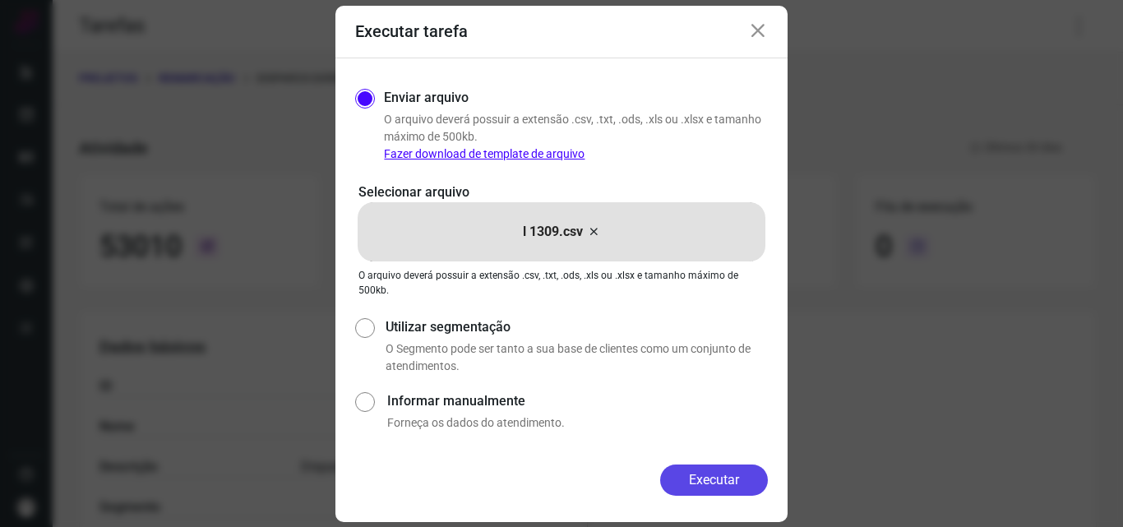
click at [695, 479] on button "Executar" at bounding box center [714, 480] width 108 height 31
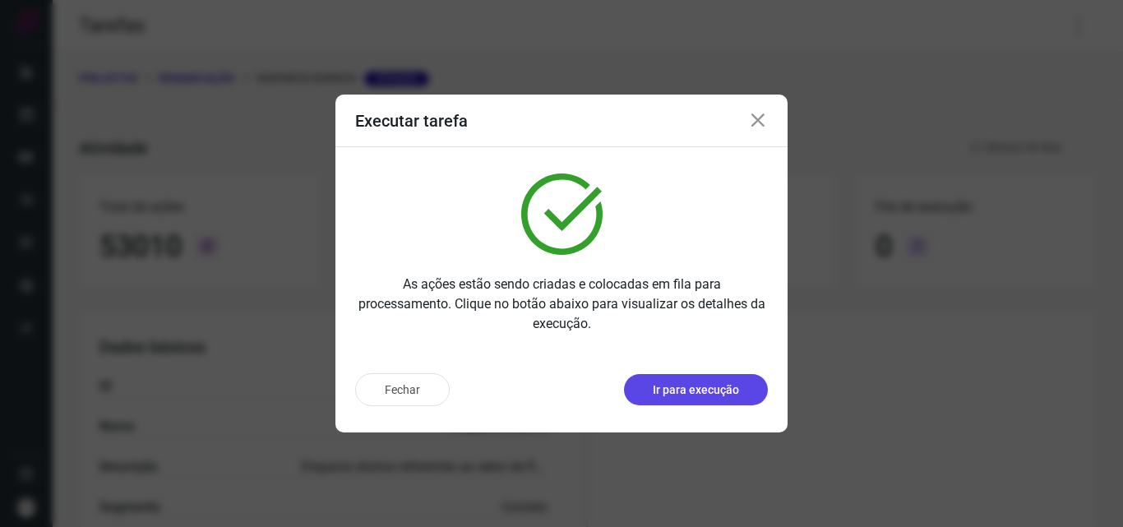
click at [713, 402] on button "Ir para execução" at bounding box center [696, 389] width 144 height 31
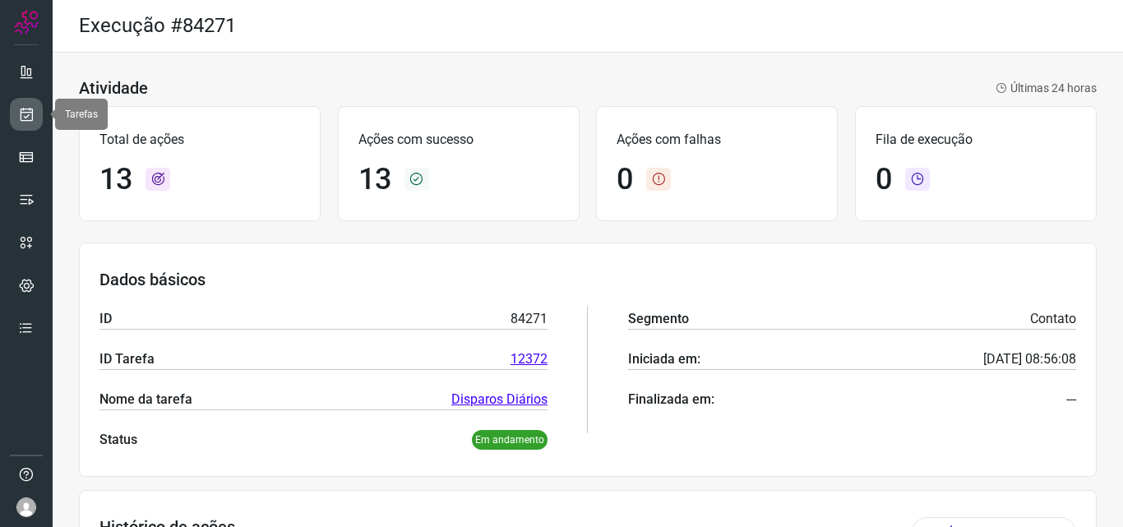
click at [32, 118] on icon at bounding box center [26, 114] width 17 height 16
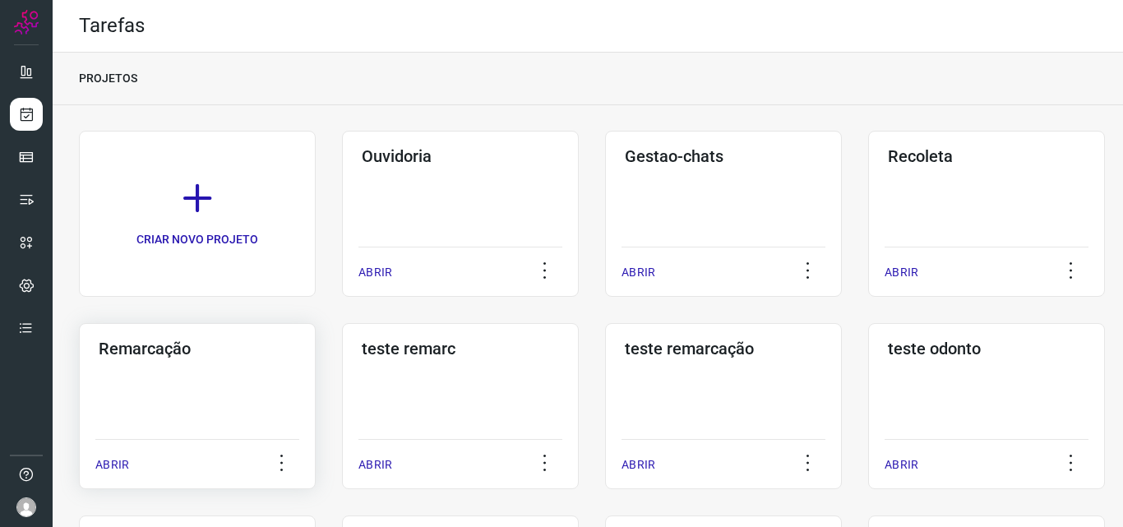
click at [188, 431] on div "Remarcação ABRIR" at bounding box center [197, 406] width 237 height 166
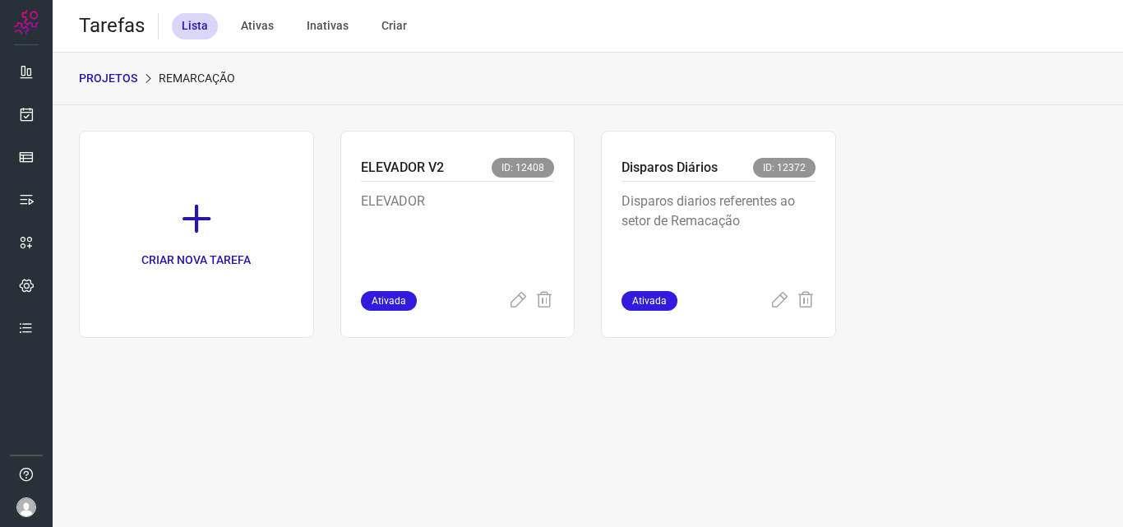
click at [755, 248] on p "Disparos diarios referentes ao setor de Remacação" at bounding box center [719, 233] width 194 height 82
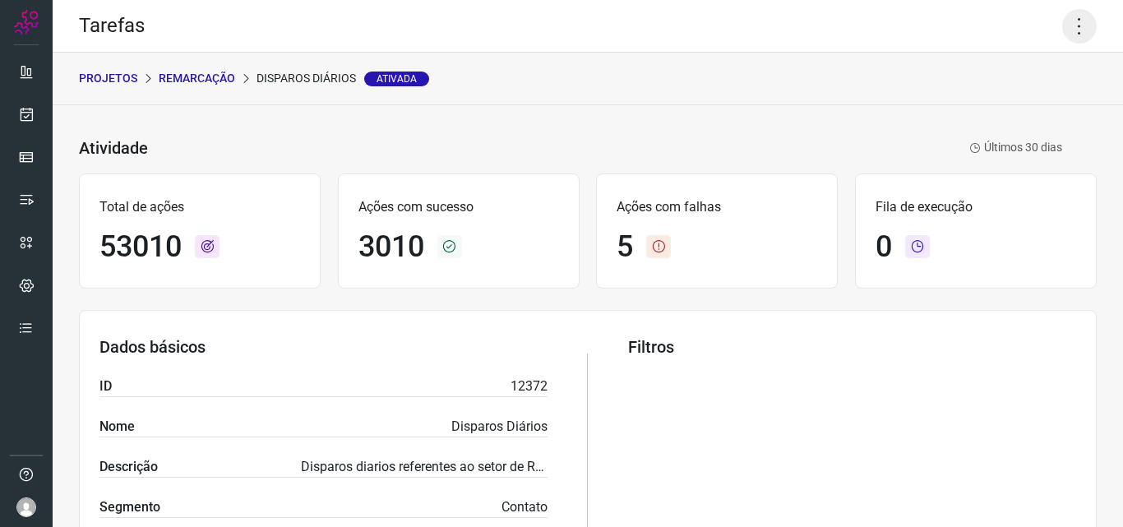
click at [1062, 23] on icon at bounding box center [1079, 26] width 35 height 35
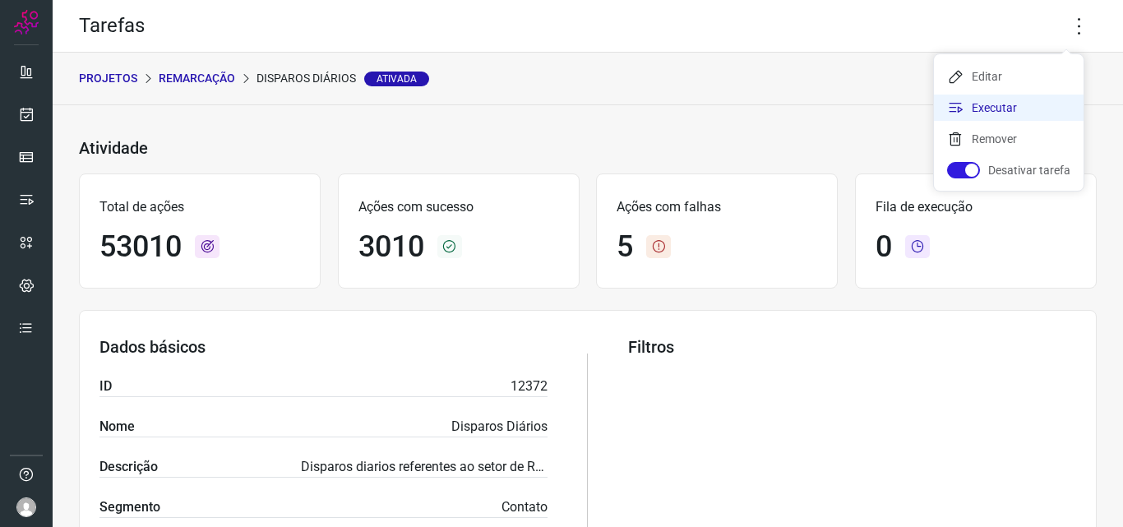
click at [1033, 104] on li "Executar" at bounding box center [1009, 108] width 150 height 26
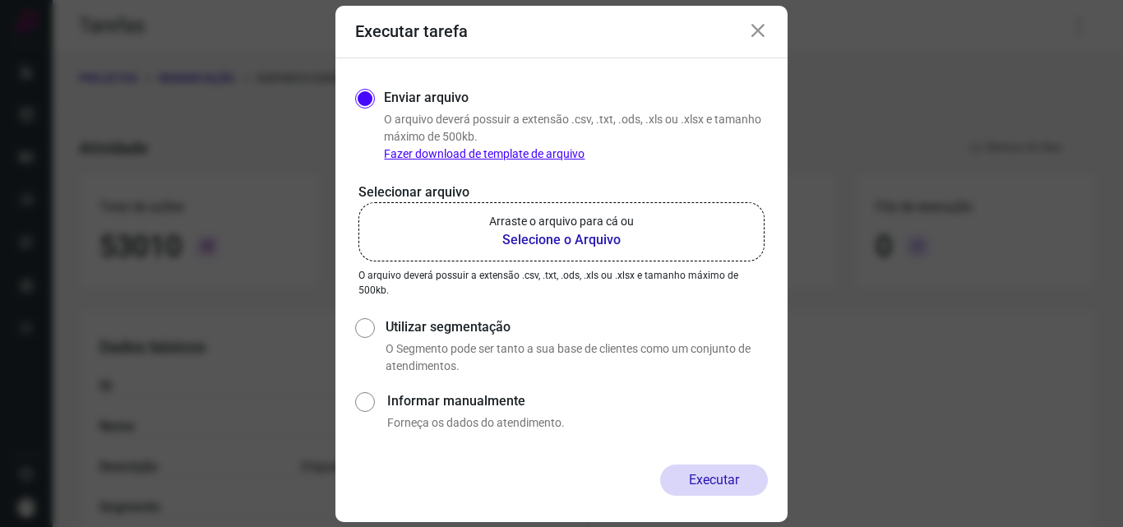
click at [636, 221] on label "Arraste o arquivo para cá ou Selecione o Arquivo" at bounding box center [562, 231] width 406 height 59
click at [0, 0] on input "Arraste o arquivo para cá ou Selecione o Arquivo" at bounding box center [0, 0] width 0 height 0
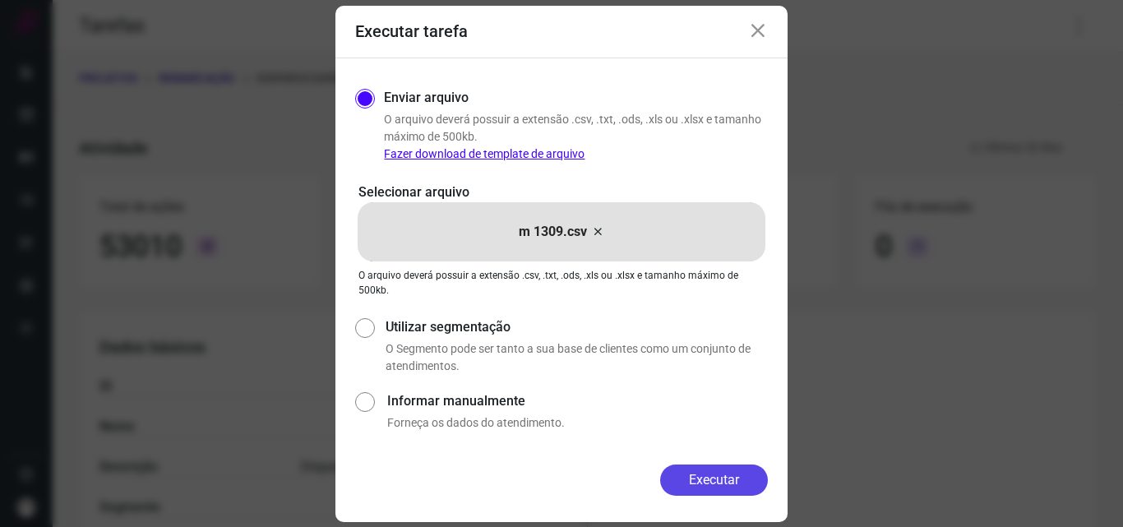
click at [700, 478] on button "Executar" at bounding box center [714, 480] width 108 height 31
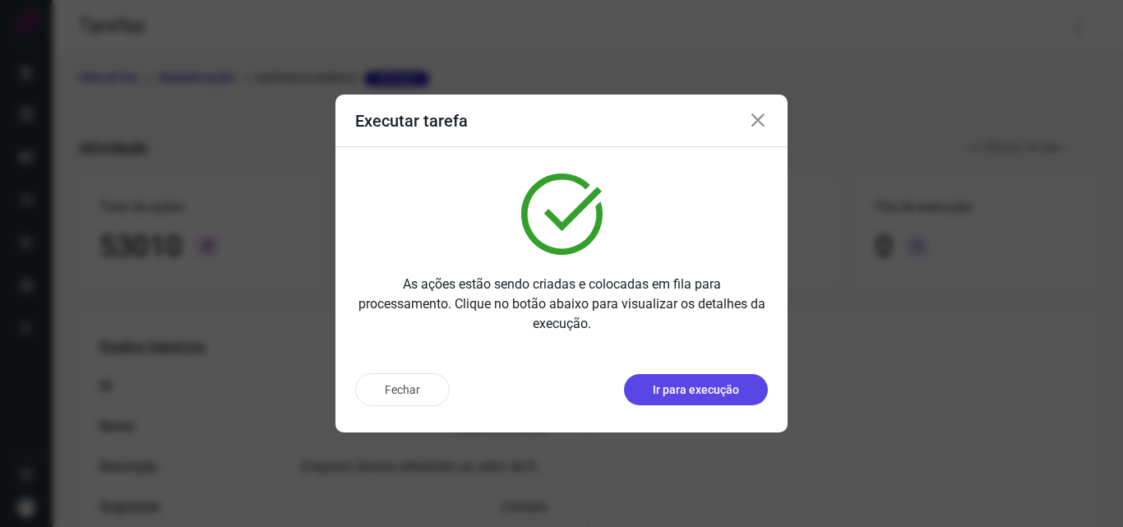
click at [733, 395] on p "Ir para execução" at bounding box center [696, 390] width 86 height 17
